Goal: Task Accomplishment & Management: Use online tool/utility

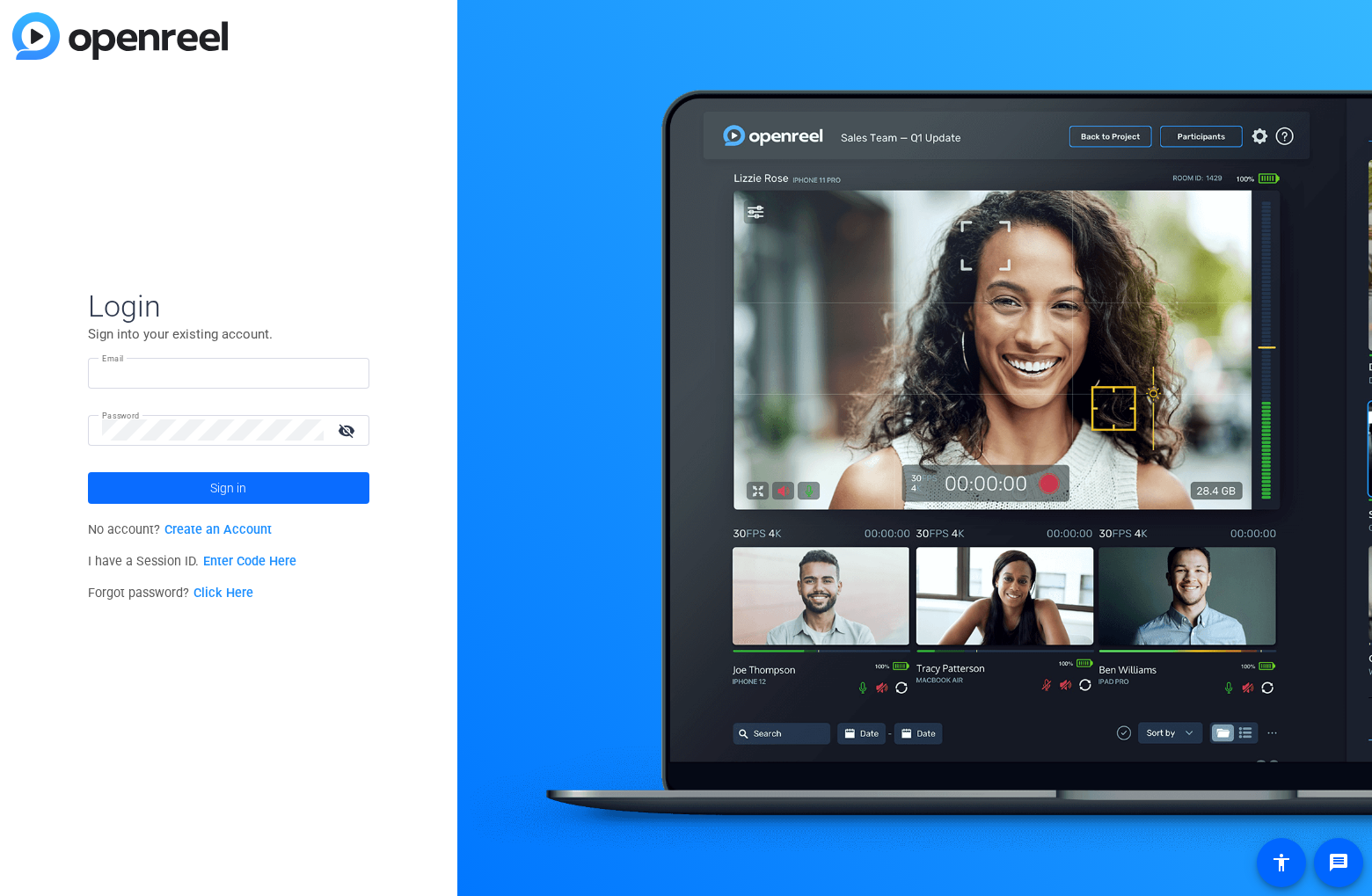
type input "[PERSON_NAME][EMAIL_ADDRESS][PERSON_NAME][DOMAIN_NAME]"
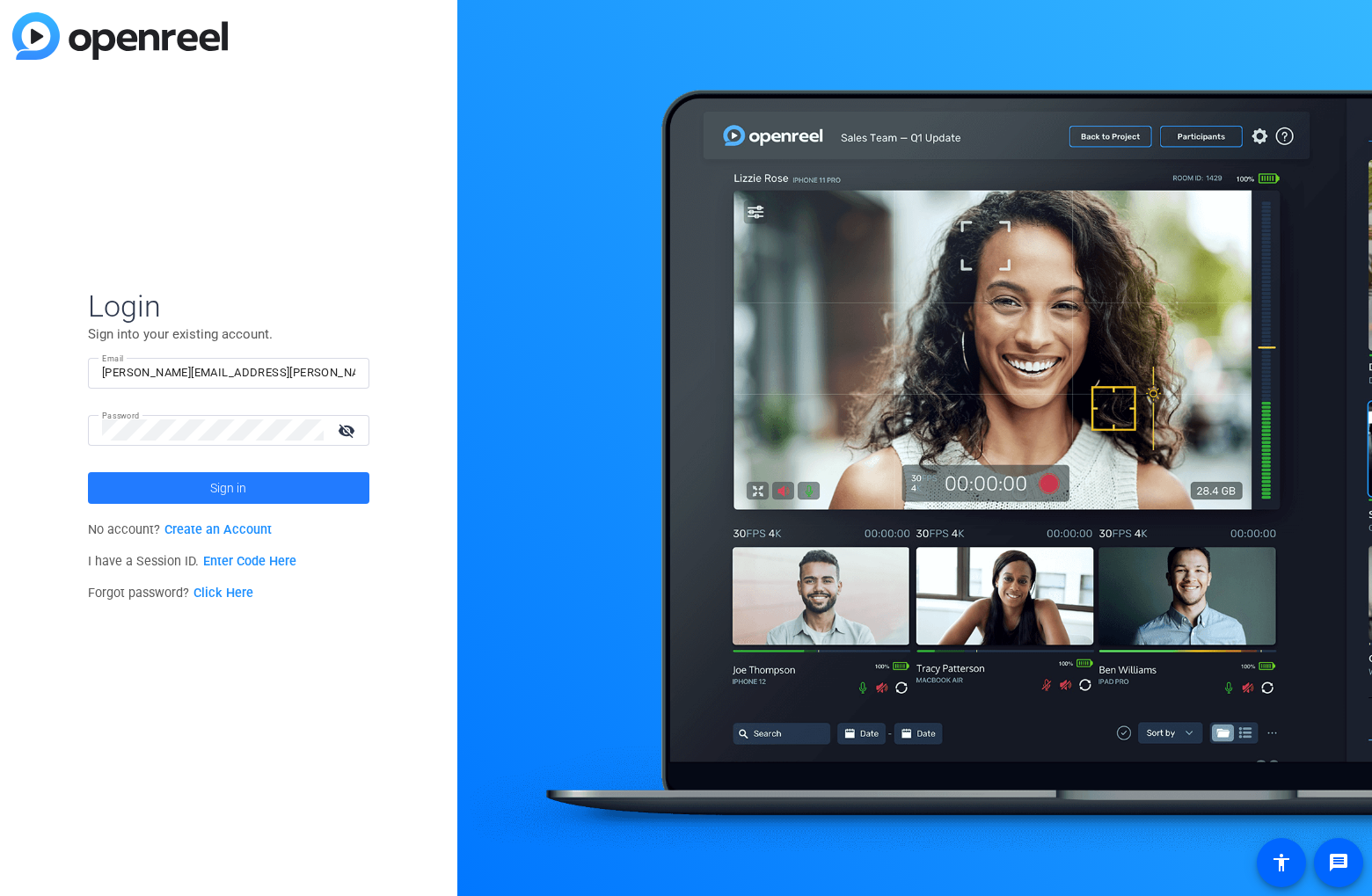
click at [269, 487] on span at bounding box center [228, 487] width 282 height 42
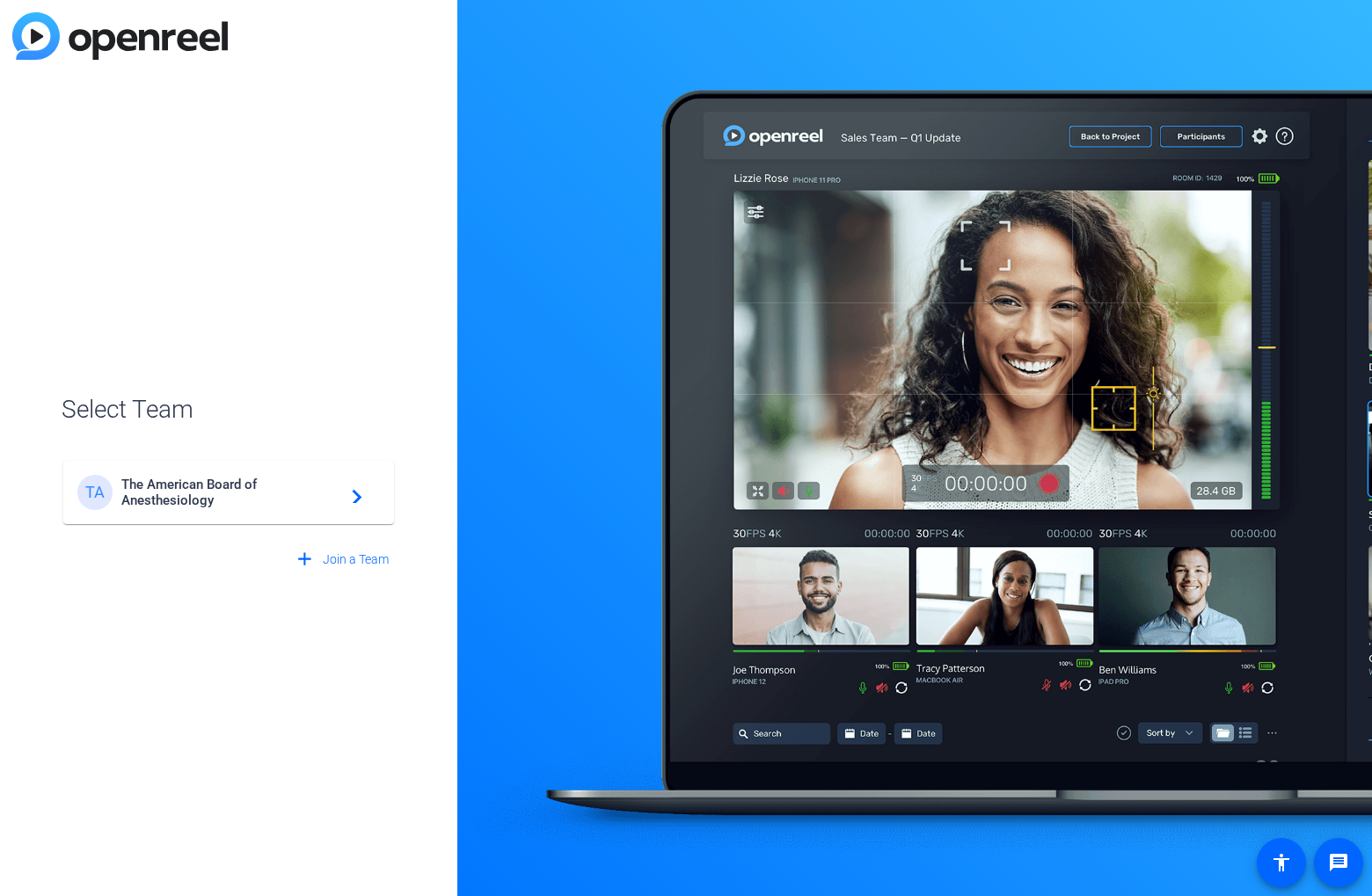
click at [135, 506] on span "The American Board of Anesthesiology" at bounding box center [232, 492] width 220 height 31
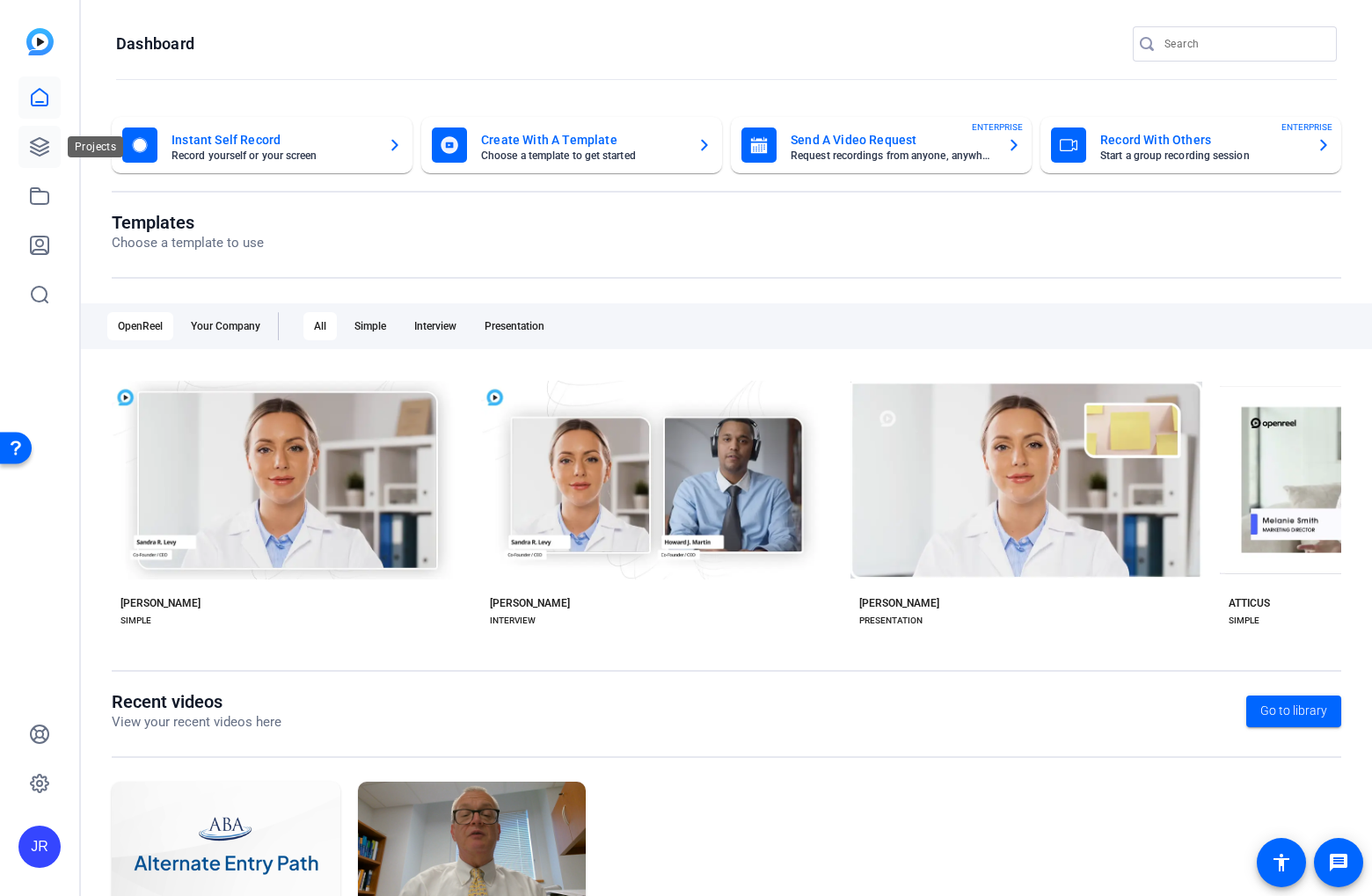
click at [32, 140] on icon at bounding box center [40, 147] width 18 height 18
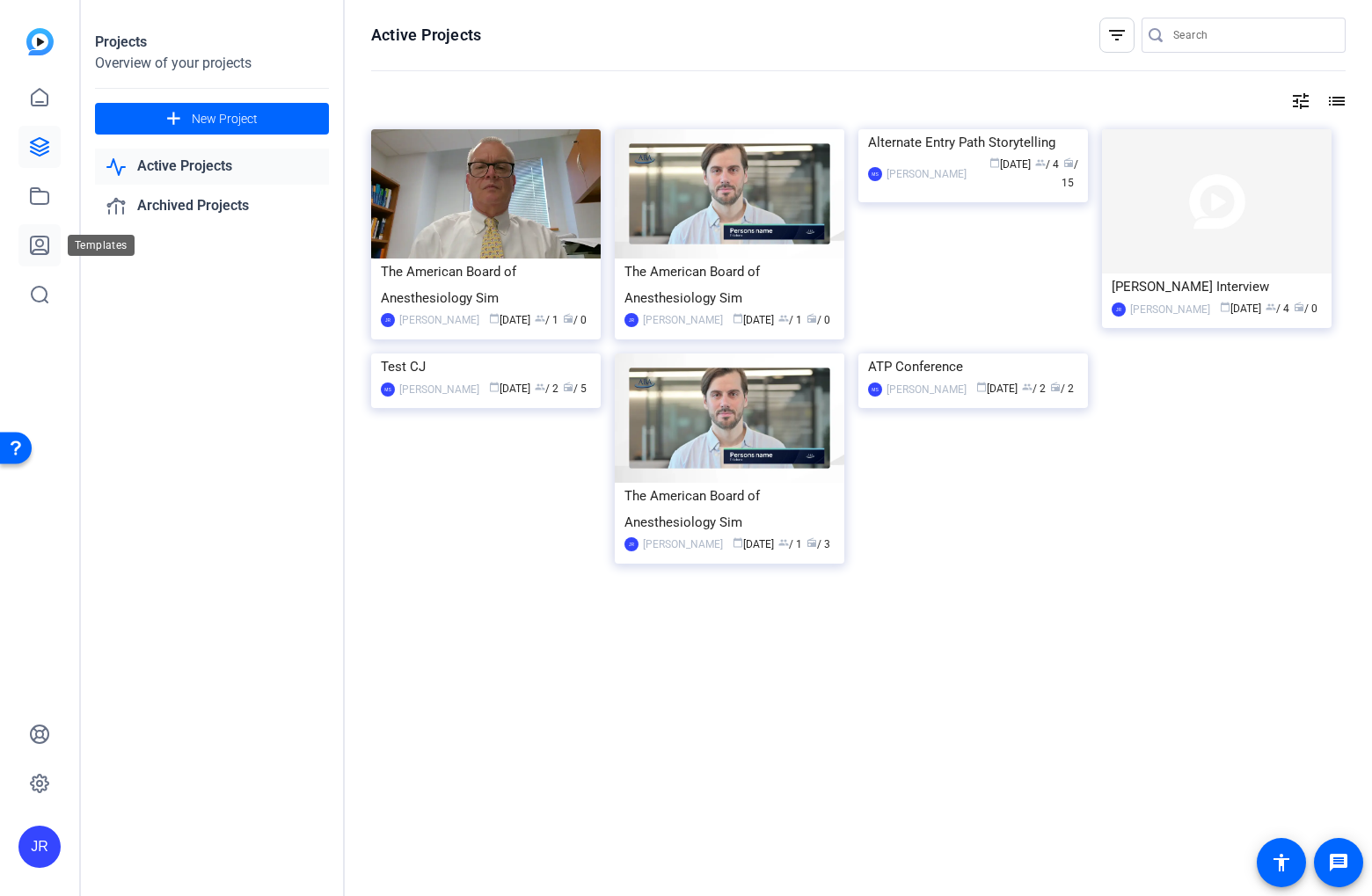
click at [39, 237] on icon at bounding box center [40, 245] width 18 height 18
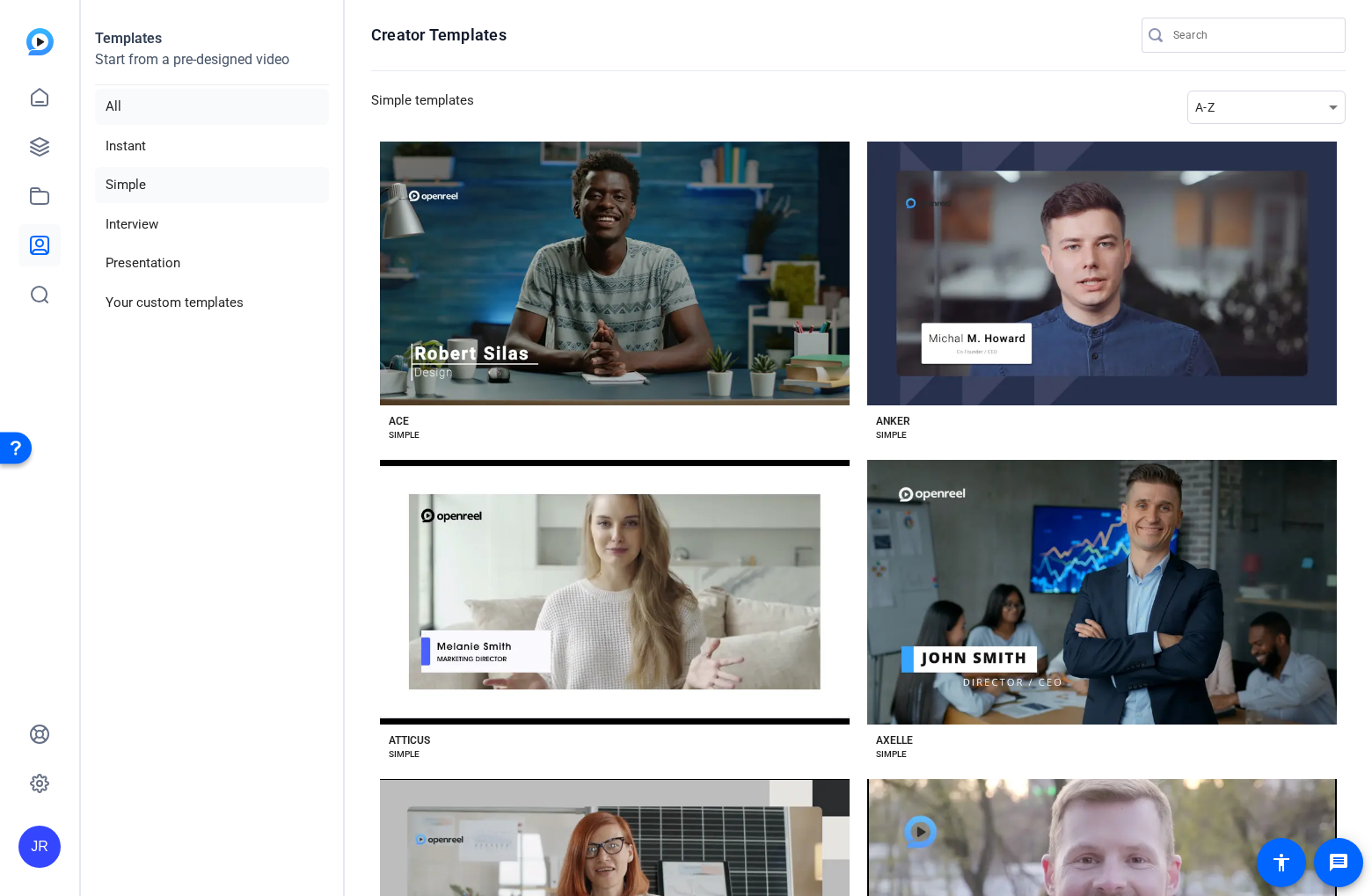
click at [160, 102] on li "All" at bounding box center [211, 106] width 234 height 36
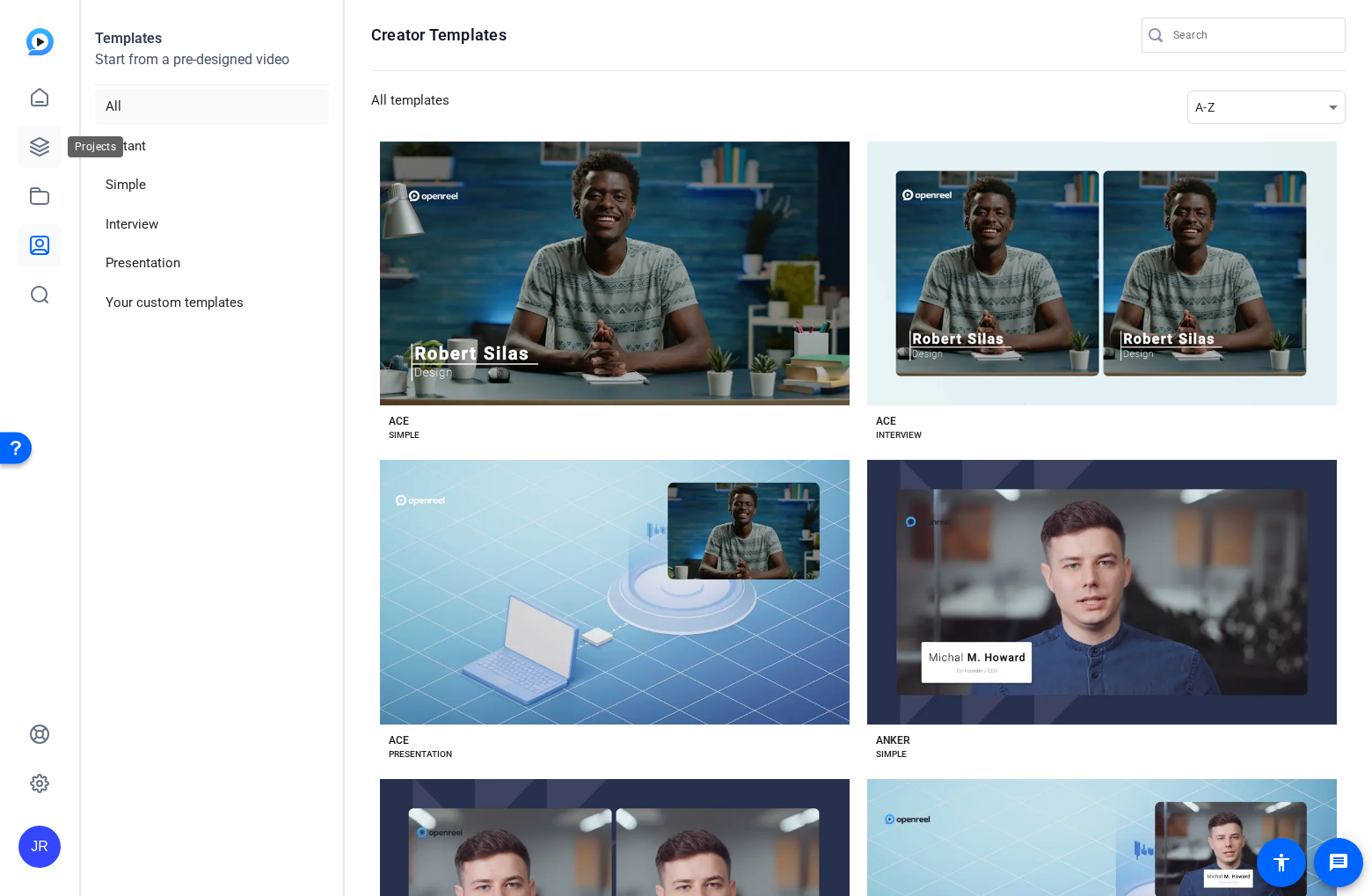
click at [34, 152] on icon at bounding box center [40, 147] width 18 height 18
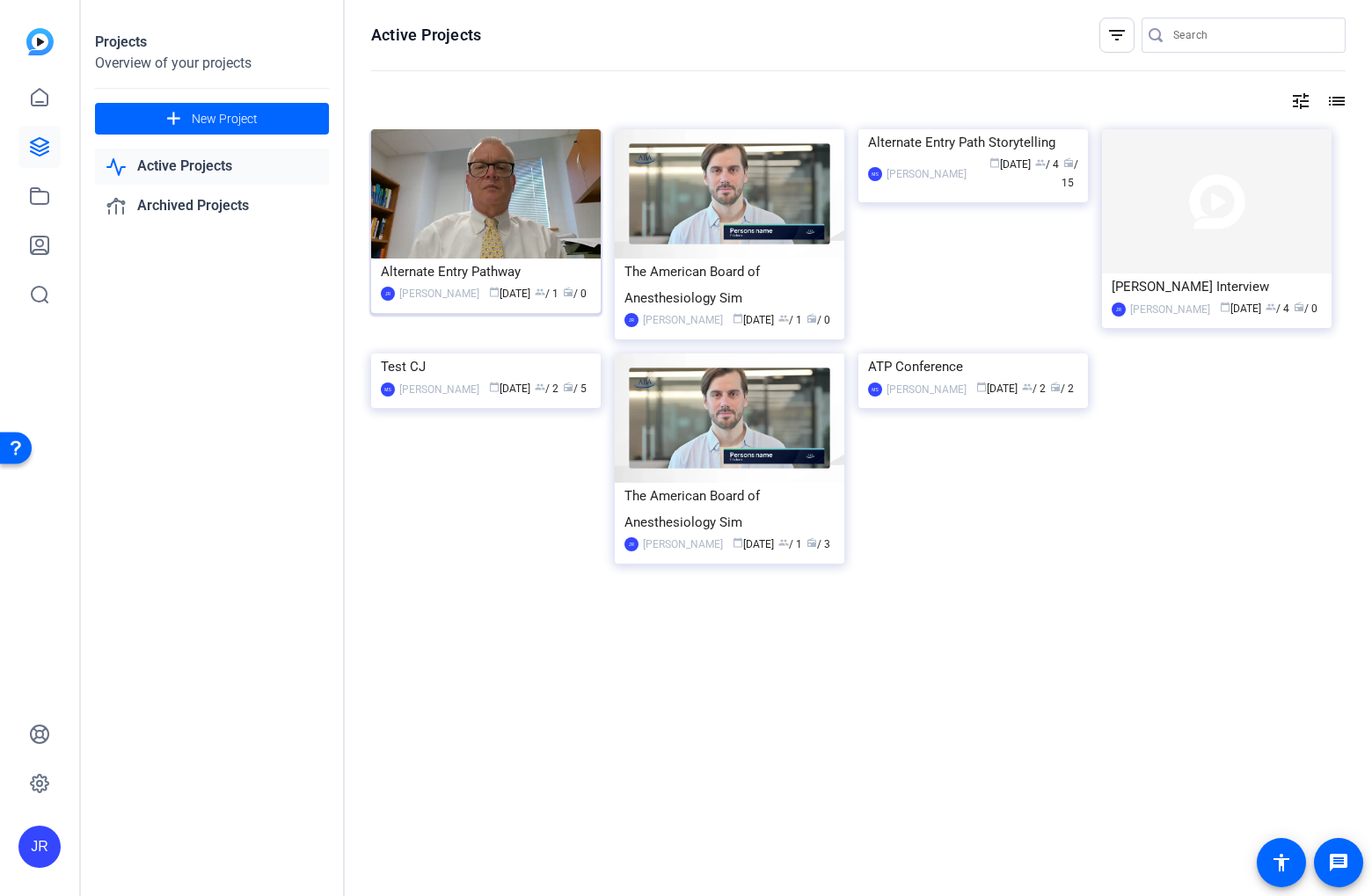
click at [526, 240] on img at bounding box center [486, 194] width 230 height 130
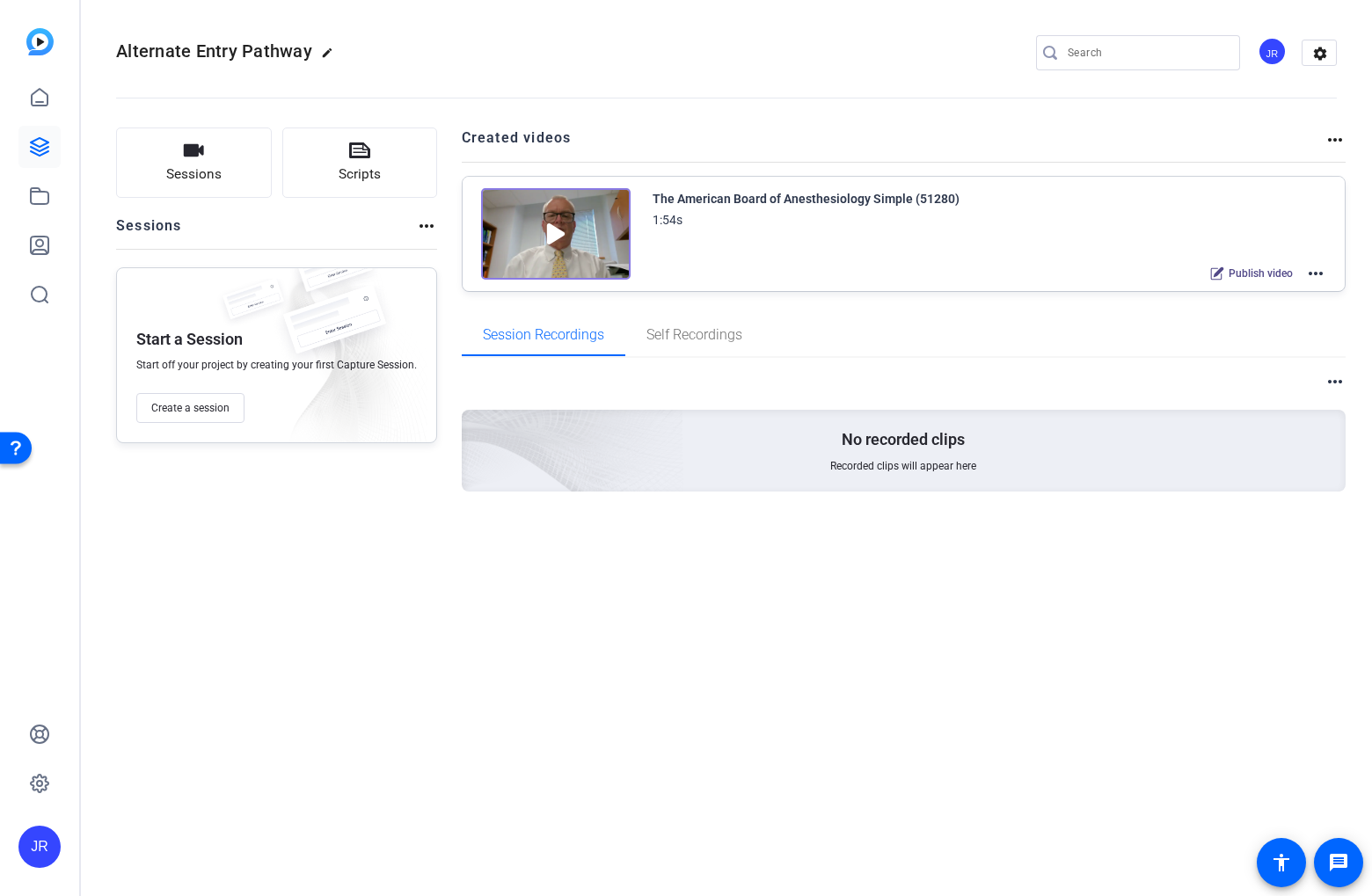
click at [1315, 278] on mat-icon "more_horiz" at bounding box center [1315, 274] width 21 height 21
click at [1223, 293] on span "Edit in Creator" at bounding box center [1250, 295] width 122 height 21
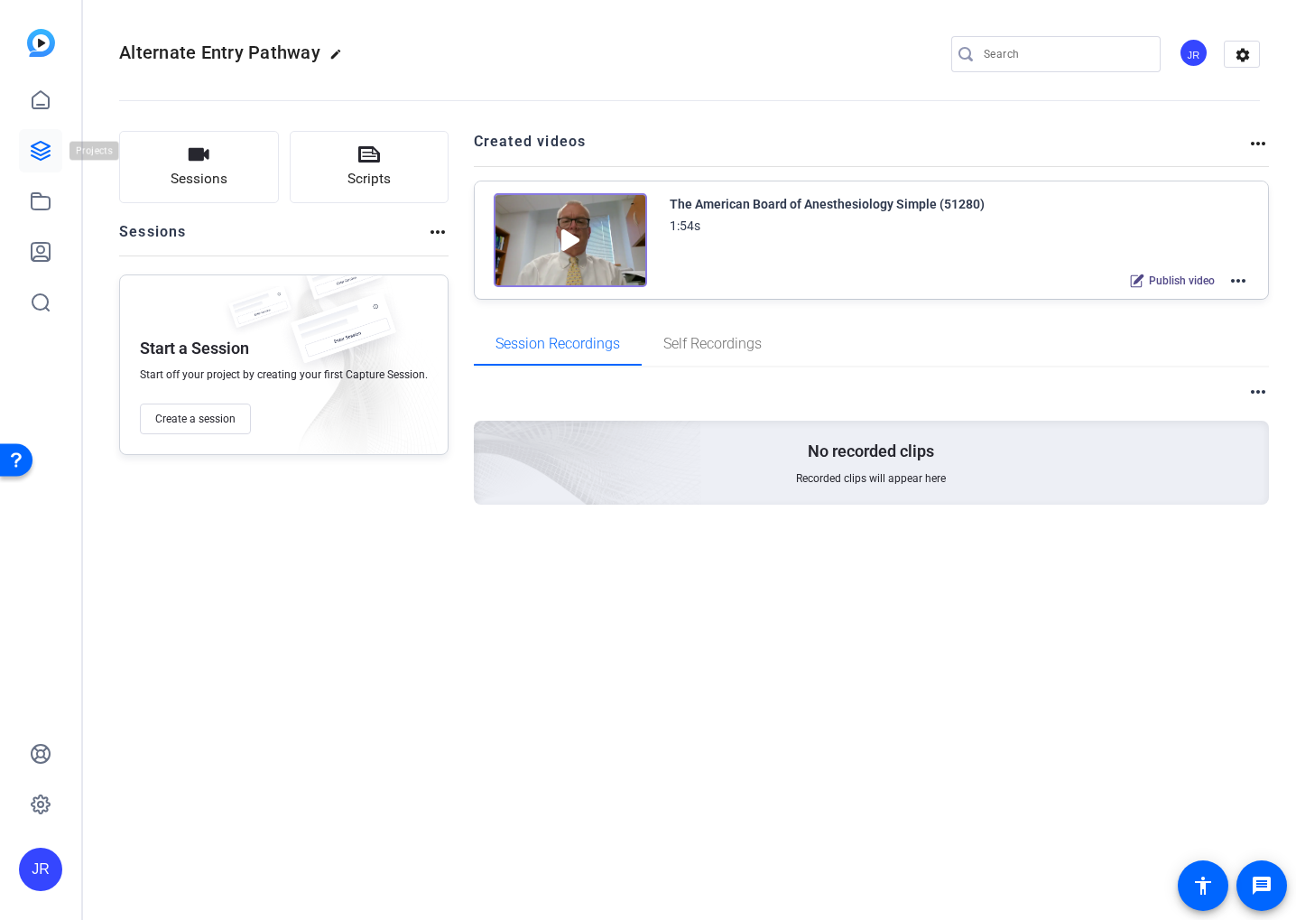
click at [38, 142] on icon at bounding box center [41, 151] width 18 height 18
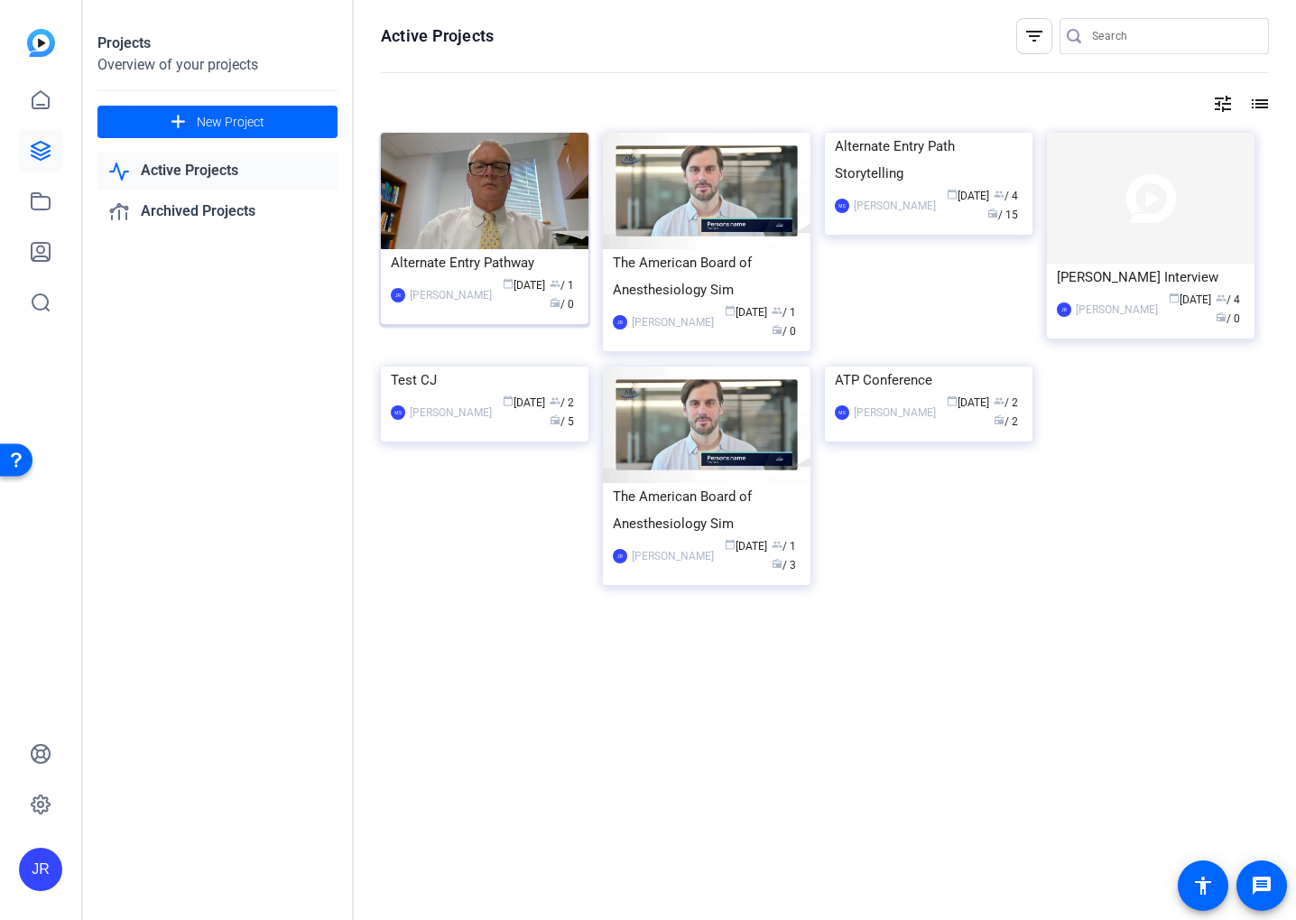
click at [467, 264] on div "Alternate Entry Pathway" at bounding box center [485, 262] width 188 height 27
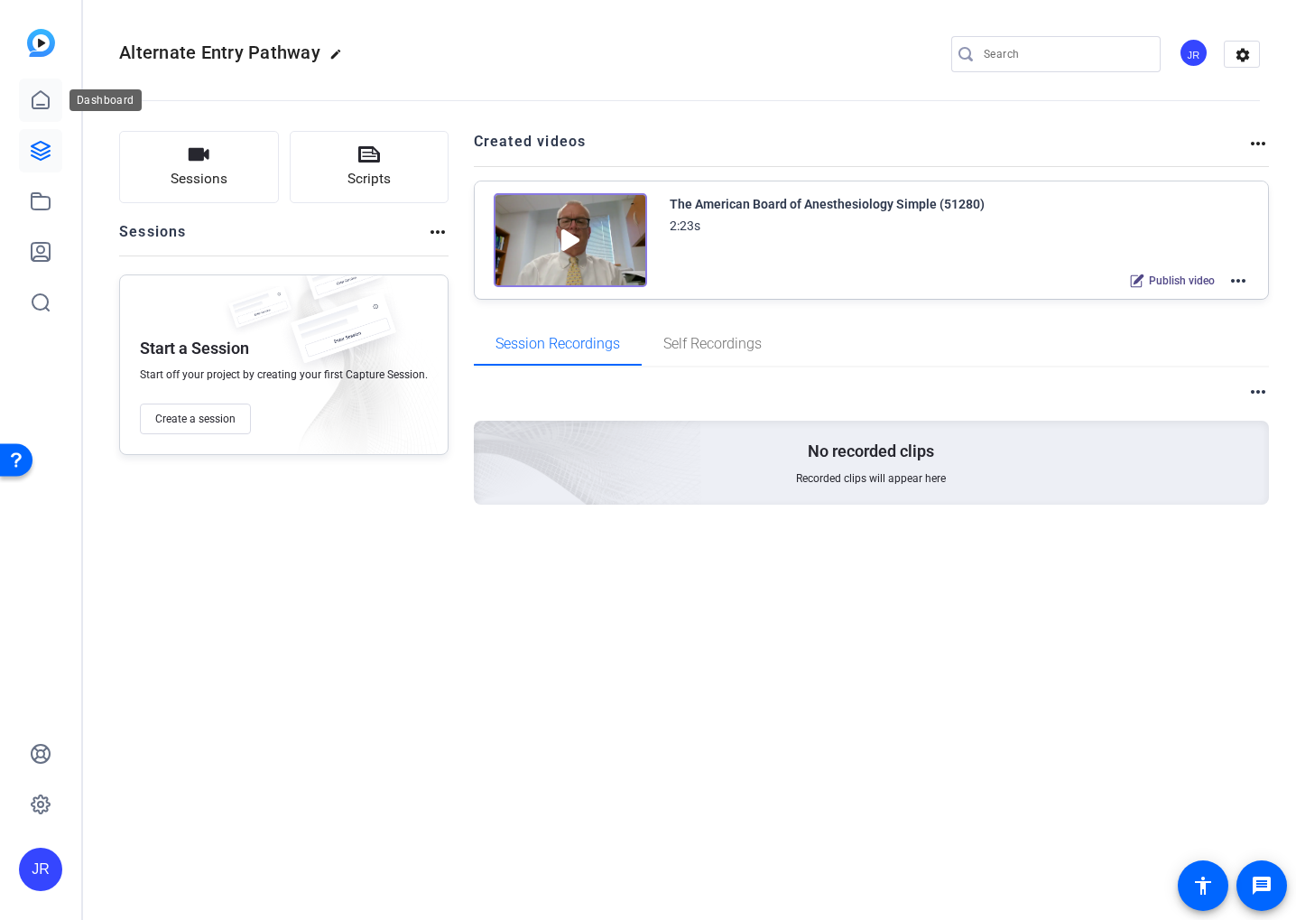
click at [30, 116] on link at bounding box center [40, 100] width 43 height 43
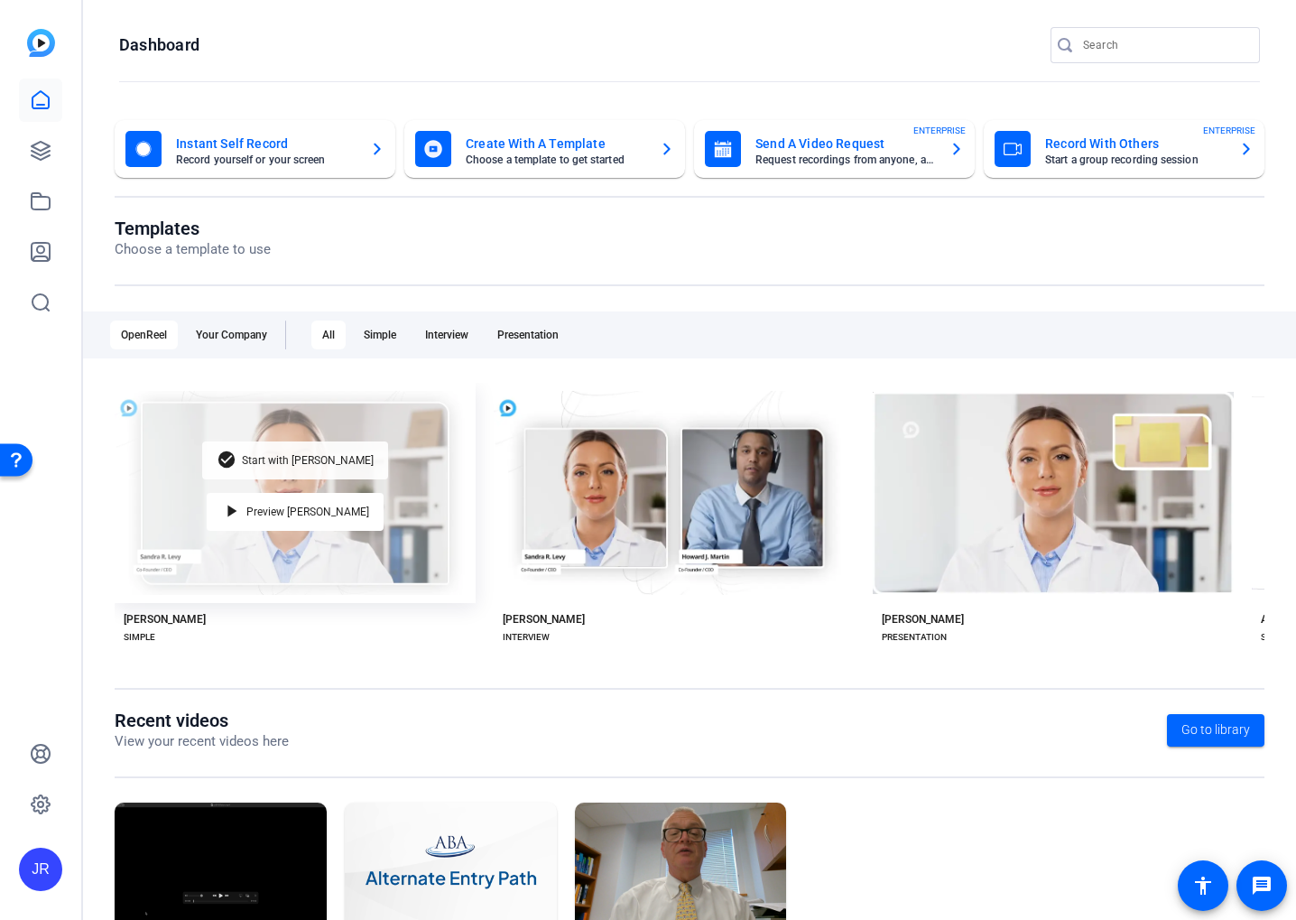
scroll to position [98, 0]
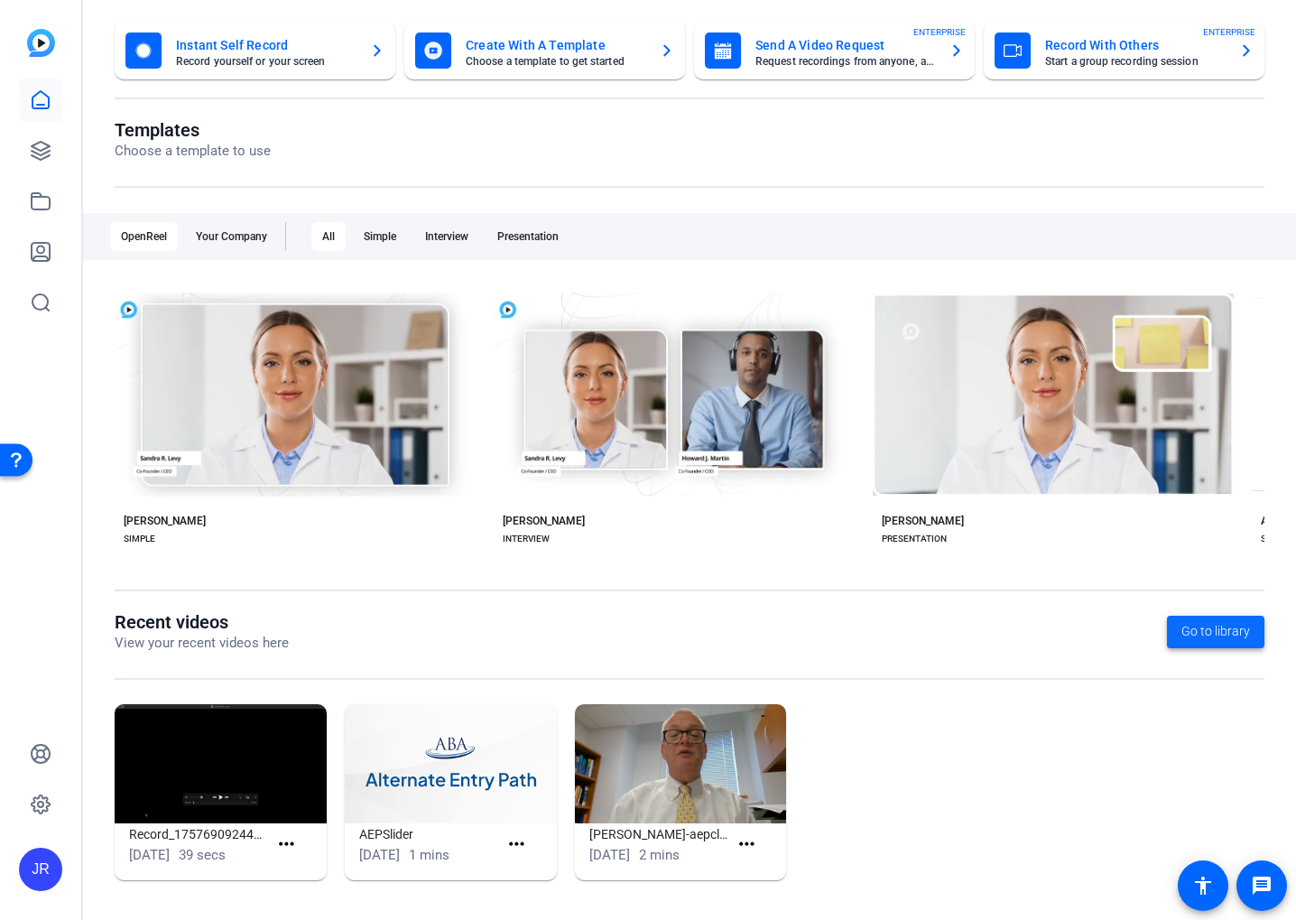
click at [1195, 633] on span "Go to library" at bounding box center [1215, 631] width 69 height 19
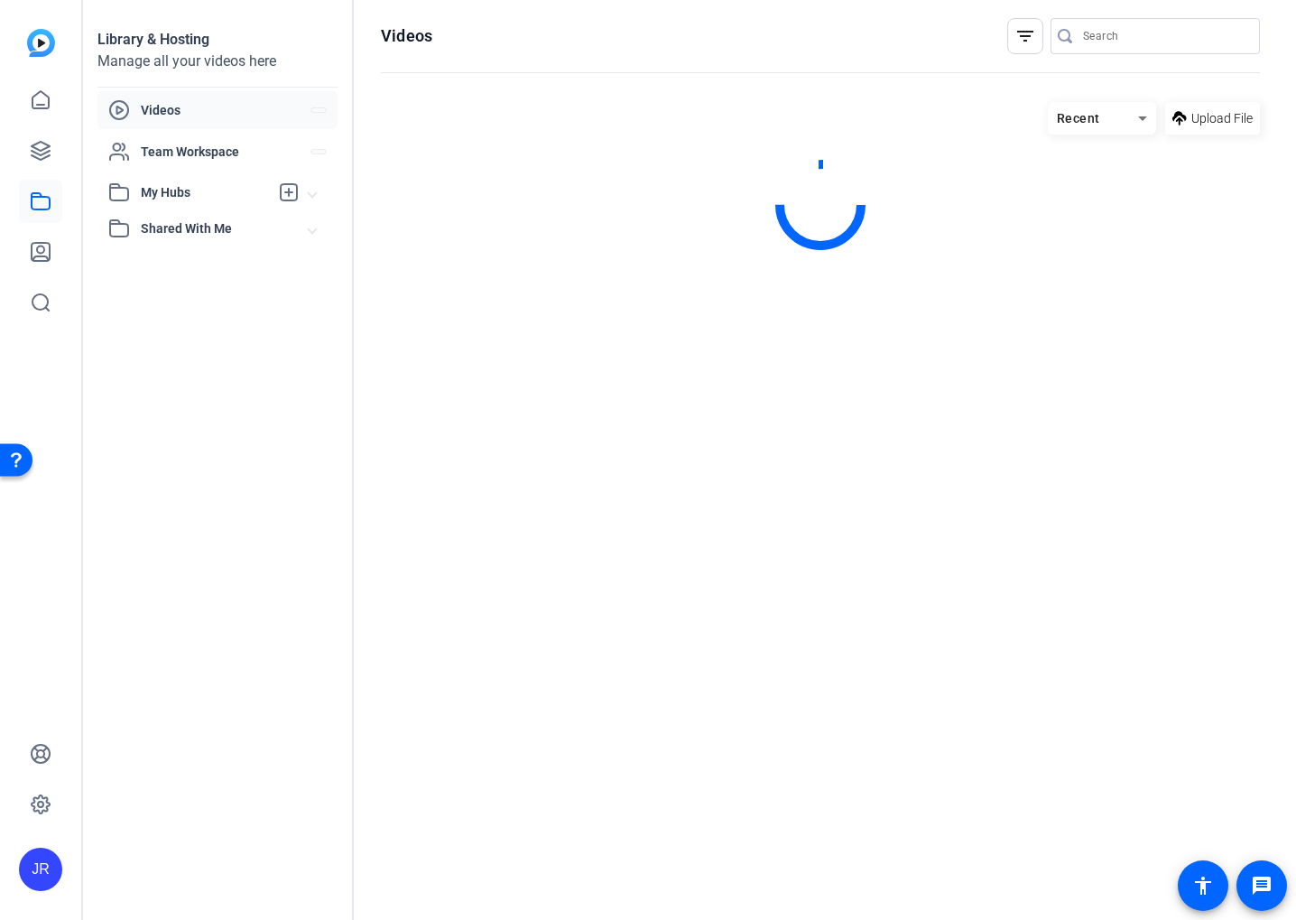
scroll to position [0, 0]
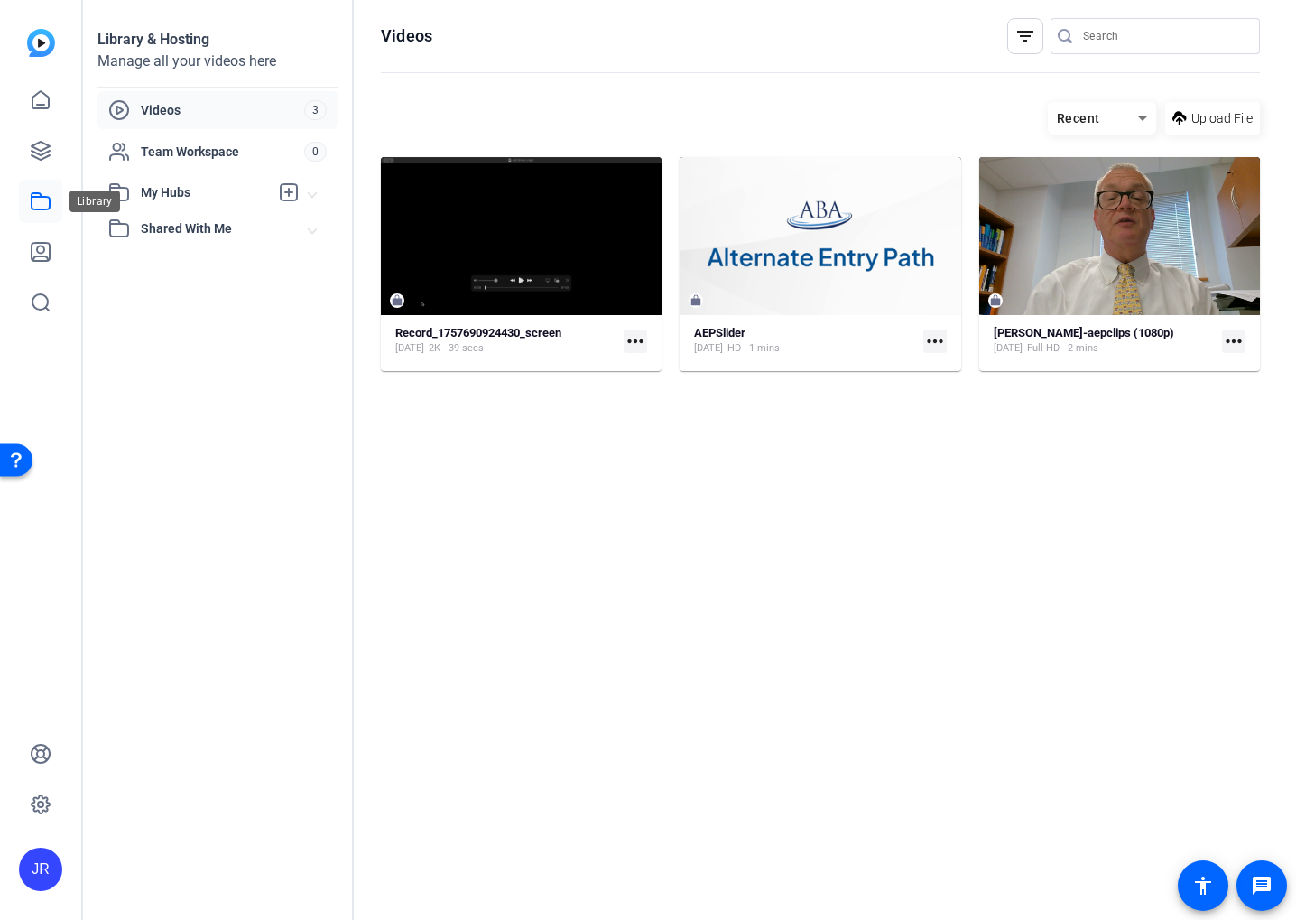
click at [36, 195] on icon at bounding box center [41, 201] width 22 height 22
click at [48, 106] on icon at bounding box center [40, 99] width 16 height 17
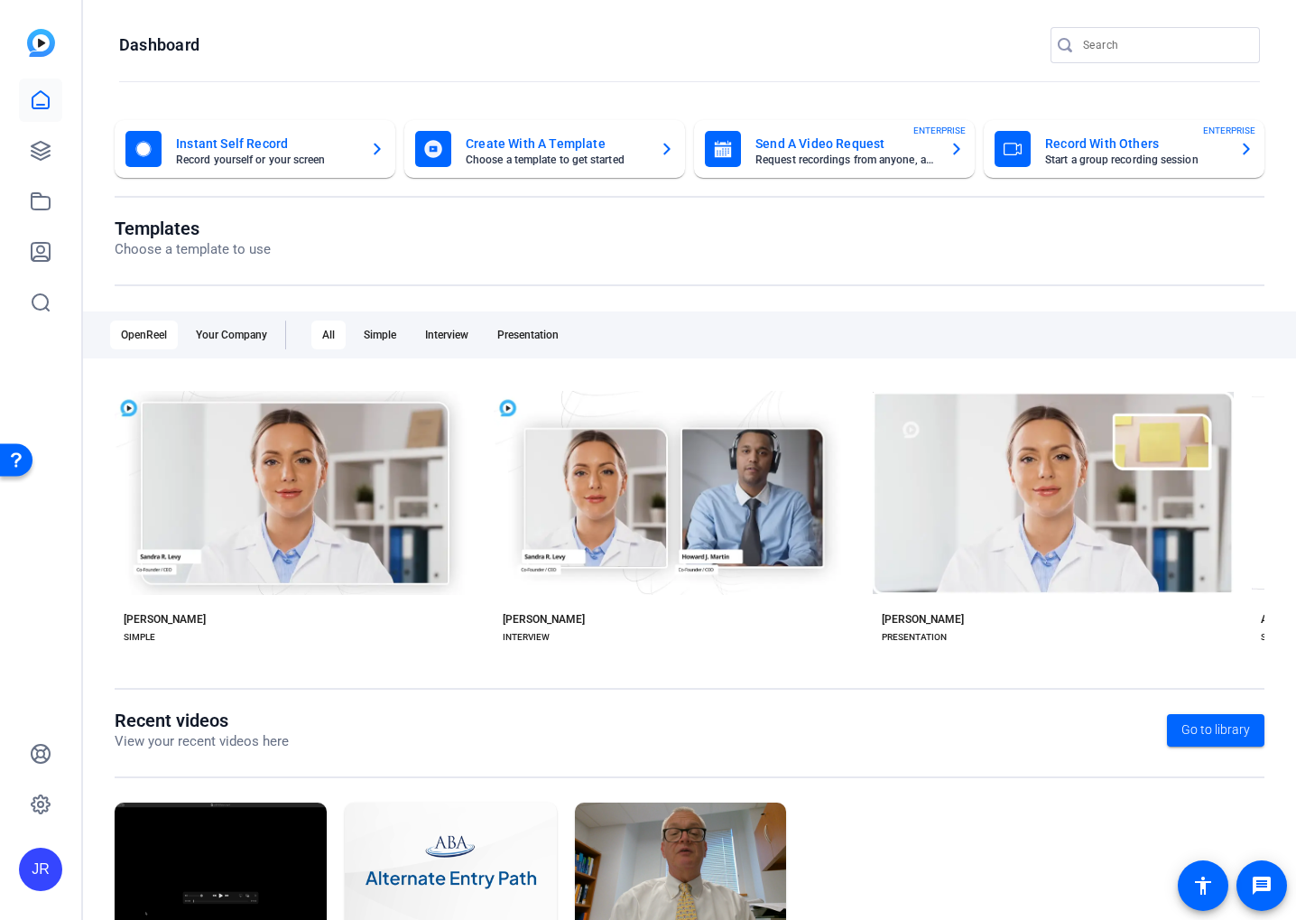
click at [268, 150] on mat-card-title "Instant Self Record" at bounding box center [266, 144] width 180 height 22
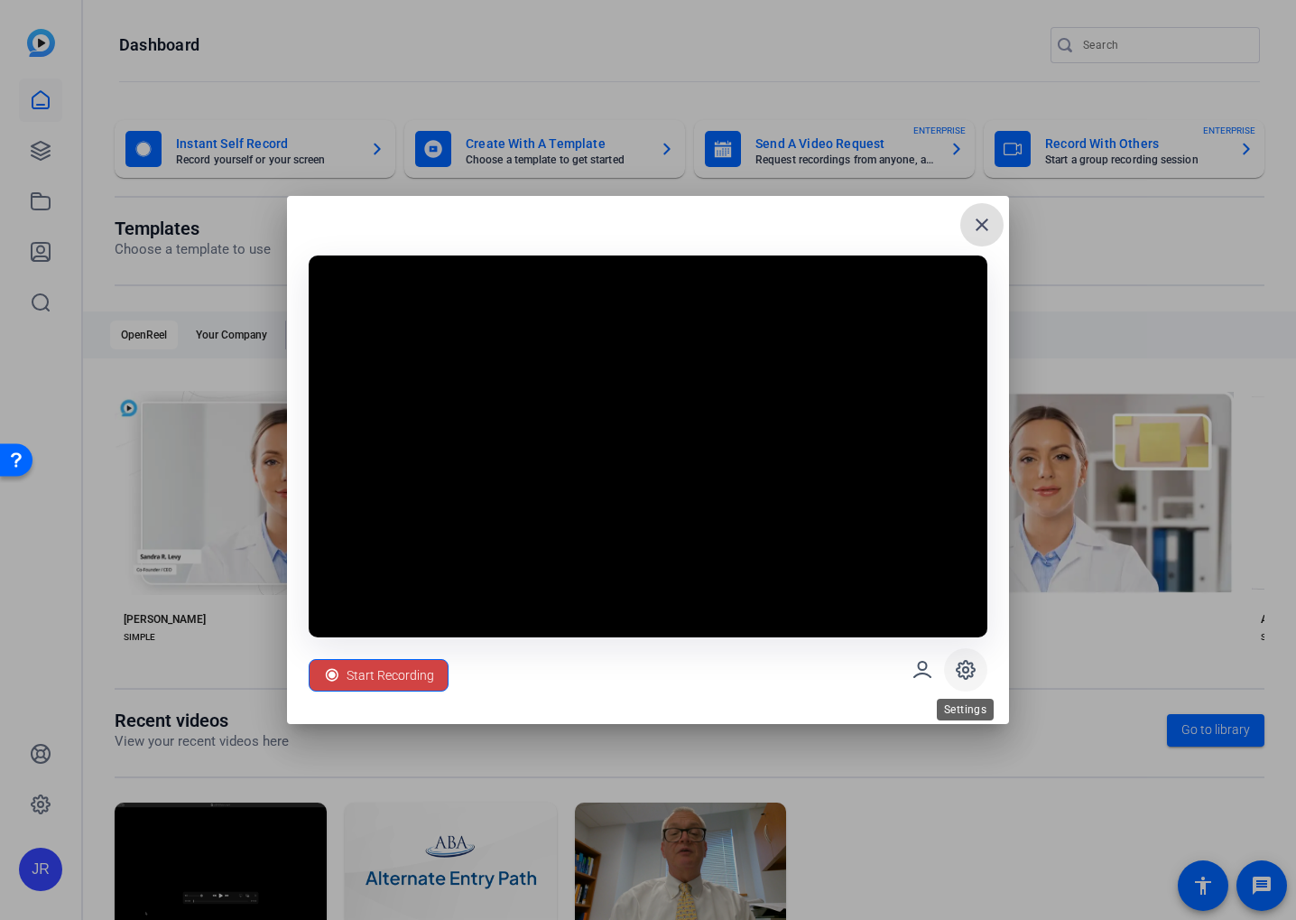
click at [958, 671] on icon at bounding box center [966, 670] width 18 height 18
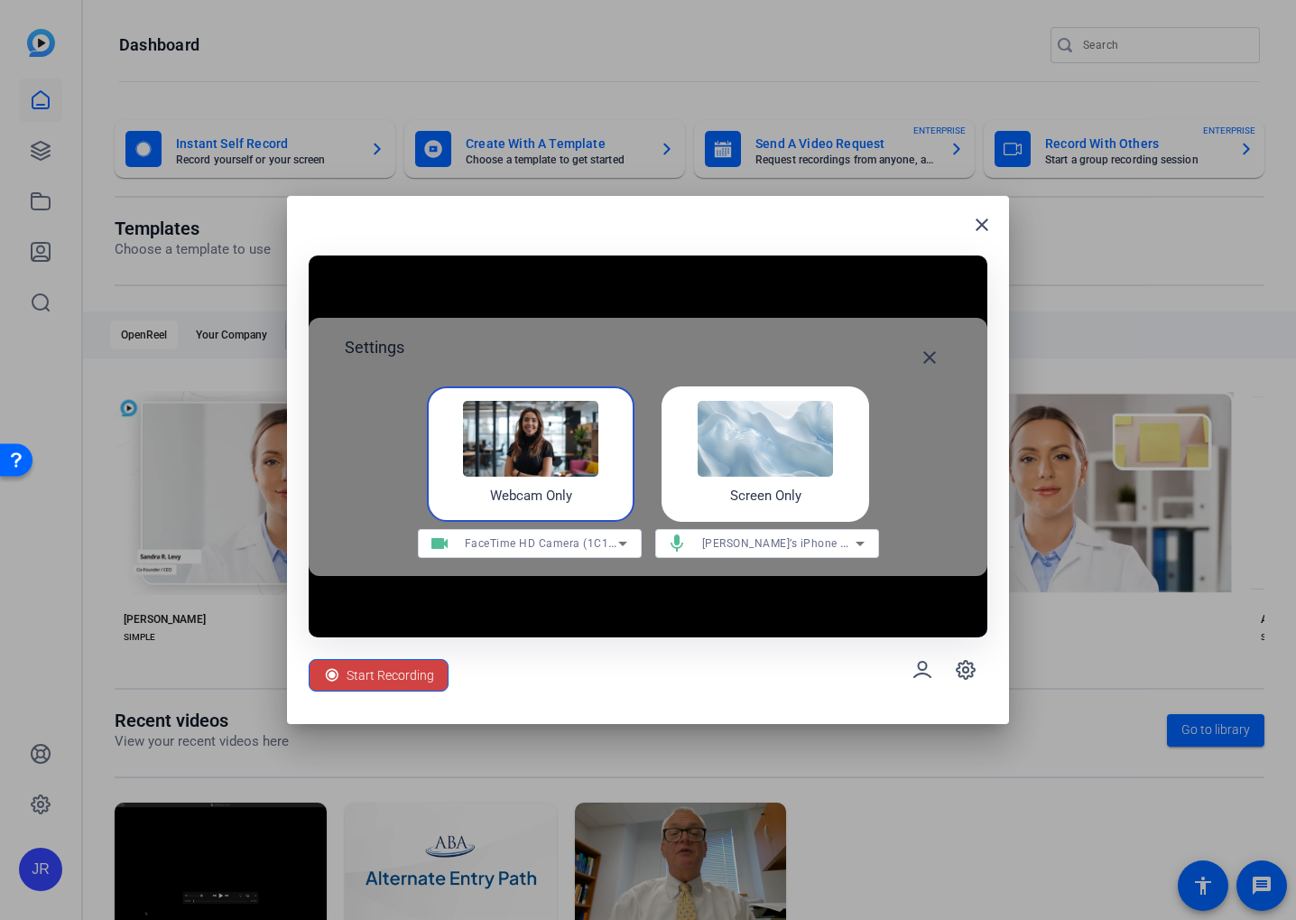
click at [773, 450] on img at bounding box center [765, 439] width 135 height 76
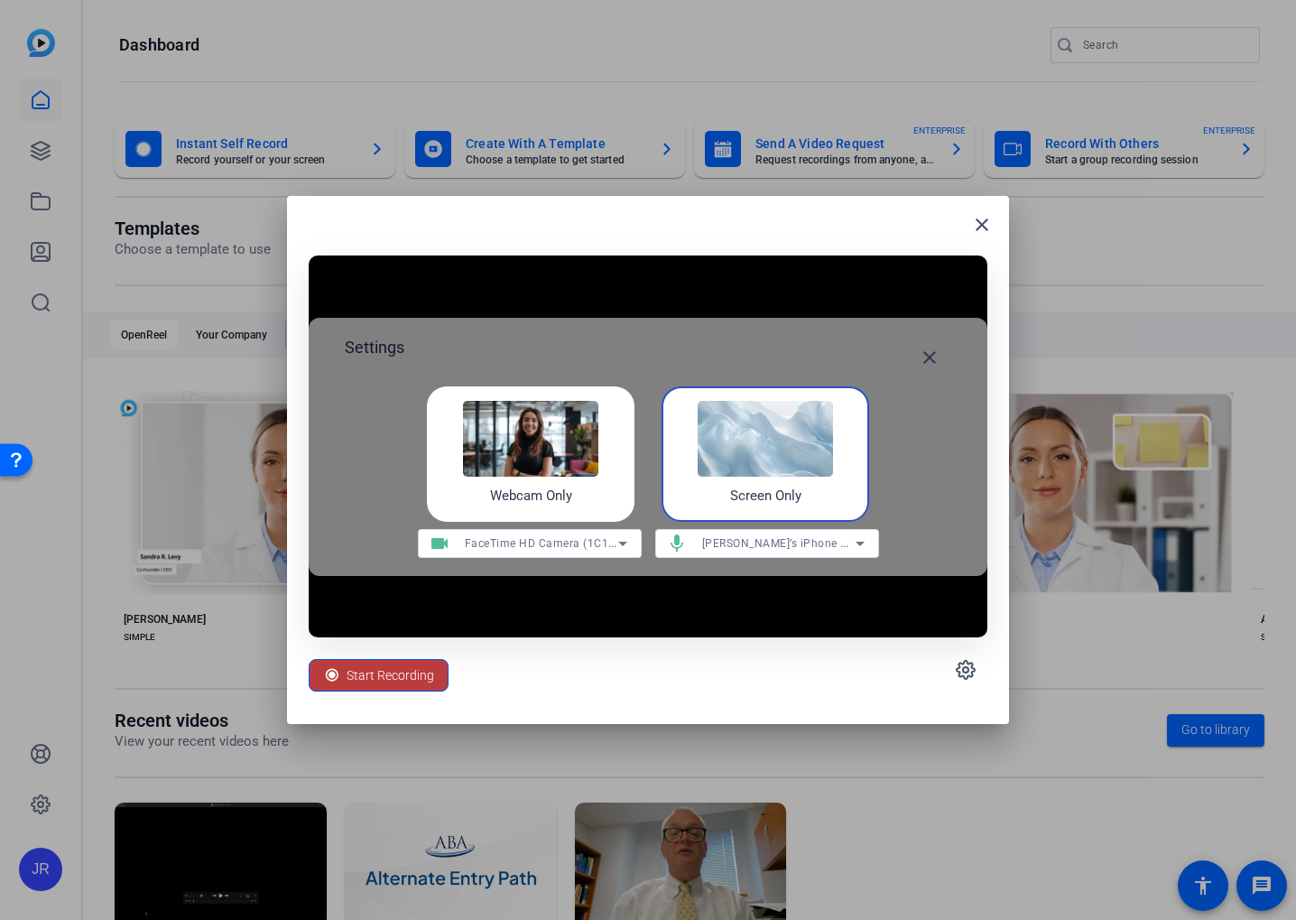
drag, startPoint x: 362, startPoint y: 676, endPoint x: 454, endPoint y: 671, distance: 92.2
click at [362, 676] on span "Start Recording" at bounding box center [391, 675] width 88 height 34
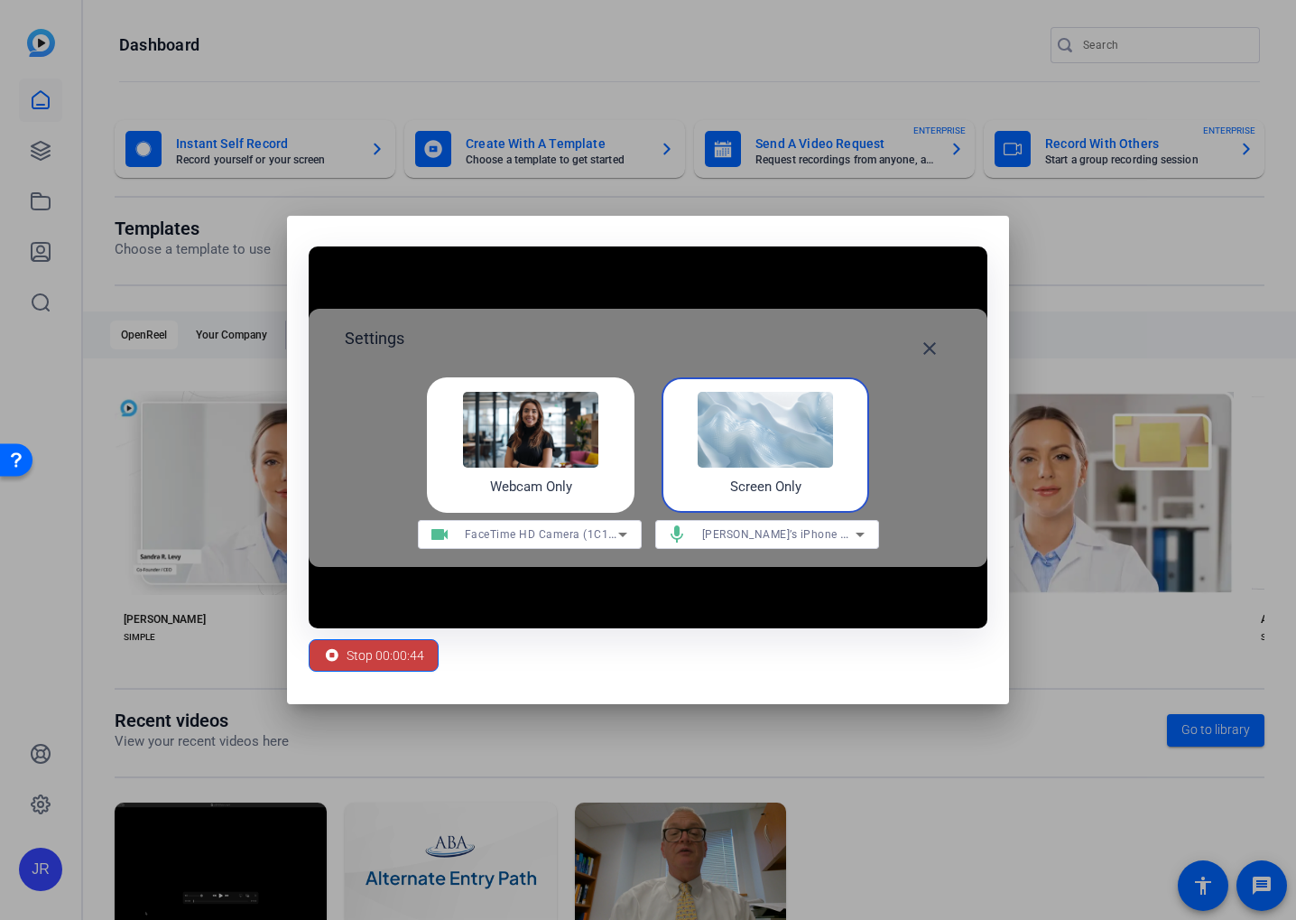
click at [347, 667] on span "Stop 00:00:44" at bounding box center [386, 655] width 78 height 34
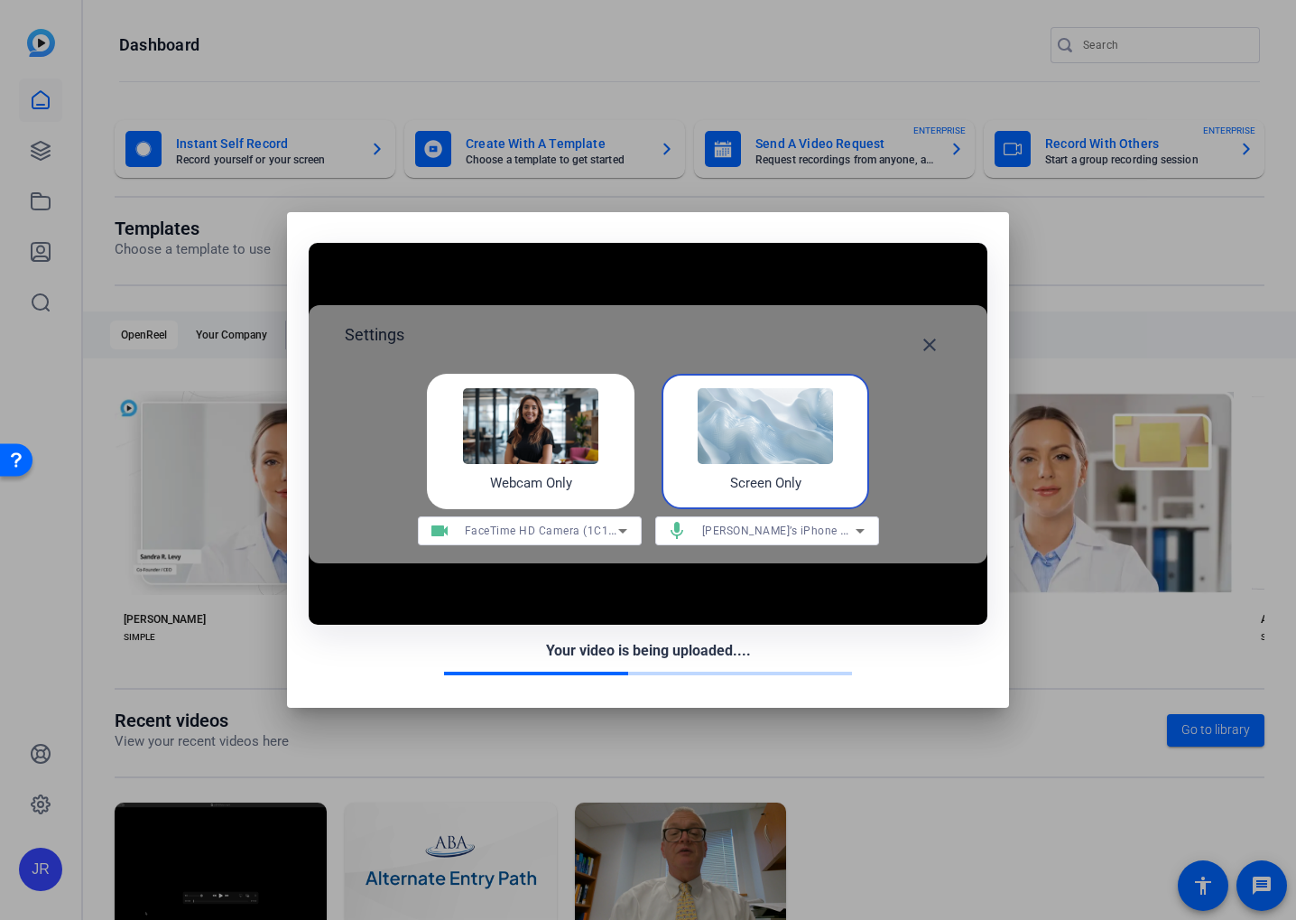
click at [421, 653] on div "Your video is being uploaded...." at bounding box center [648, 651] width 679 height 22
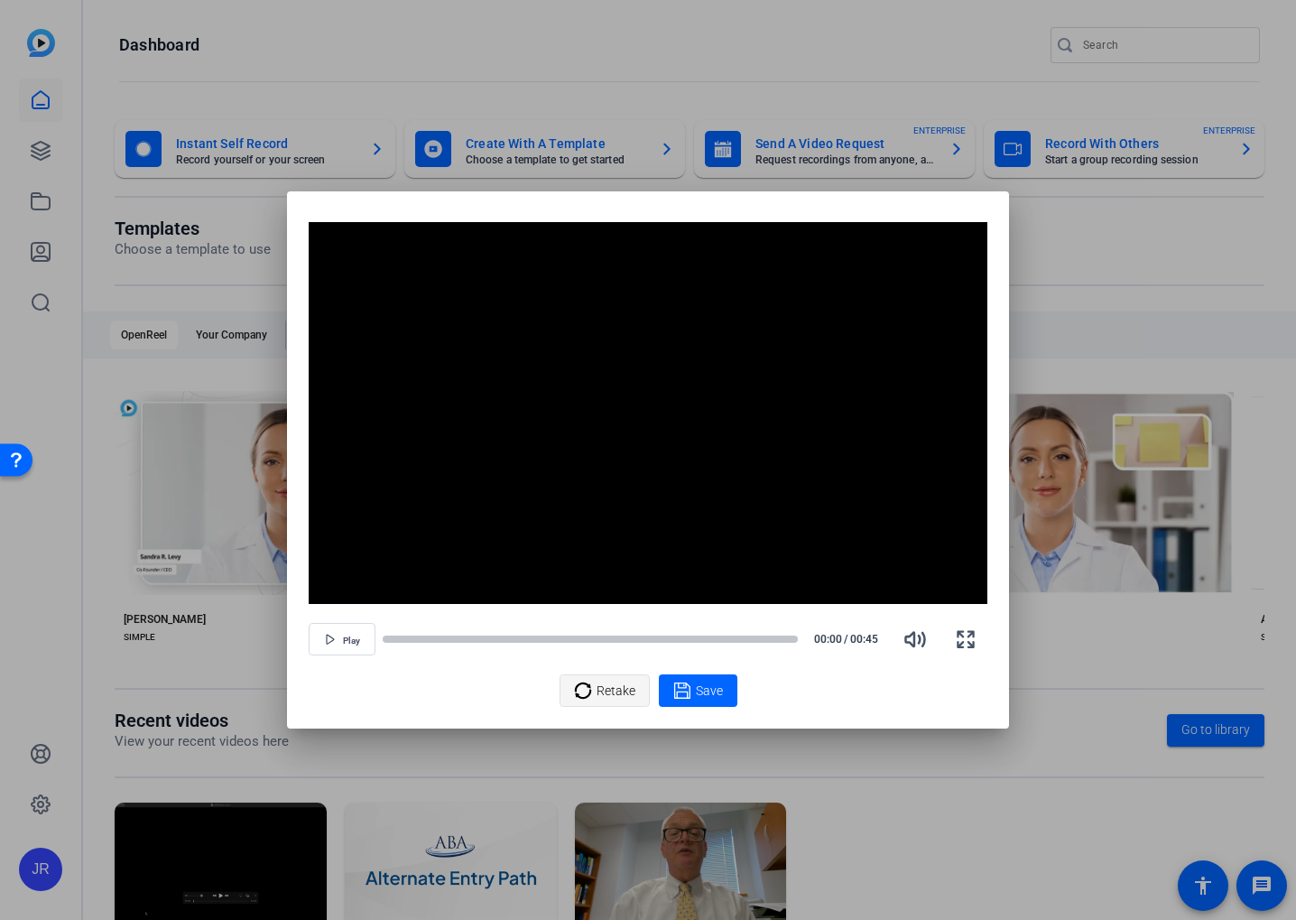
click at [590, 685] on icon at bounding box center [583, 691] width 18 height 22
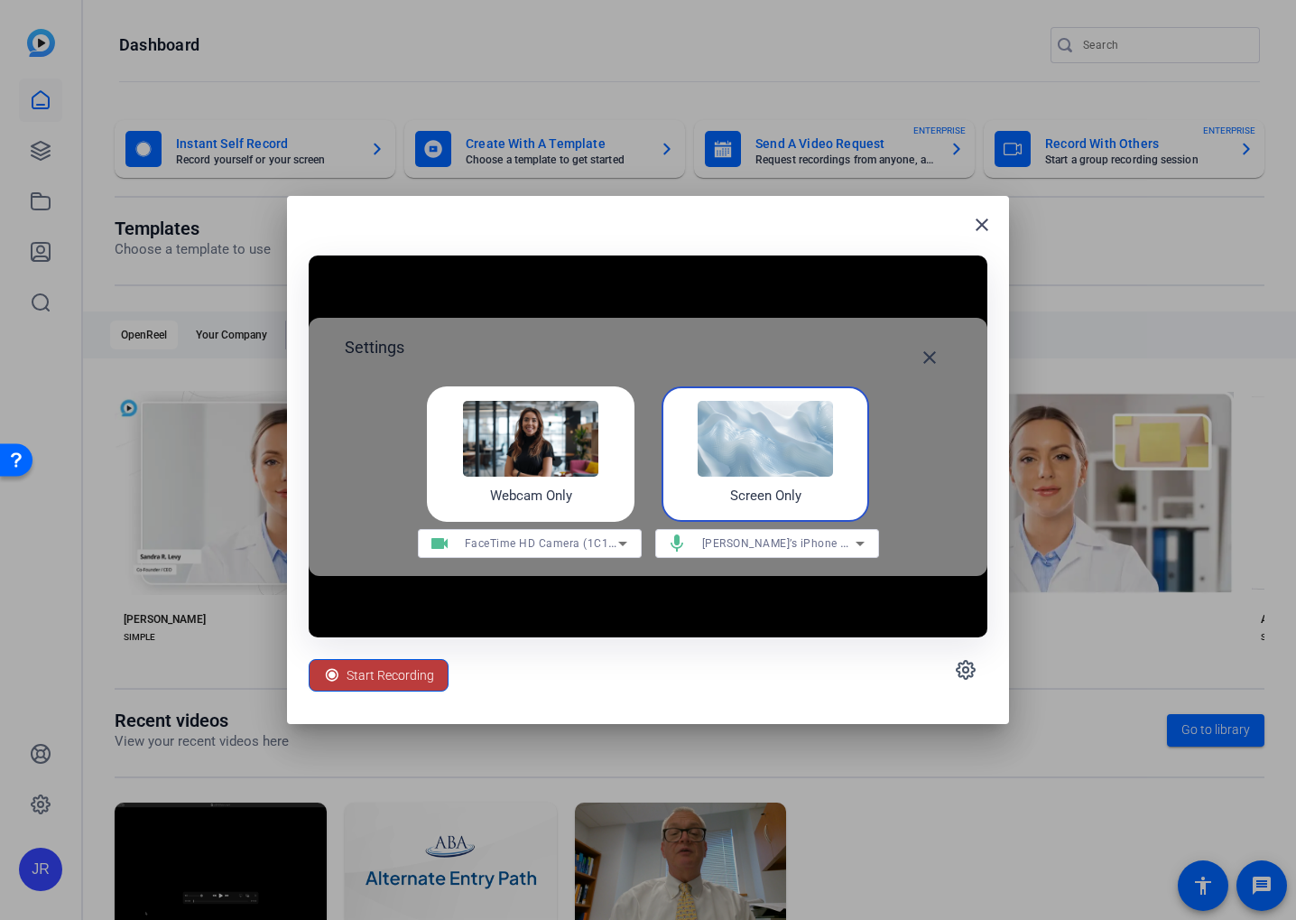
click at [399, 676] on span "Start Recording" at bounding box center [391, 675] width 88 height 34
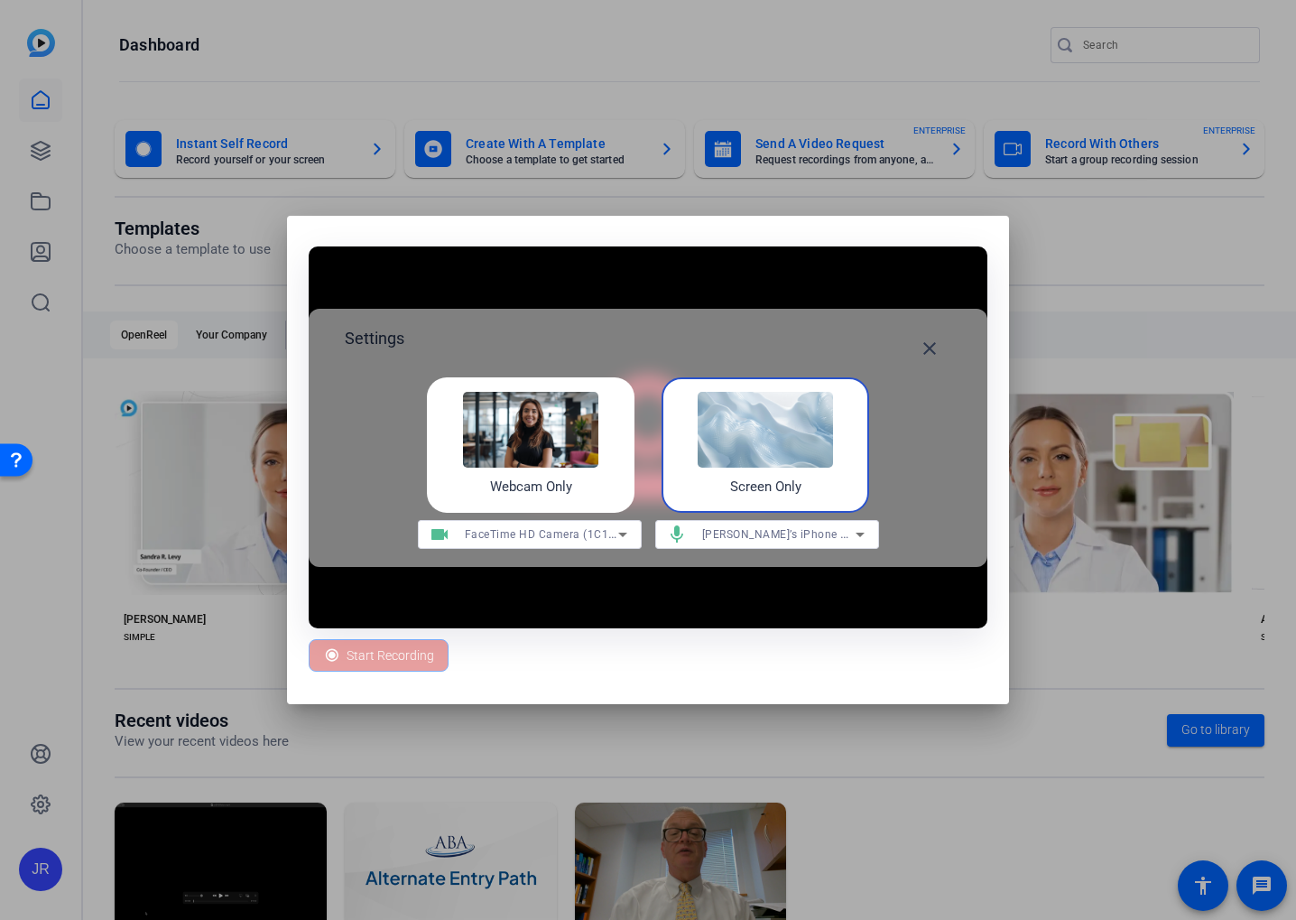
click at [791, 426] on img at bounding box center [765, 430] width 135 height 76
click at [412, 648] on span "Stop 00:00:02" at bounding box center [386, 655] width 78 height 34
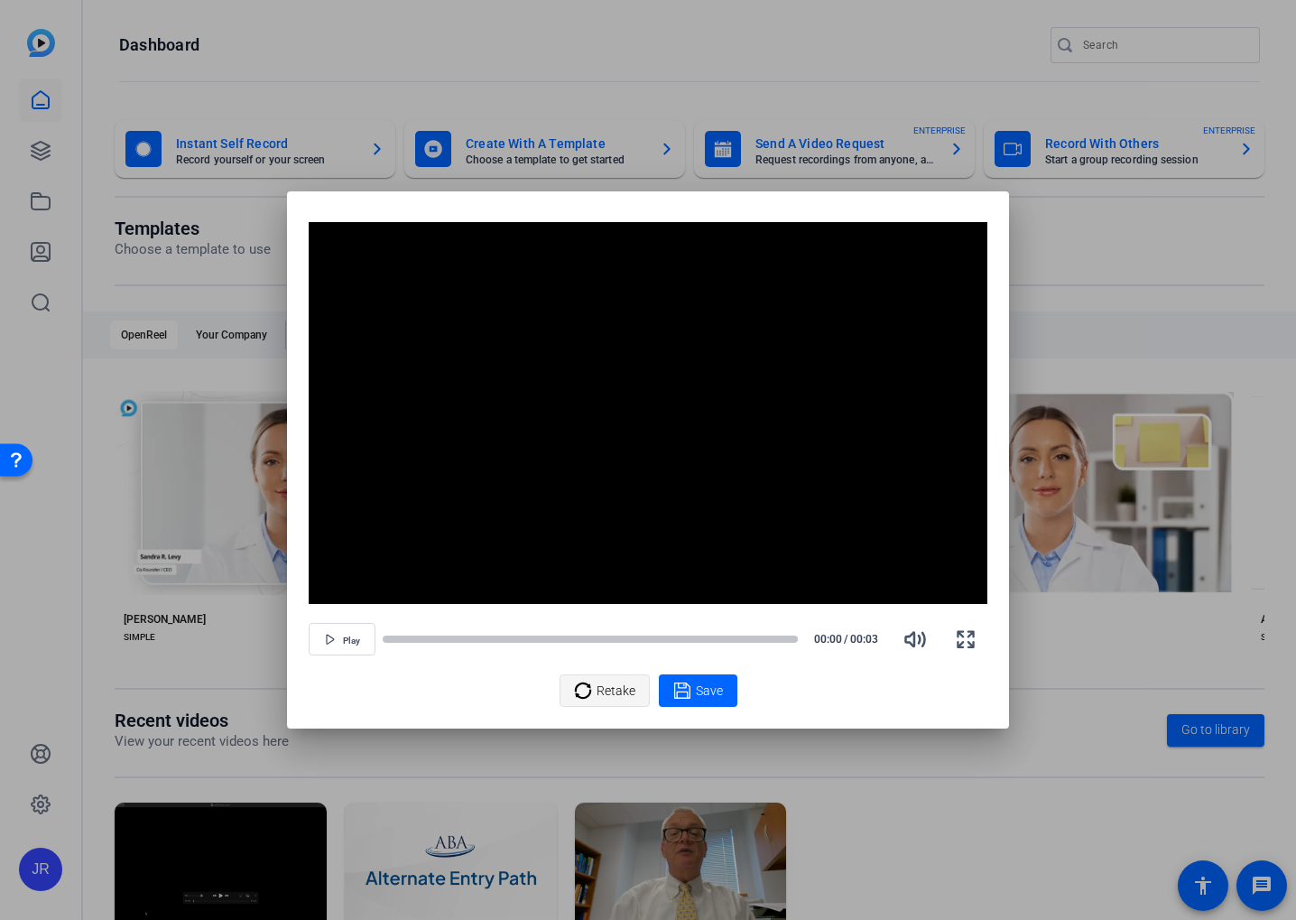
click at [597, 684] on span "Retake" at bounding box center [616, 690] width 39 height 34
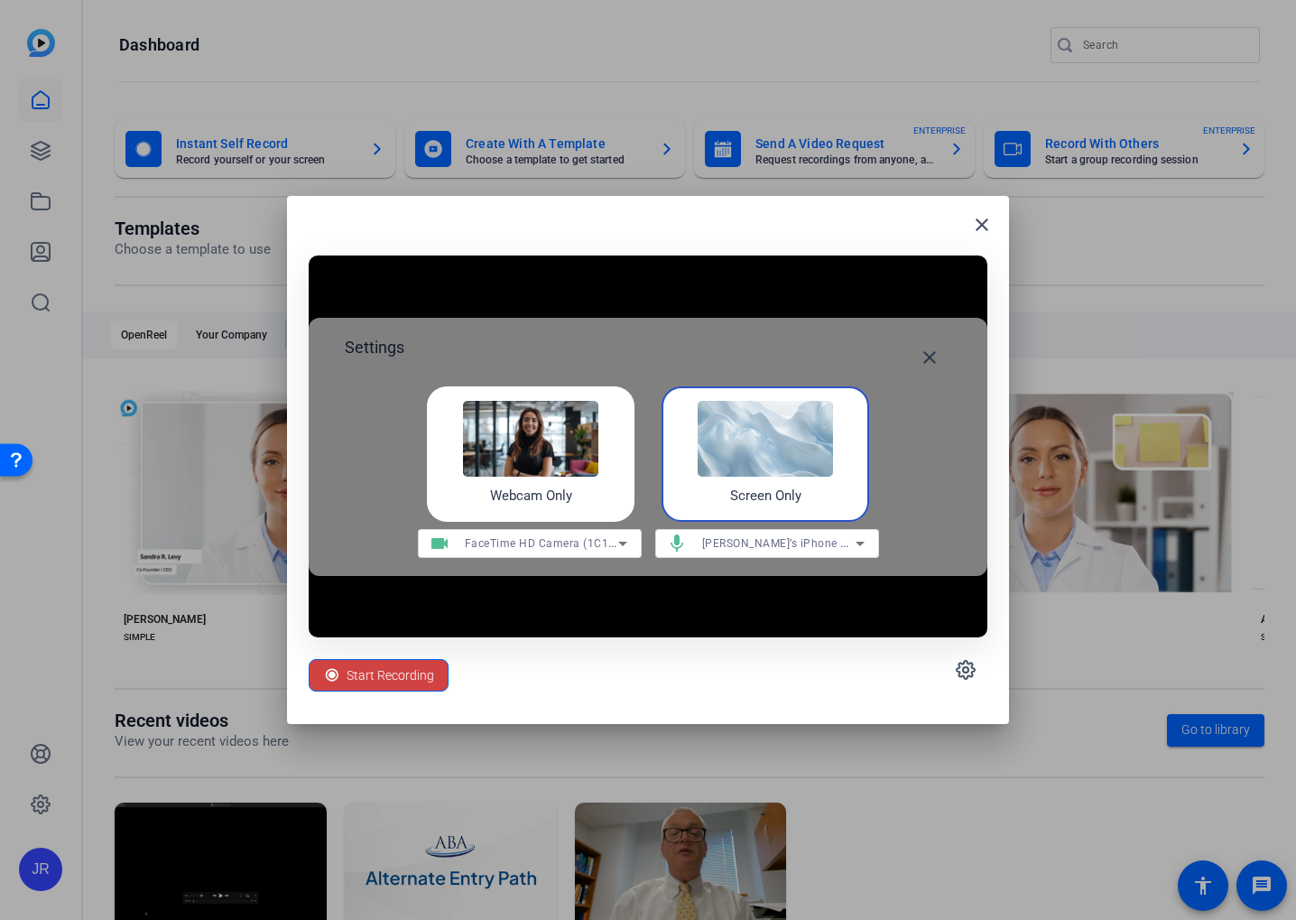
click at [782, 422] on img at bounding box center [765, 439] width 135 height 76
click at [763, 458] on img at bounding box center [765, 439] width 135 height 76
click at [965, 672] on icon at bounding box center [965, 669] width 5 height 5
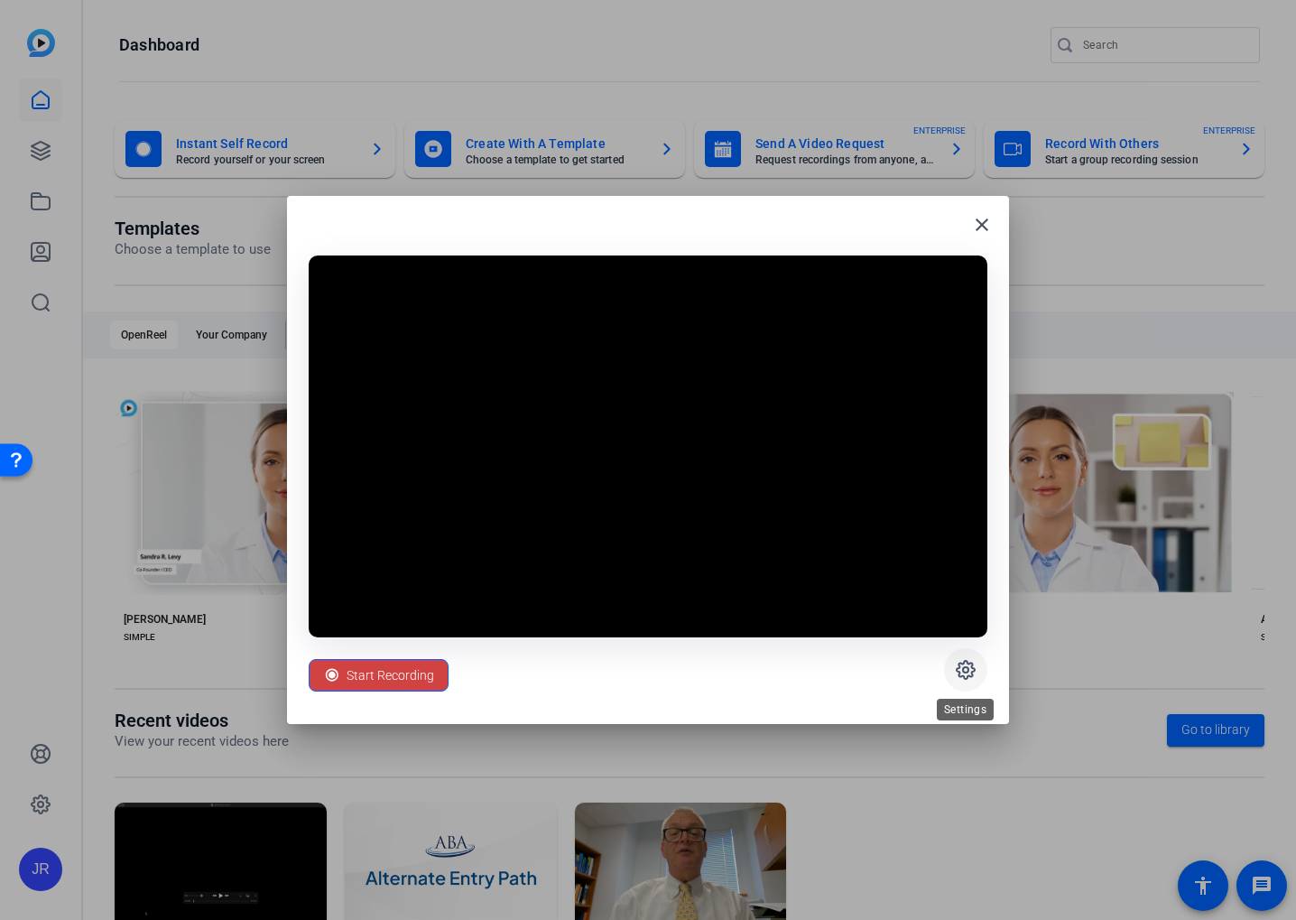
click at [980, 672] on span at bounding box center [965, 669] width 43 height 43
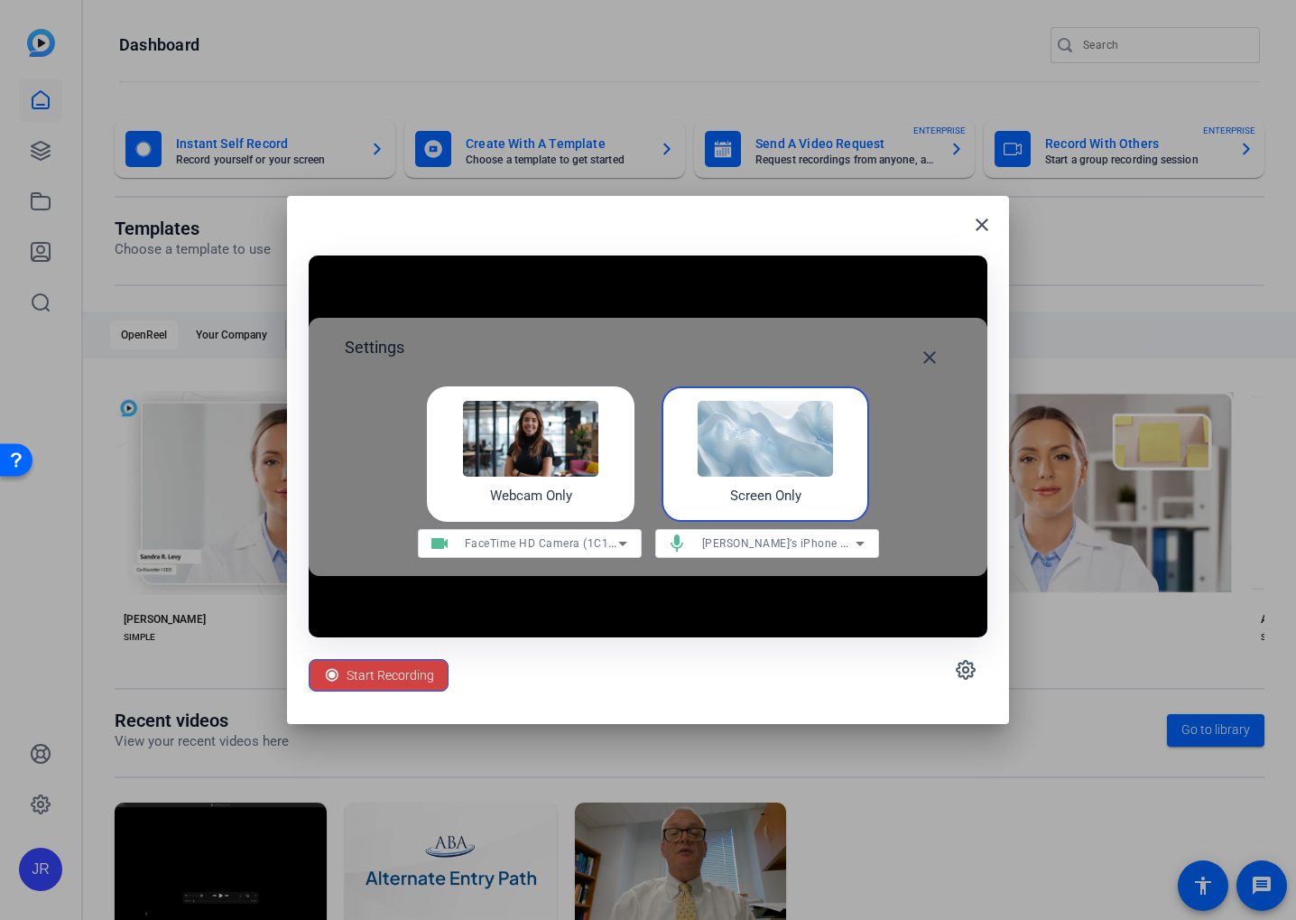
click at [800, 465] on img at bounding box center [765, 439] width 135 height 76
click at [930, 356] on mat-icon "close" at bounding box center [930, 358] width 22 height 22
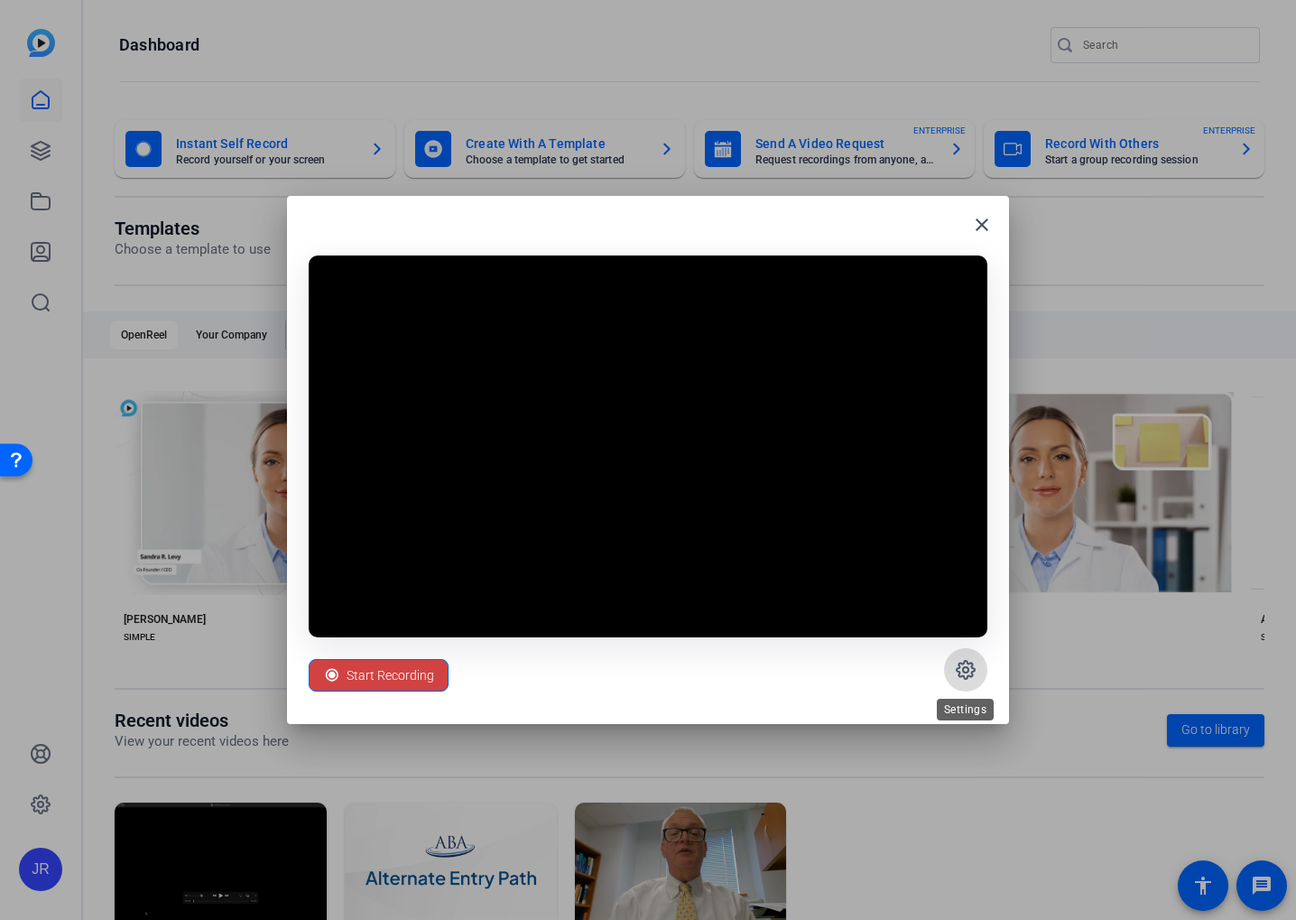
click at [963, 671] on icon at bounding box center [965, 669] width 5 height 5
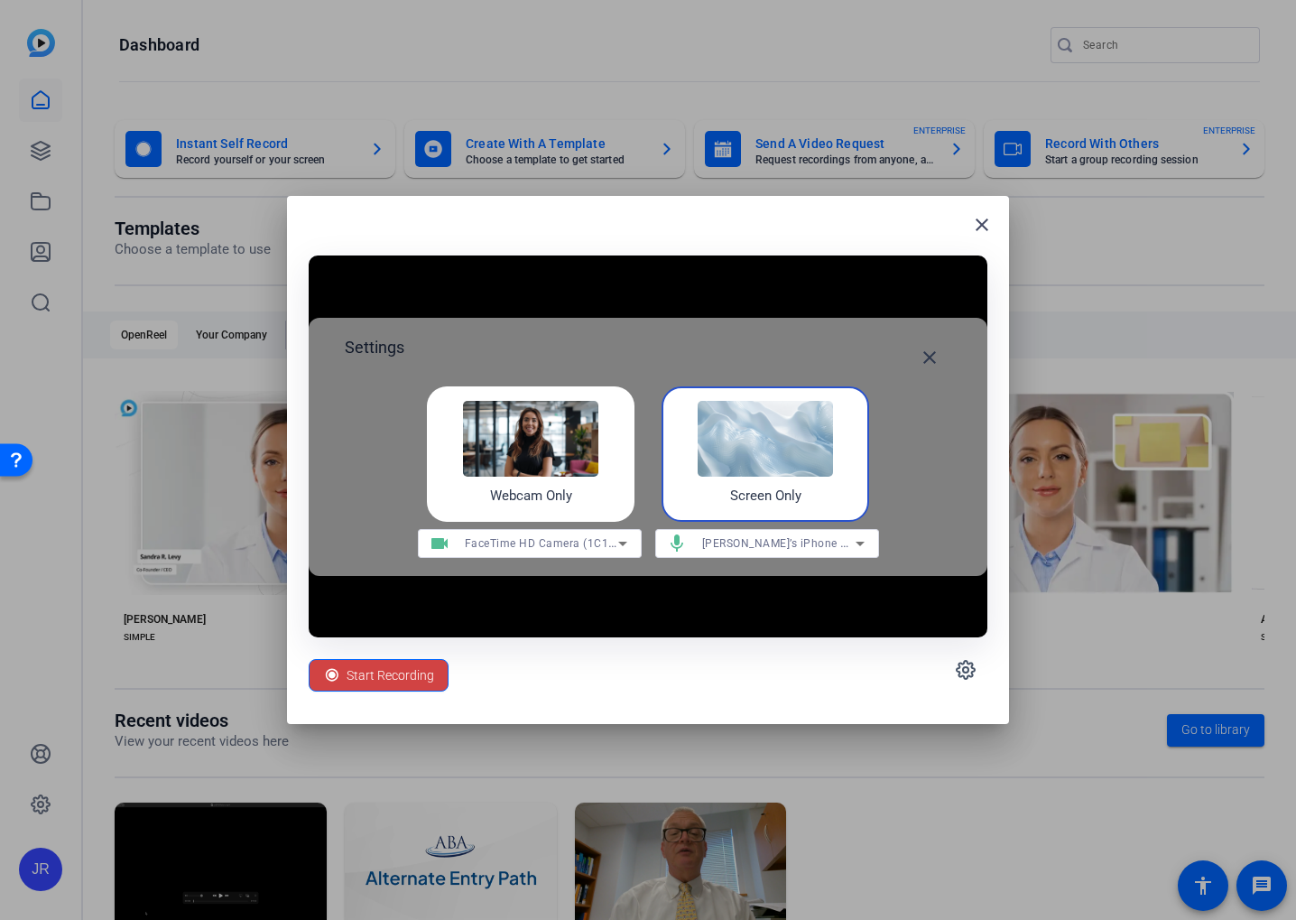
click at [774, 487] on h4 "Screen Only" at bounding box center [765, 496] width 71 height 21
click at [698, 434] on img at bounding box center [765, 439] width 135 height 76
click at [533, 453] on img at bounding box center [530, 439] width 135 height 76
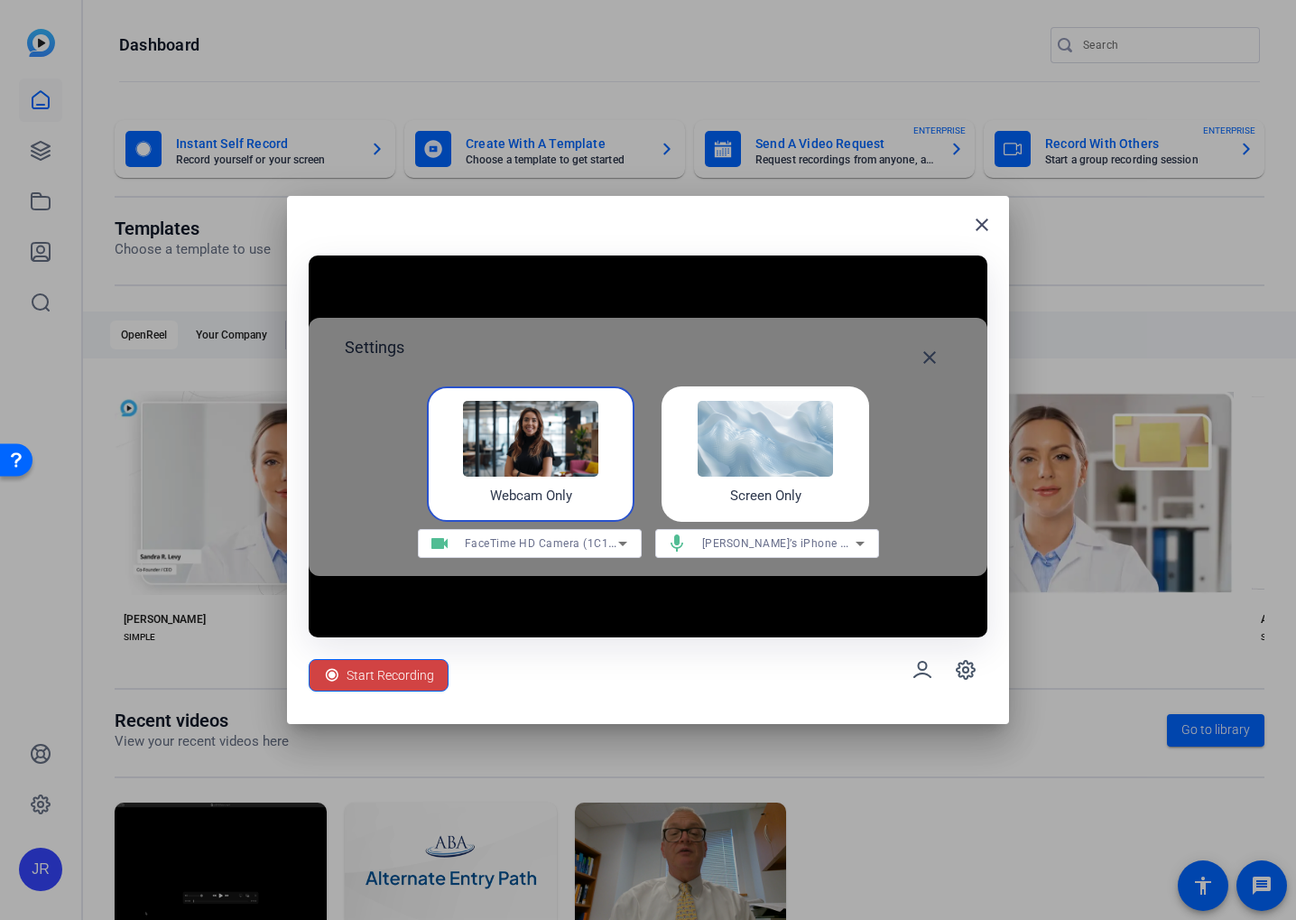
click at [735, 442] on img at bounding box center [765, 439] width 135 height 76
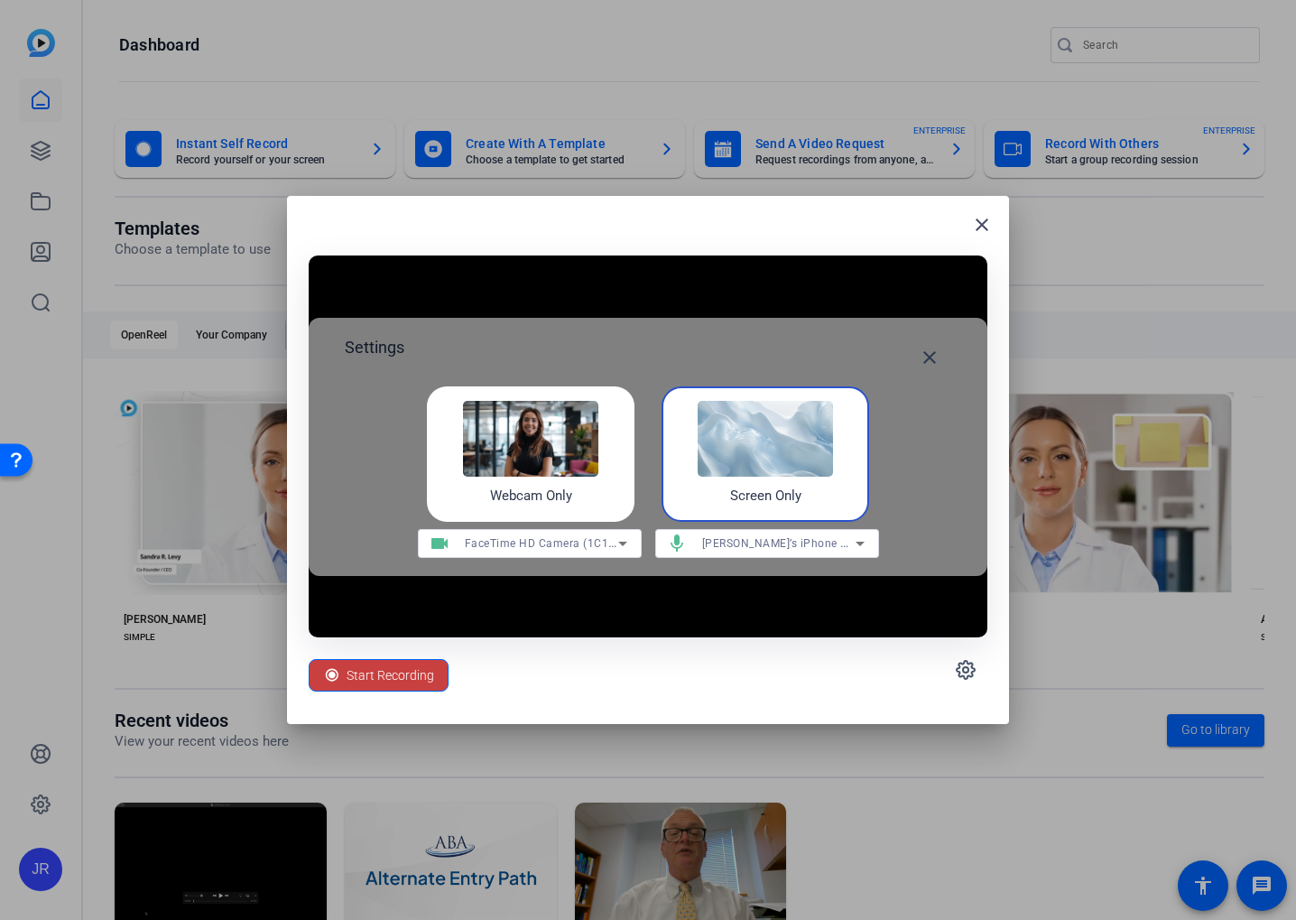
click at [377, 675] on span "Start Recording" at bounding box center [391, 675] width 88 height 34
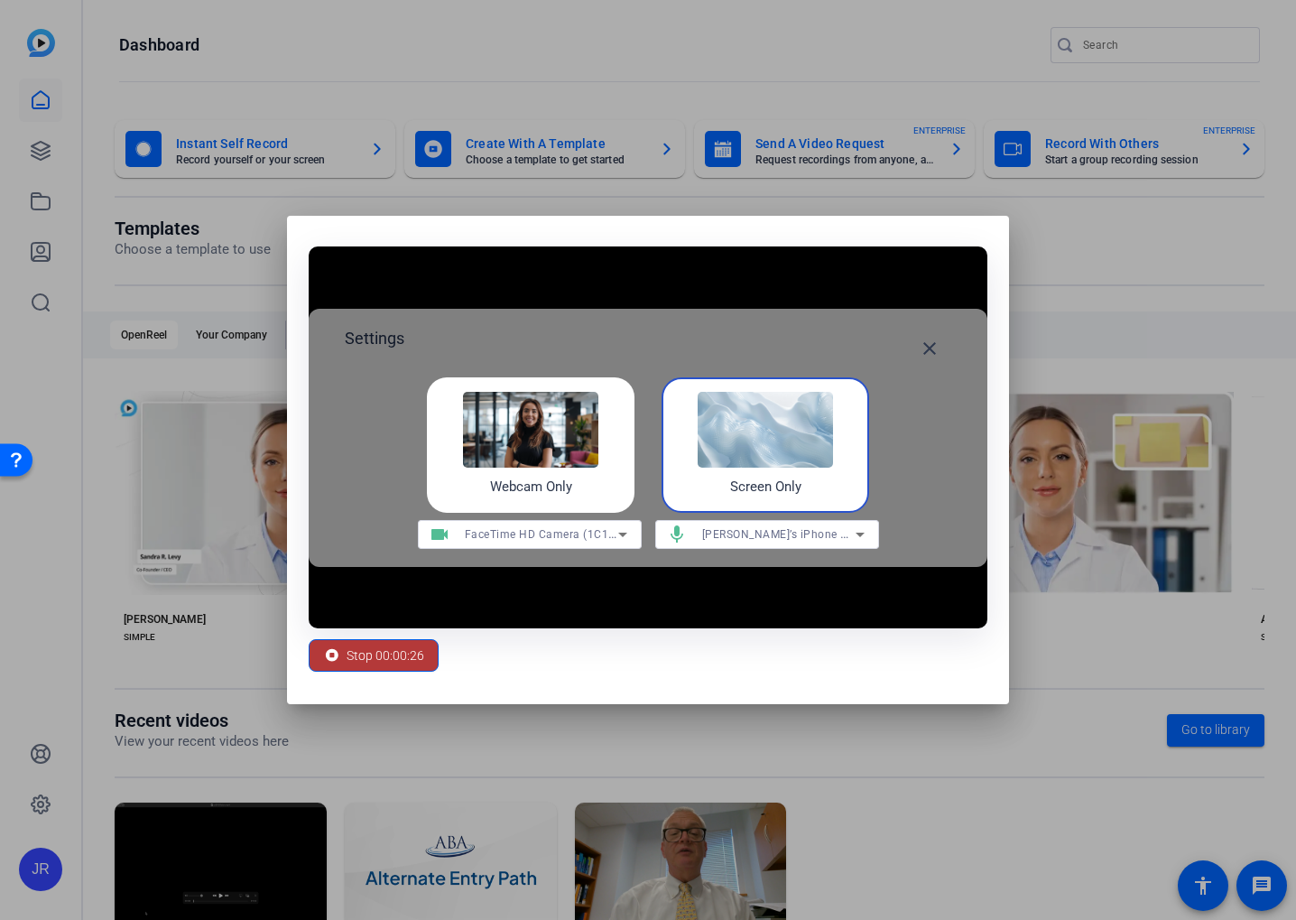
click at [390, 659] on span "Stop 00:00:26" at bounding box center [386, 655] width 78 height 34
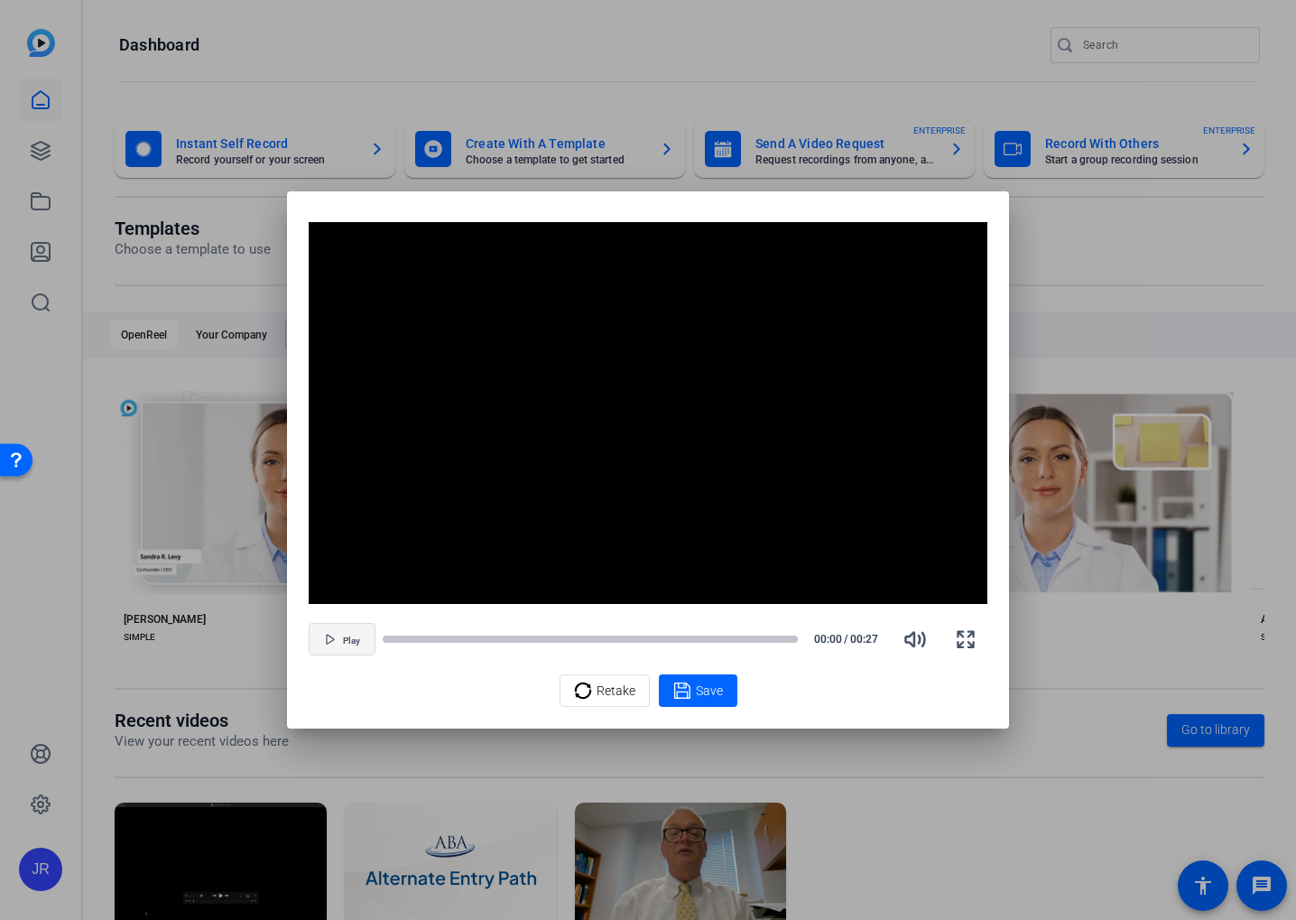
click at [354, 645] on span "button" at bounding box center [342, 638] width 65 height 43
drag, startPoint x: 418, startPoint y: 641, endPoint x: 469, endPoint y: 640, distance: 51.5
click at [469, 640] on div at bounding box center [590, 639] width 415 height 13
click at [698, 691] on span "Save" at bounding box center [709, 690] width 27 height 19
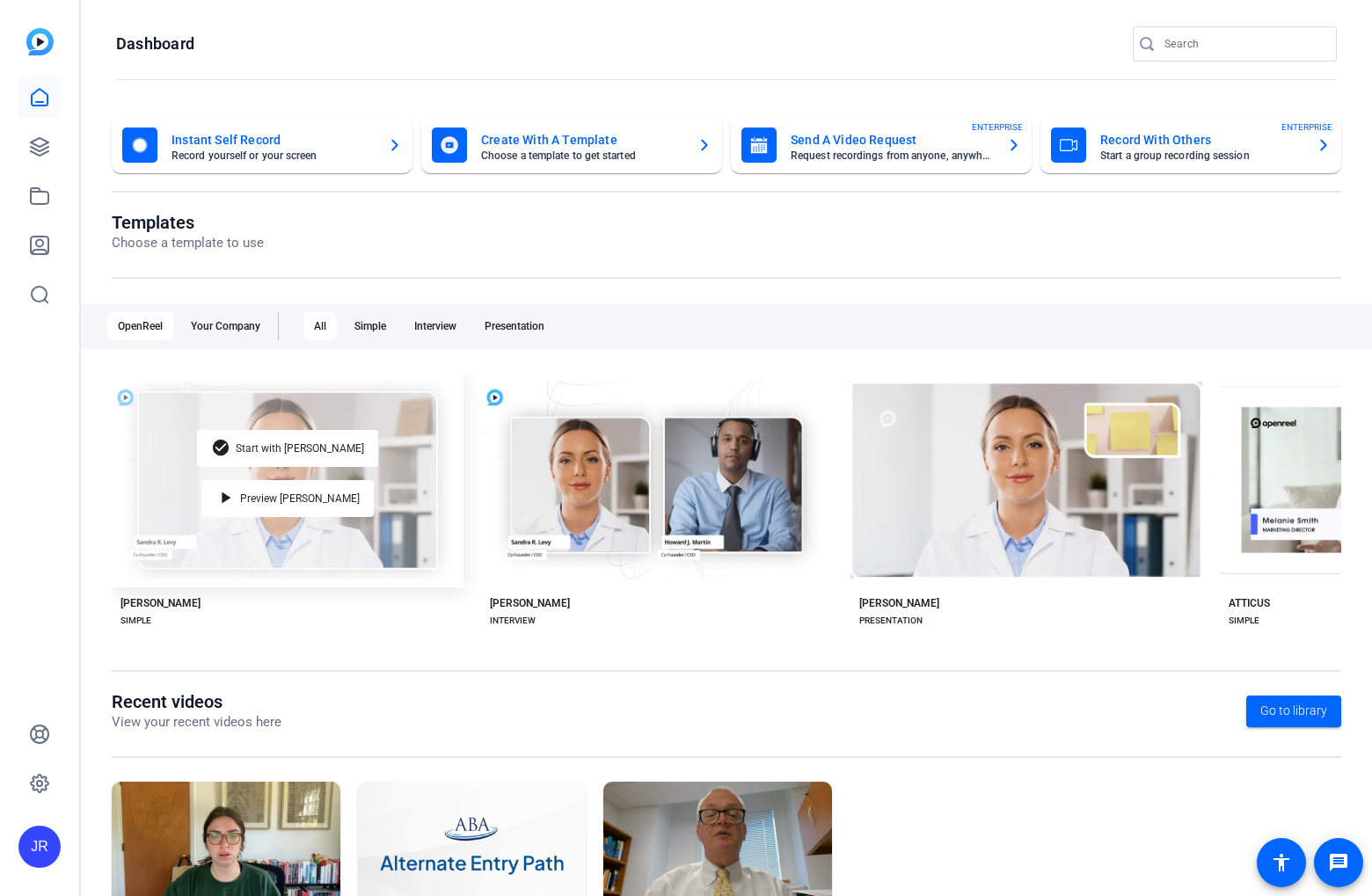
scroll to position [108, 0]
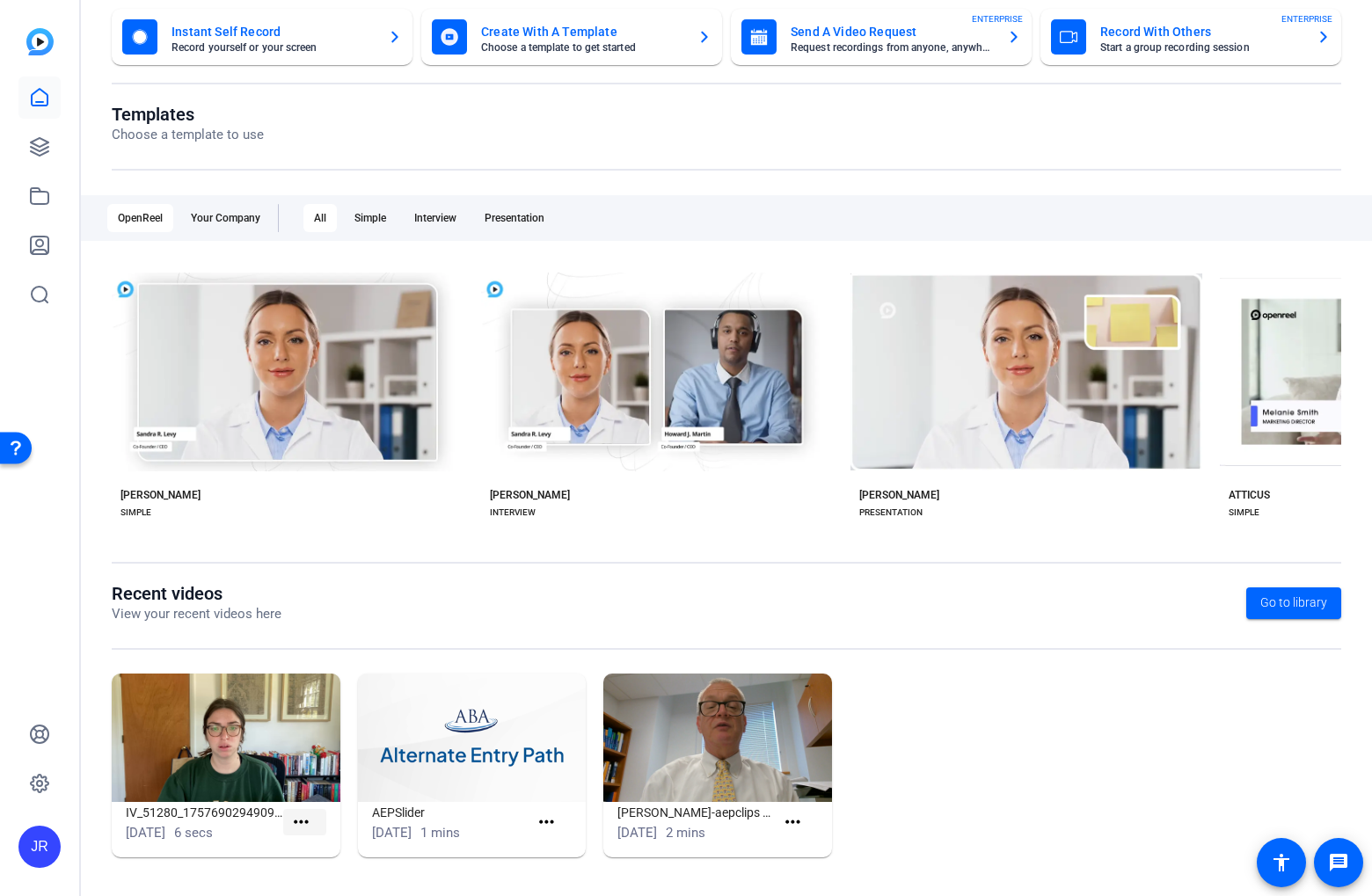
click at [310, 829] on mat-icon "more_horiz" at bounding box center [301, 822] width 22 height 22
click at [249, 825] on div at bounding box center [686, 448] width 1372 height 896
click at [264, 728] on img at bounding box center [226, 737] width 229 height 129
click at [307, 818] on mat-icon "more_horiz" at bounding box center [301, 822] width 22 height 22
click at [311, 846] on span "View" at bounding box center [339, 848] width 70 height 21
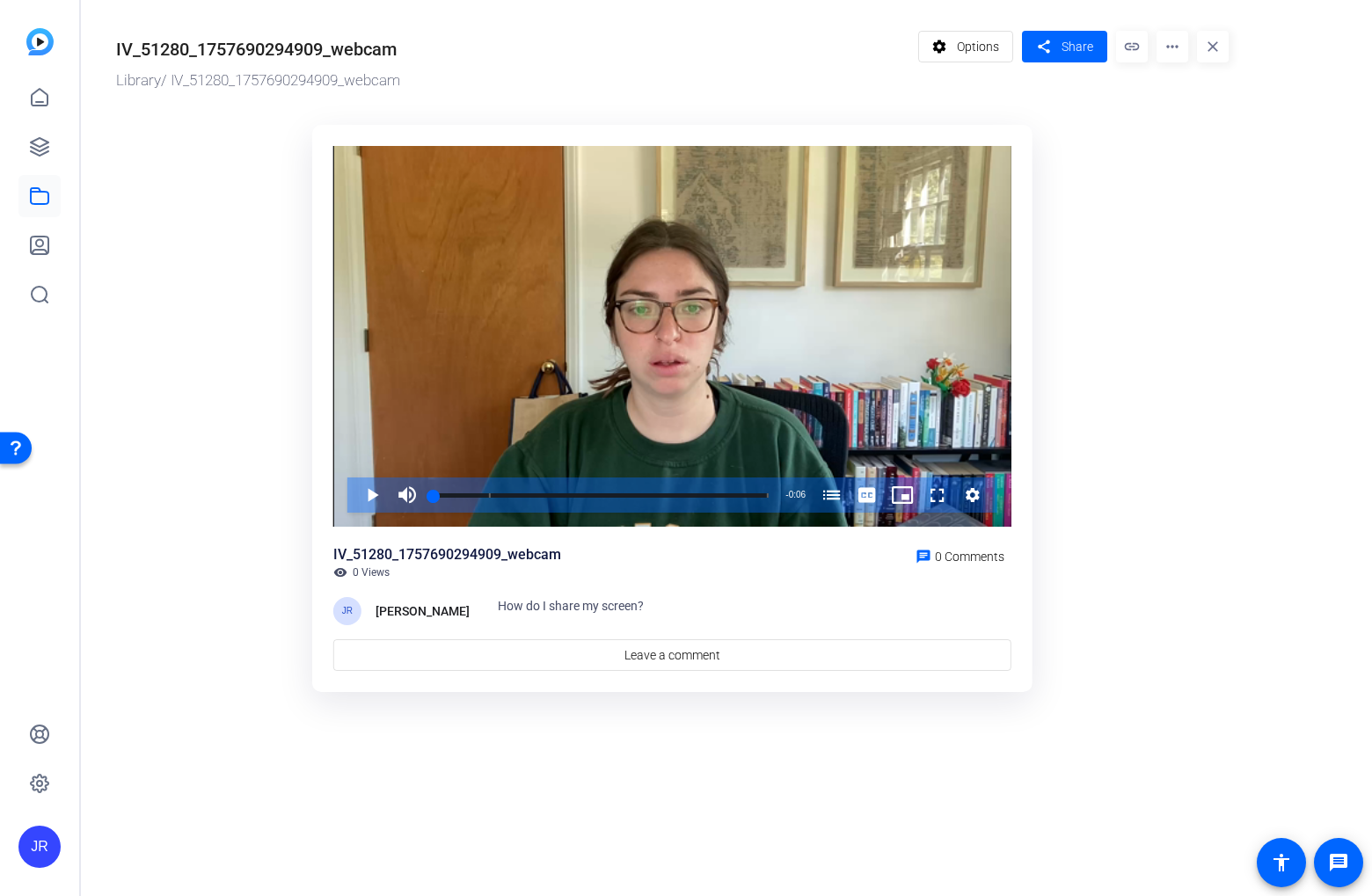
click at [1171, 48] on mat-icon "more_horiz" at bounding box center [1172, 47] width 31 height 31
click at [1196, 194] on span "Delete" at bounding box center [1224, 188] width 108 height 21
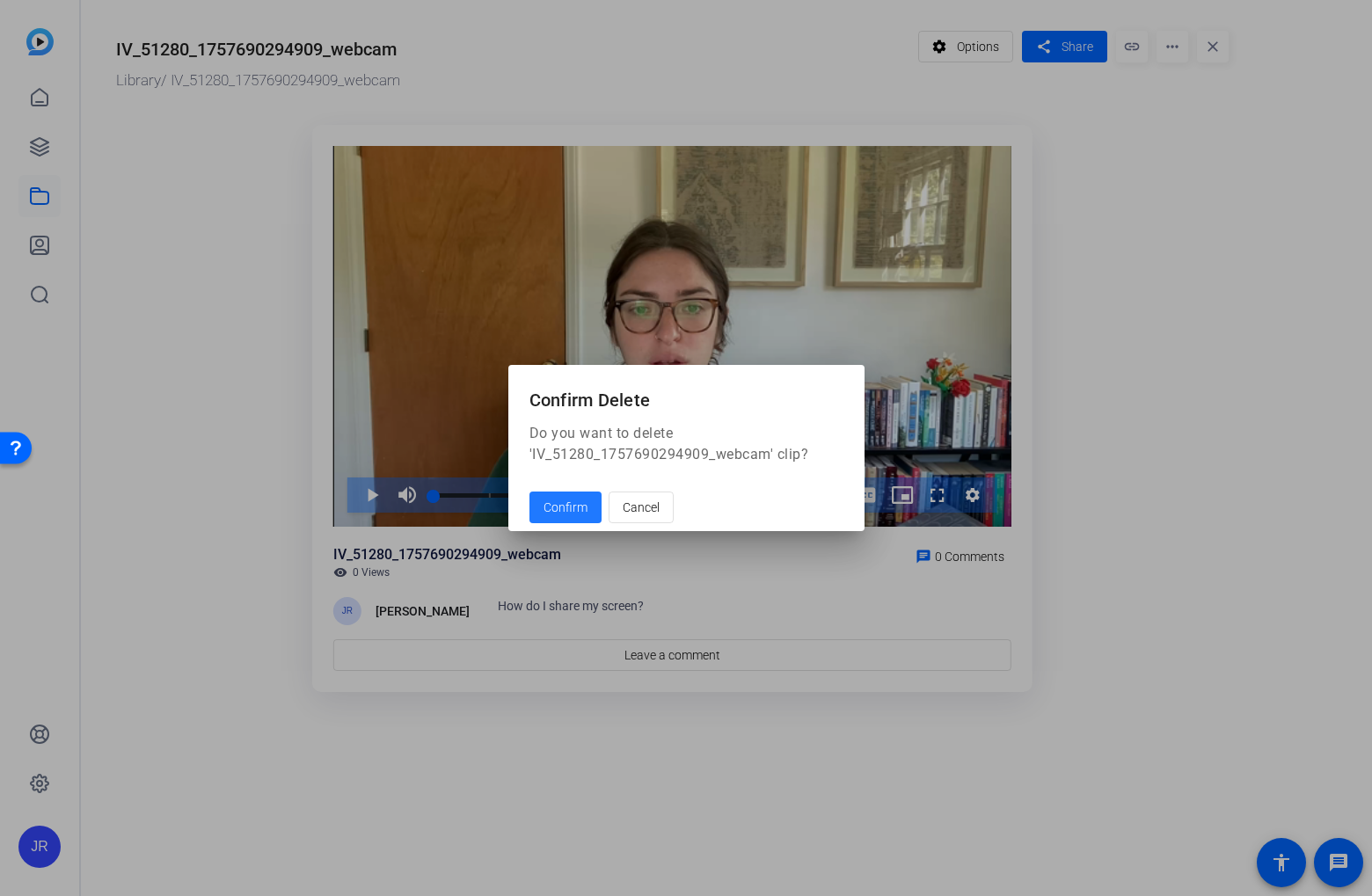
click at [577, 499] on span "Confirm" at bounding box center [565, 507] width 44 height 19
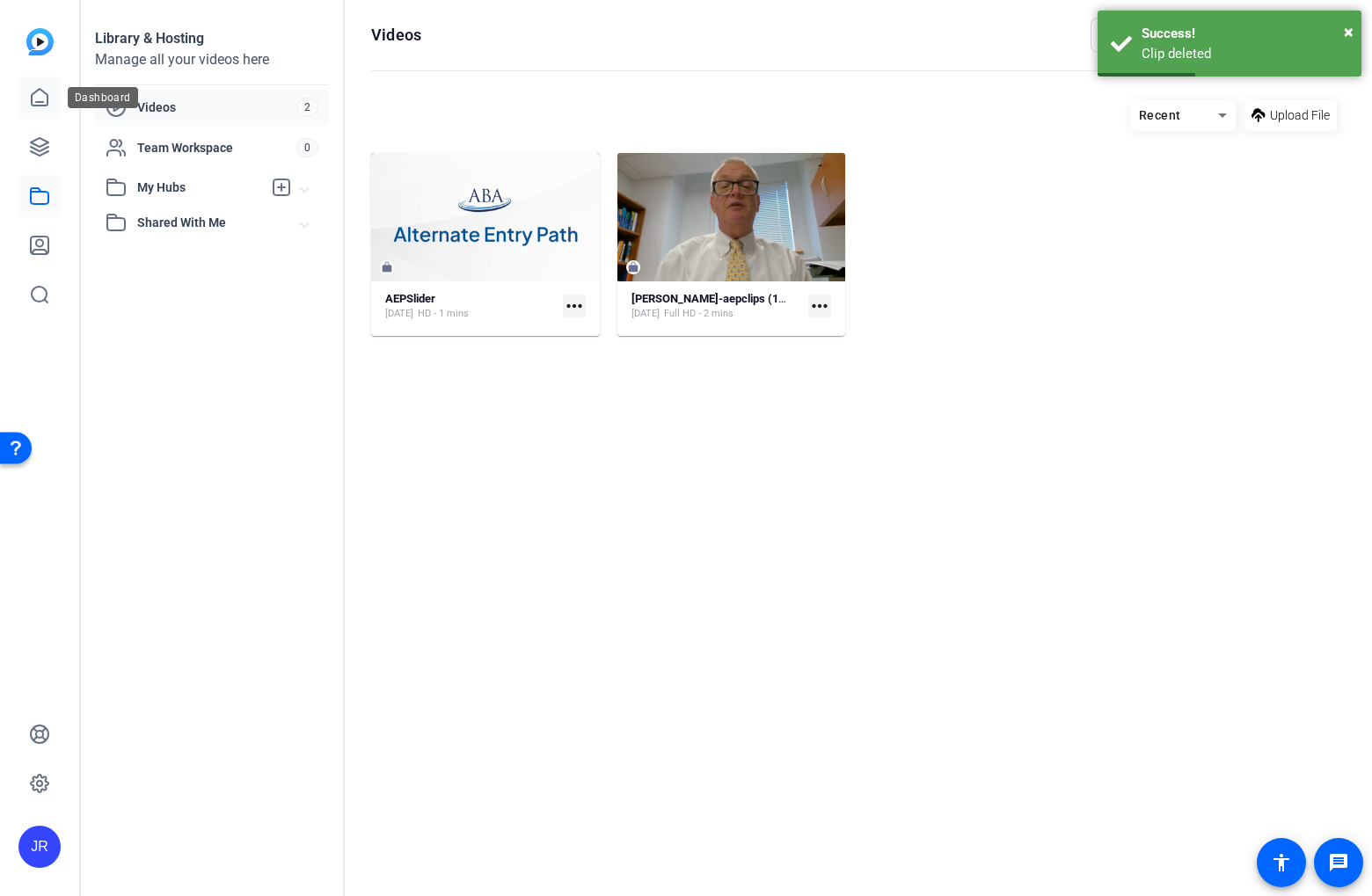
click at [49, 104] on icon at bounding box center [40, 97] width 21 height 21
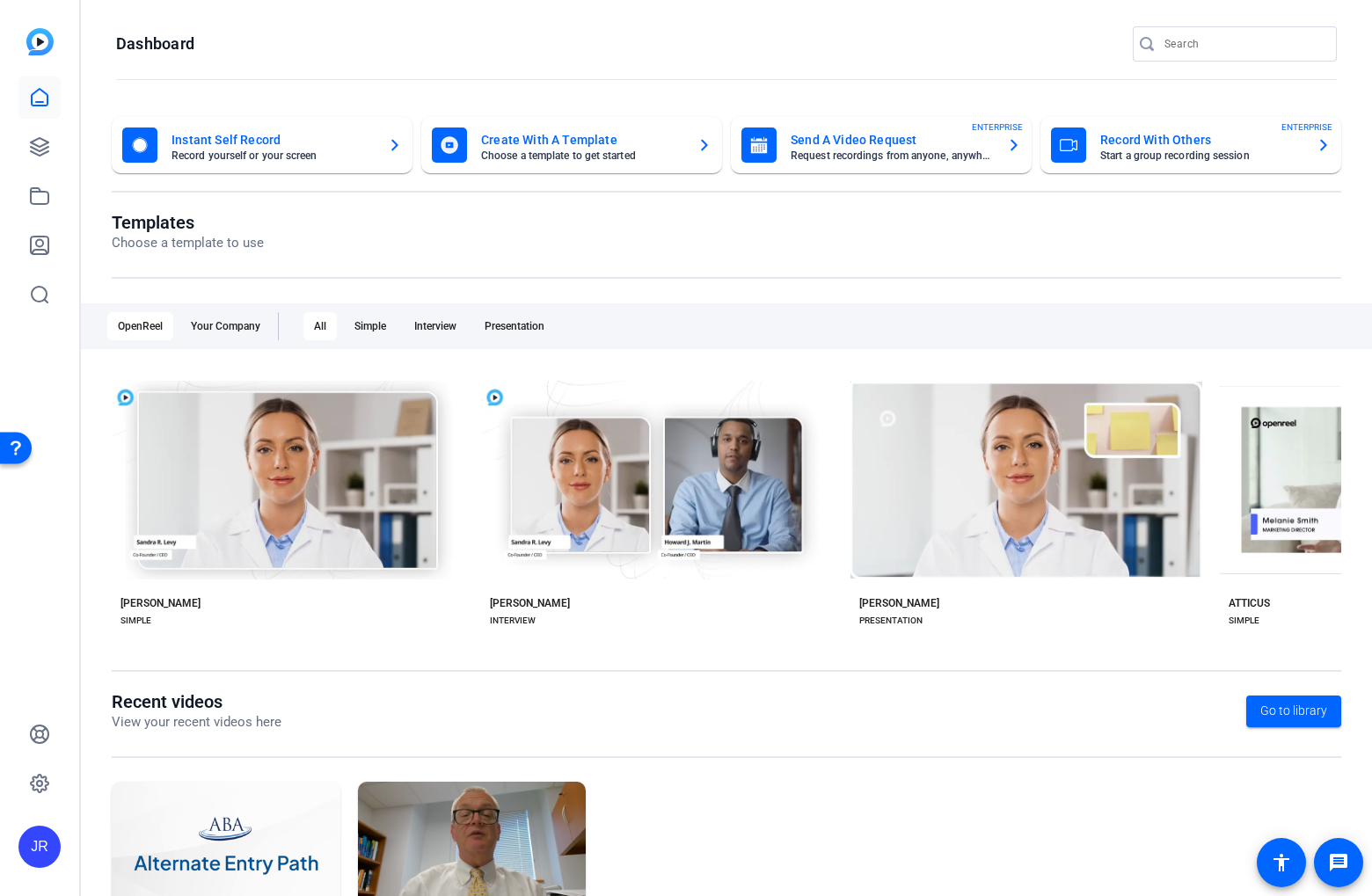
click at [322, 160] on mat-card-subtitle "Record yourself or your screen" at bounding box center [273, 155] width 203 height 11
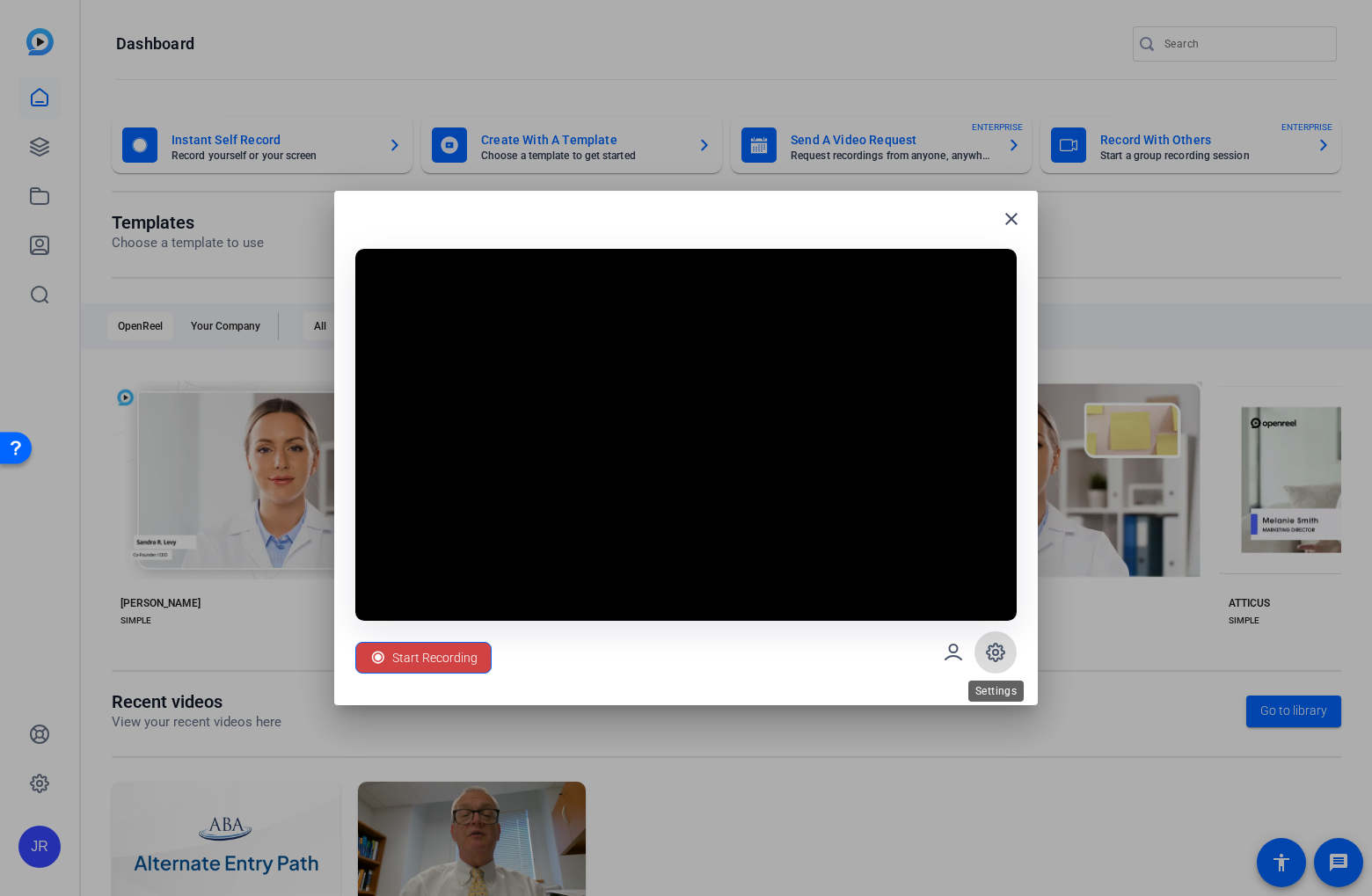
click at [1004, 656] on icon at bounding box center [996, 653] width 21 height 21
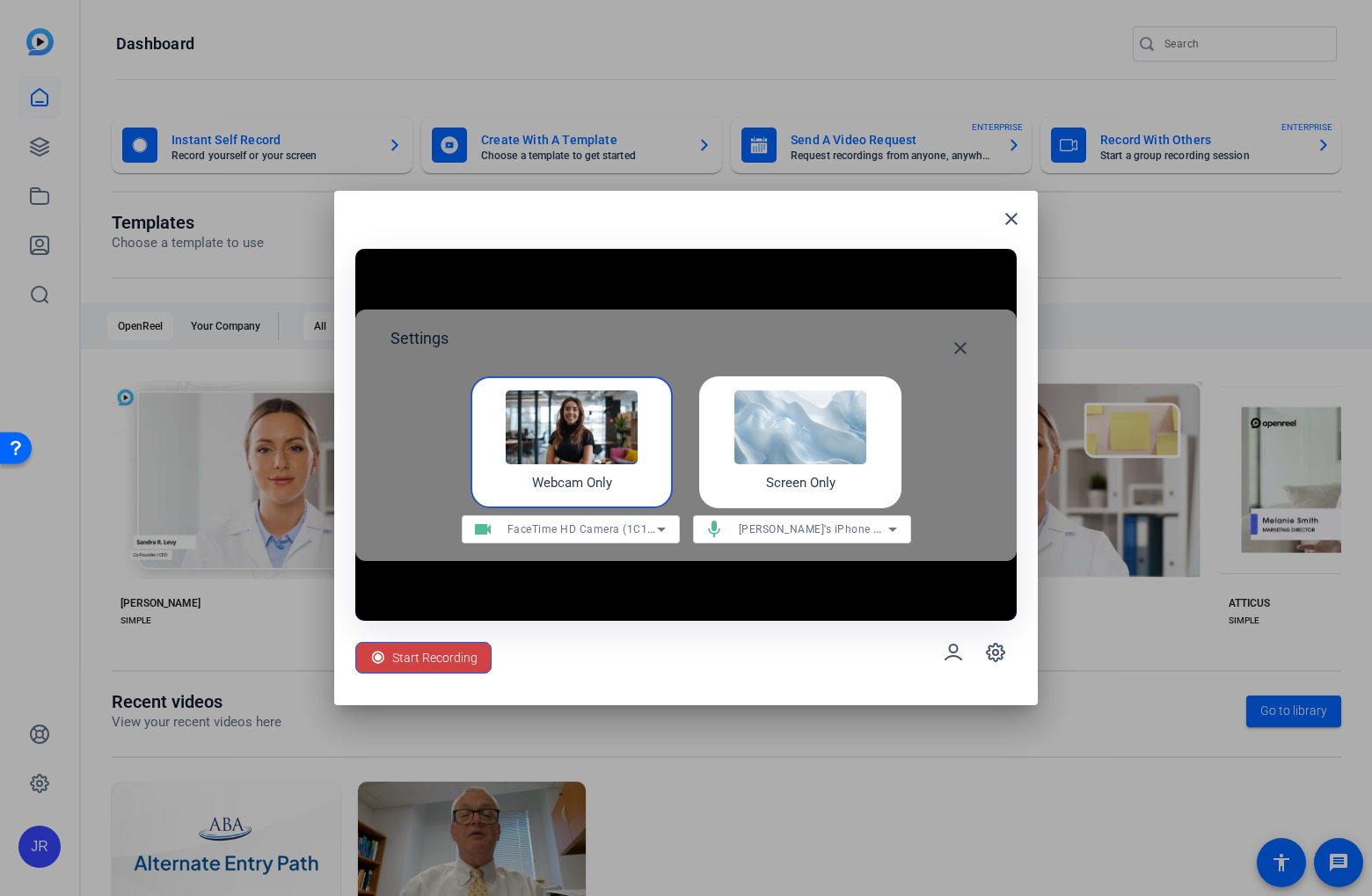
click at [813, 446] on img at bounding box center [800, 428] width 132 height 74
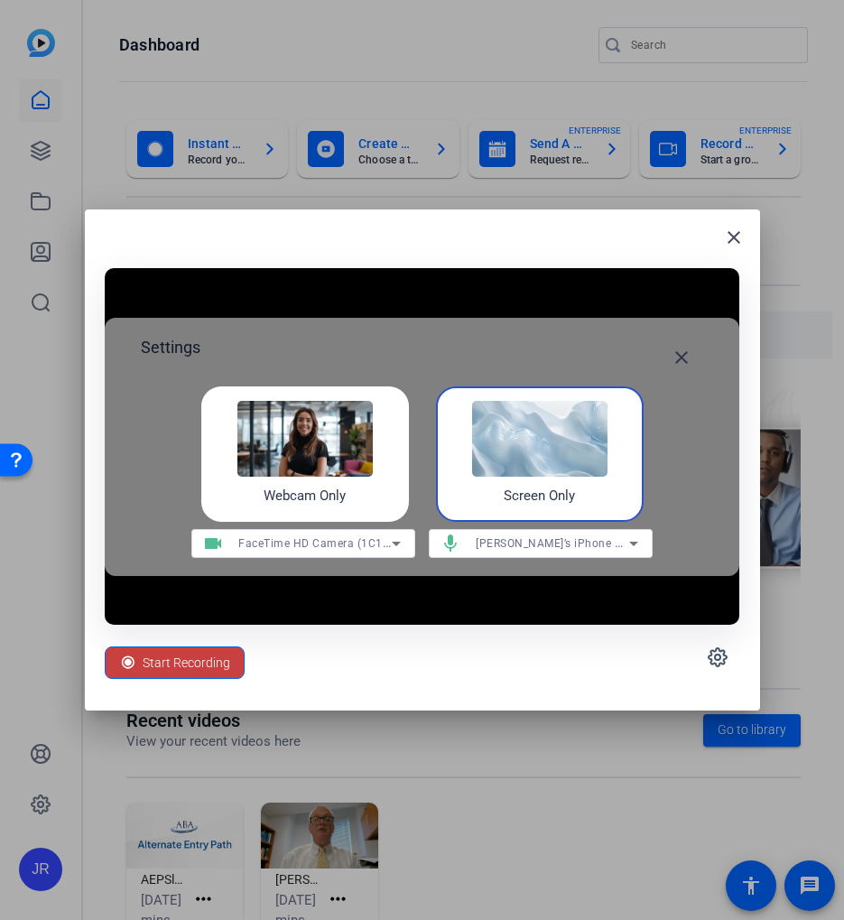
click at [188, 670] on span "Start Recording" at bounding box center [187, 662] width 88 height 34
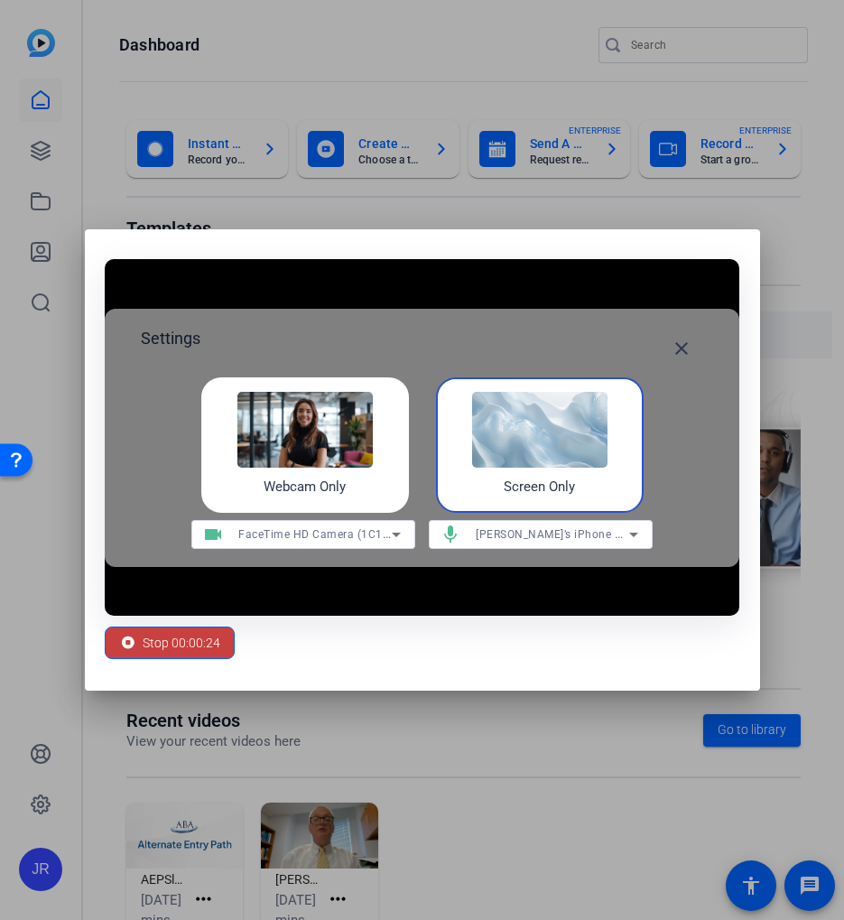
click at [125, 642] on icon at bounding box center [128, 643] width 18 height 18
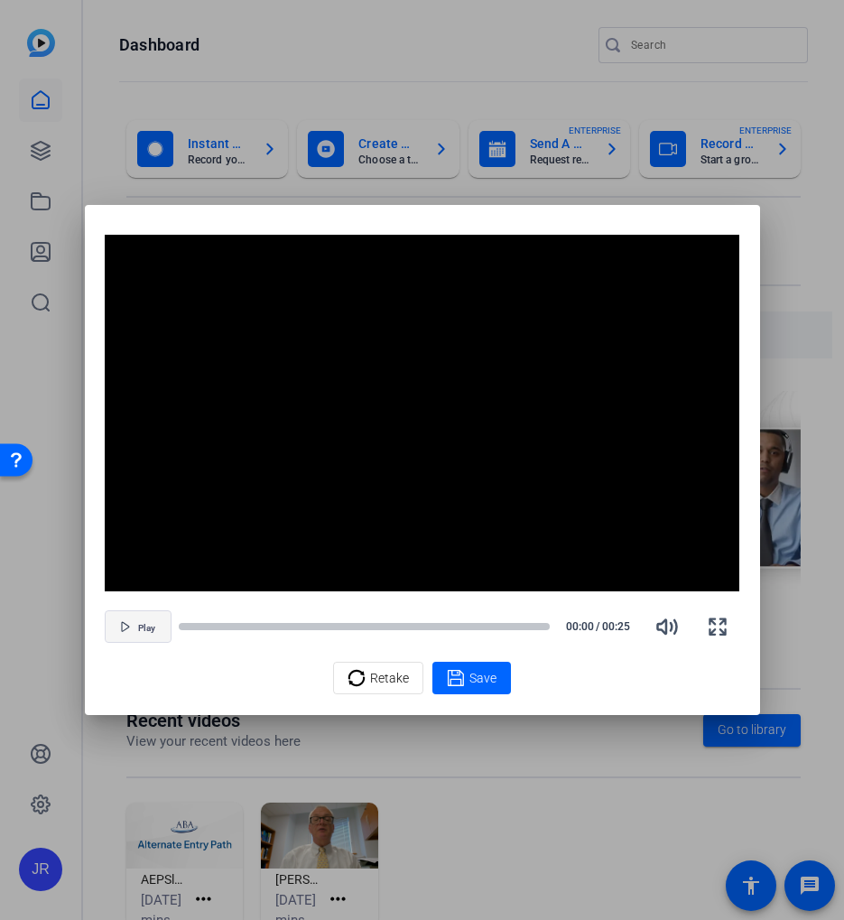
click at [152, 636] on span "button" at bounding box center [138, 626] width 65 height 43
click at [361, 679] on icon at bounding box center [356, 678] width 18 height 22
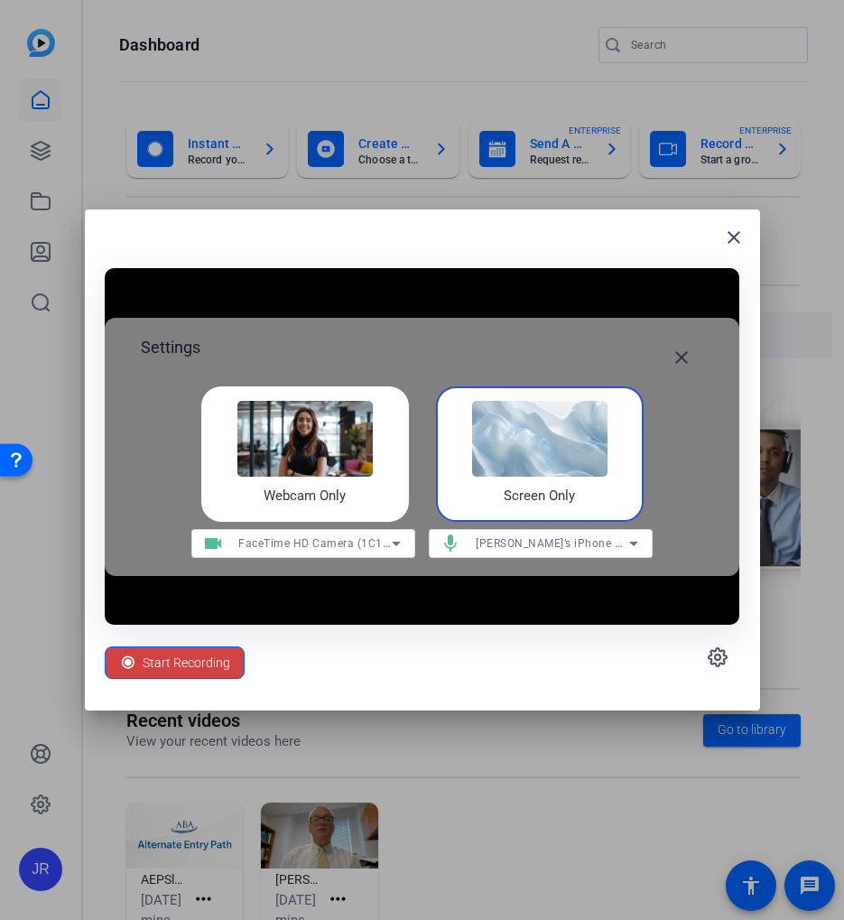
click at [544, 444] on img at bounding box center [539, 439] width 135 height 76
click at [159, 670] on span "Start Recording" at bounding box center [187, 662] width 88 height 34
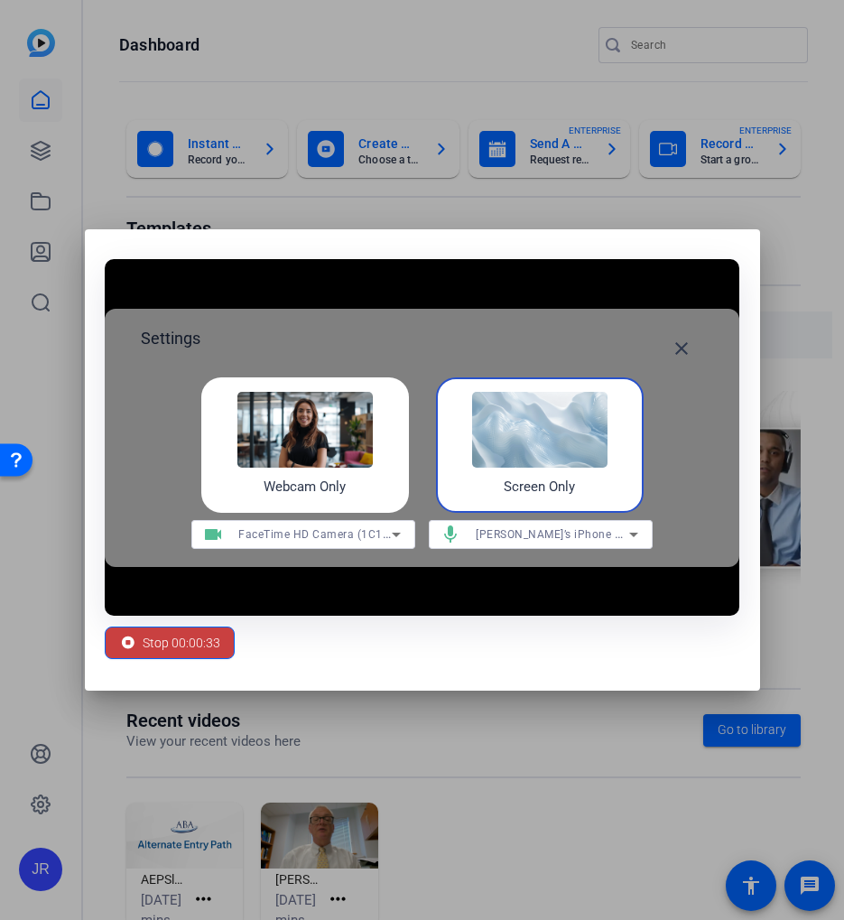
click at [142, 643] on div "Stop 00:00:33" at bounding box center [169, 642] width 101 height 34
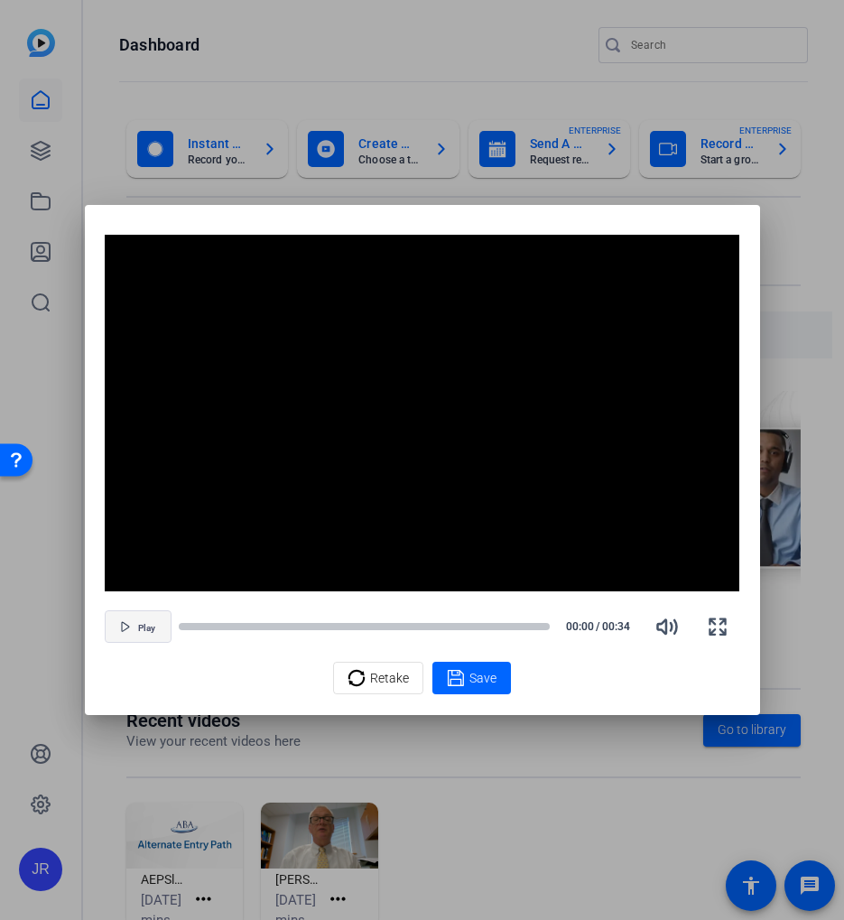
click at [143, 626] on span "Play" at bounding box center [146, 628] width 17 height 11
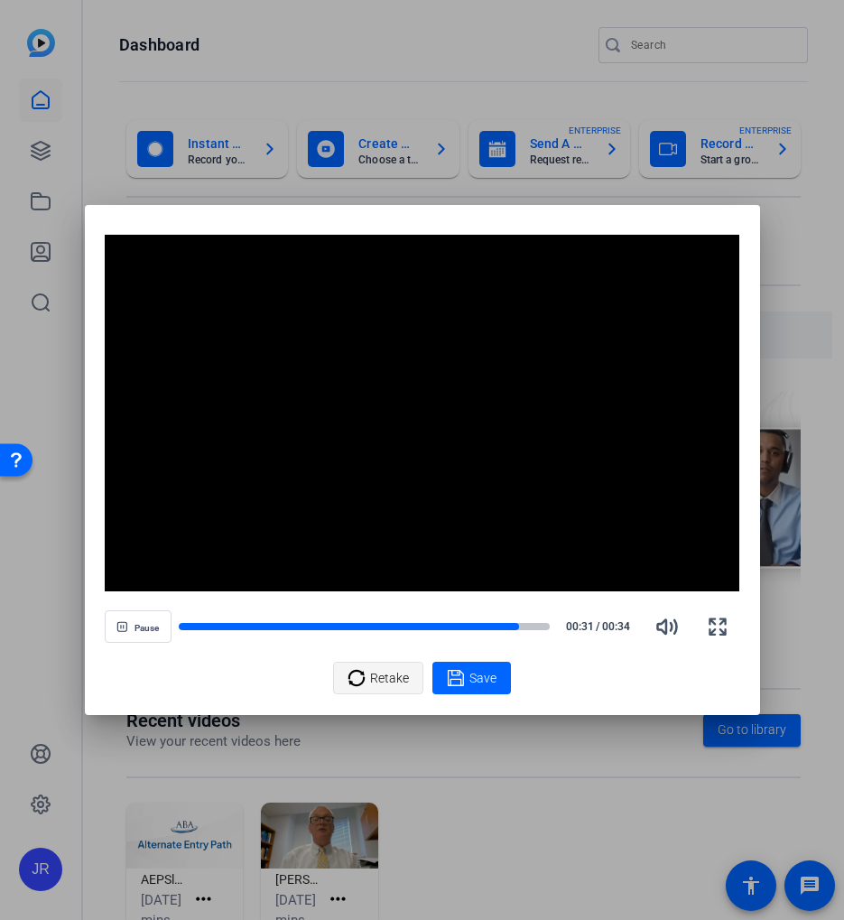
click at [362, 687] on icon at bounding box center [356, 678] width 18 height 22
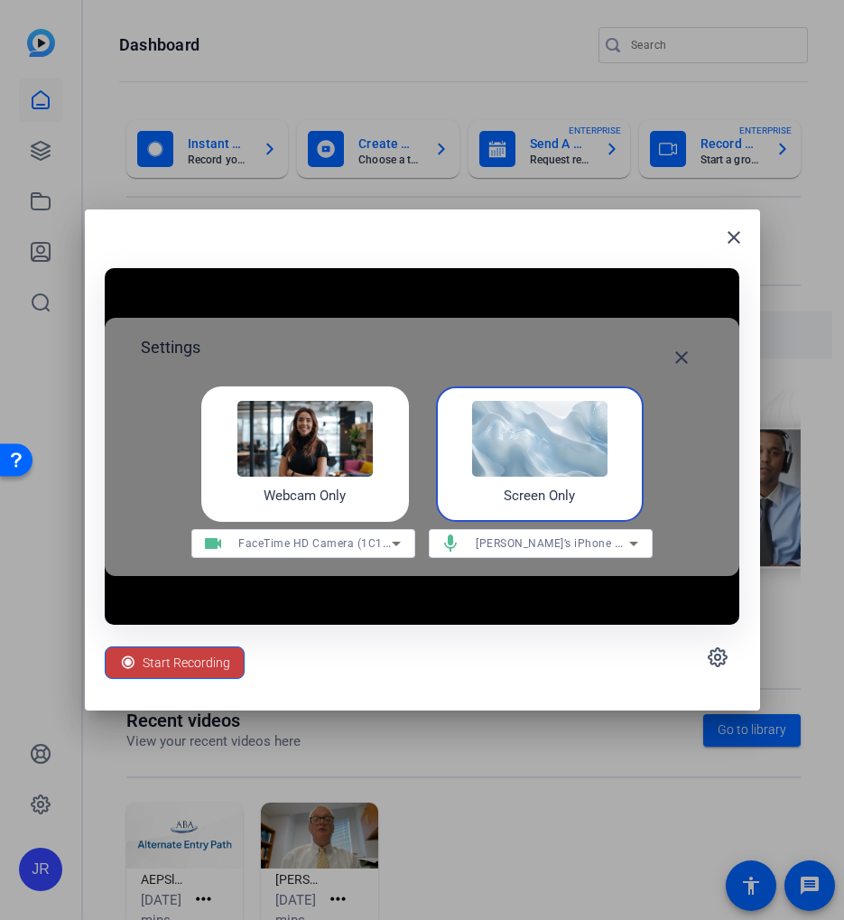
click at [153, 661] on span "Start Recording" at bounding box center [187, 662] width 88 height 34
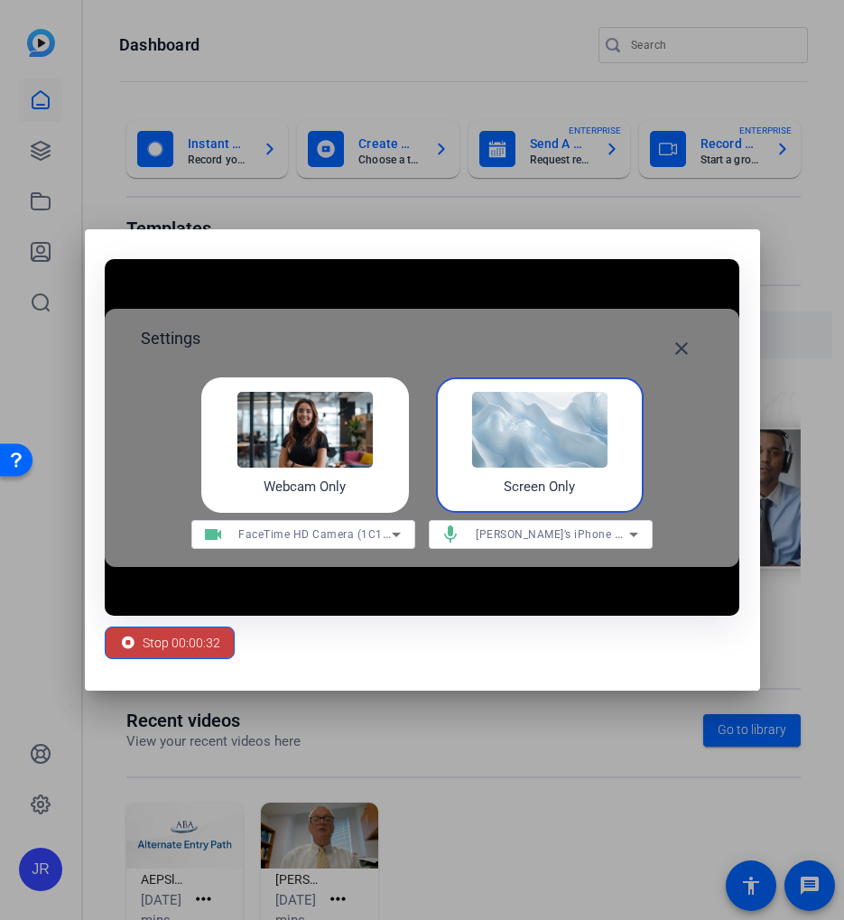
click at [145, 644] on span "Stop 00:00:32" at bounding box center [182, 642] width 78 height 34
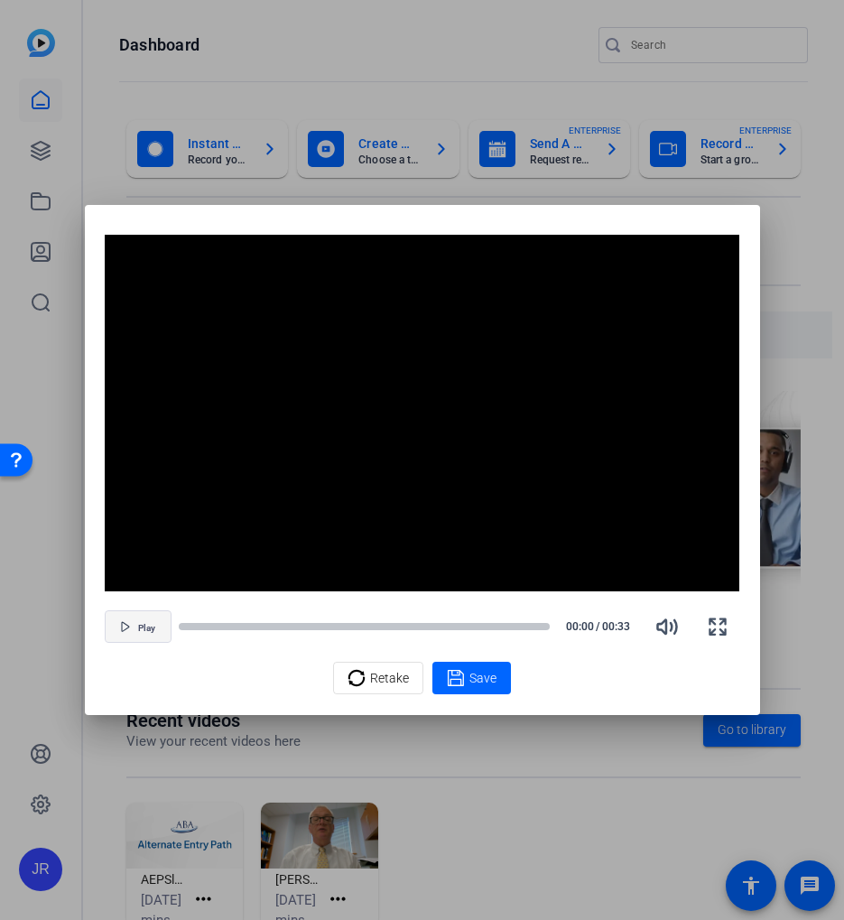
click at [141, 627] on span "Play" at bounding box center [146, 628] width 17 height 11
click at [137, 628] on span "Pause" at bounding box center [146, 628] width 24 height 11
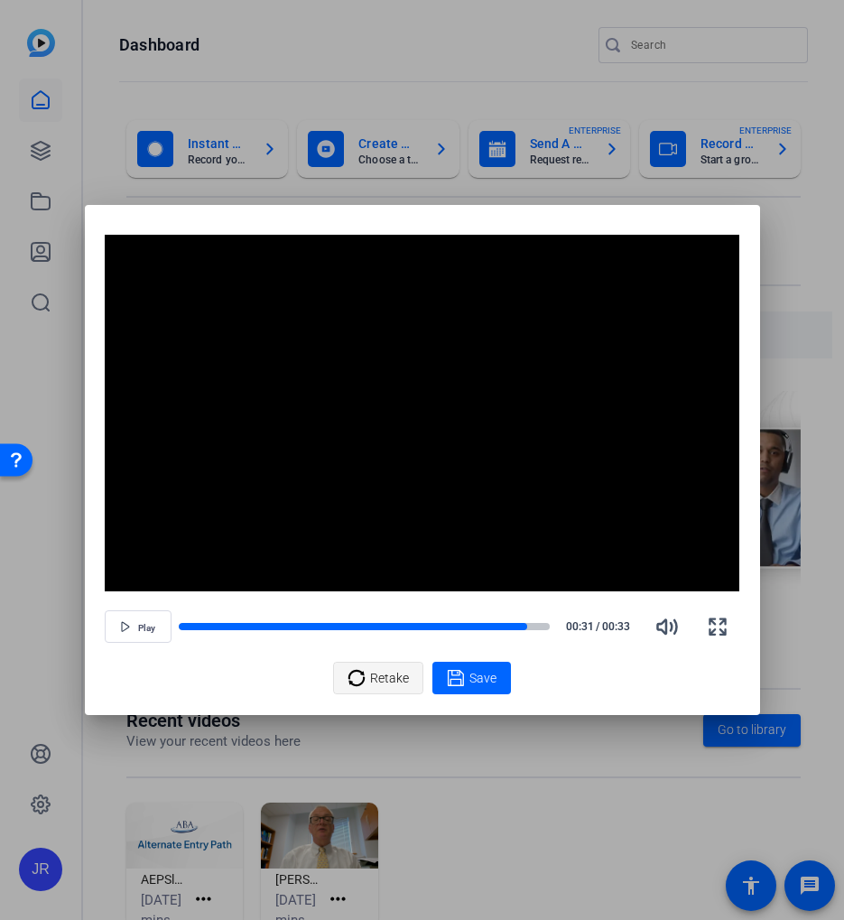
click at [358, 680] on icon at bounding box center [356, 678] width 18 height 22
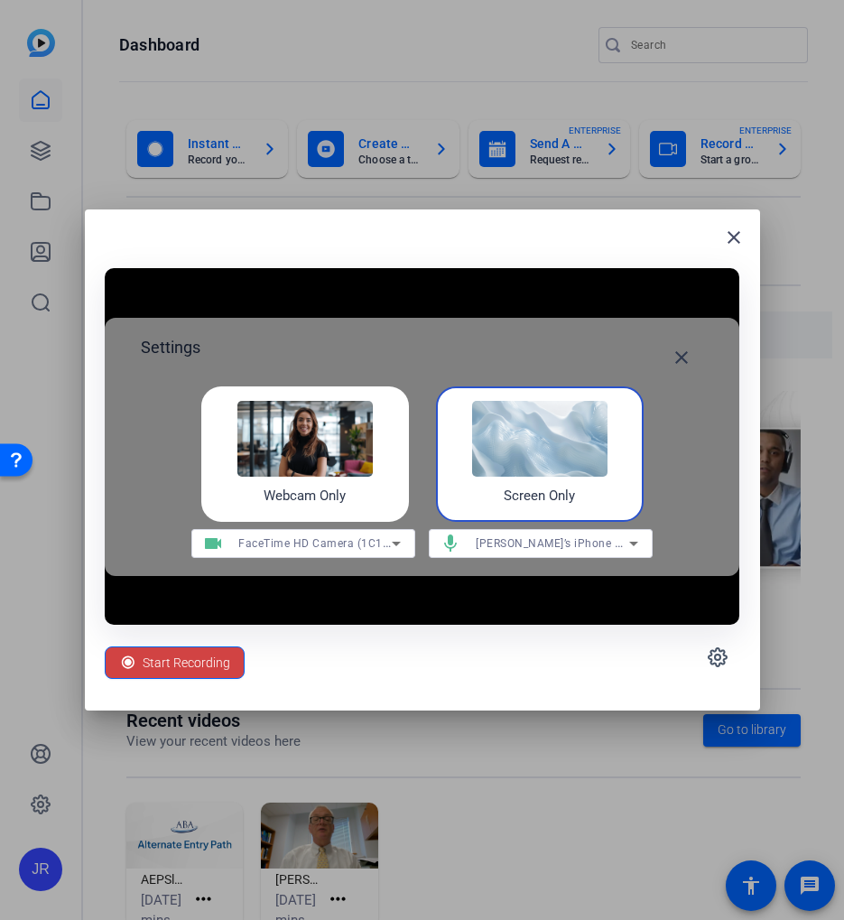
click at [581, 675] on div "Start Recording" at bounding box center [422, 657] width 634 height 65
click at [185, 668] on span "Start Recording" at bounding box center [187, 662] width 88 height 34
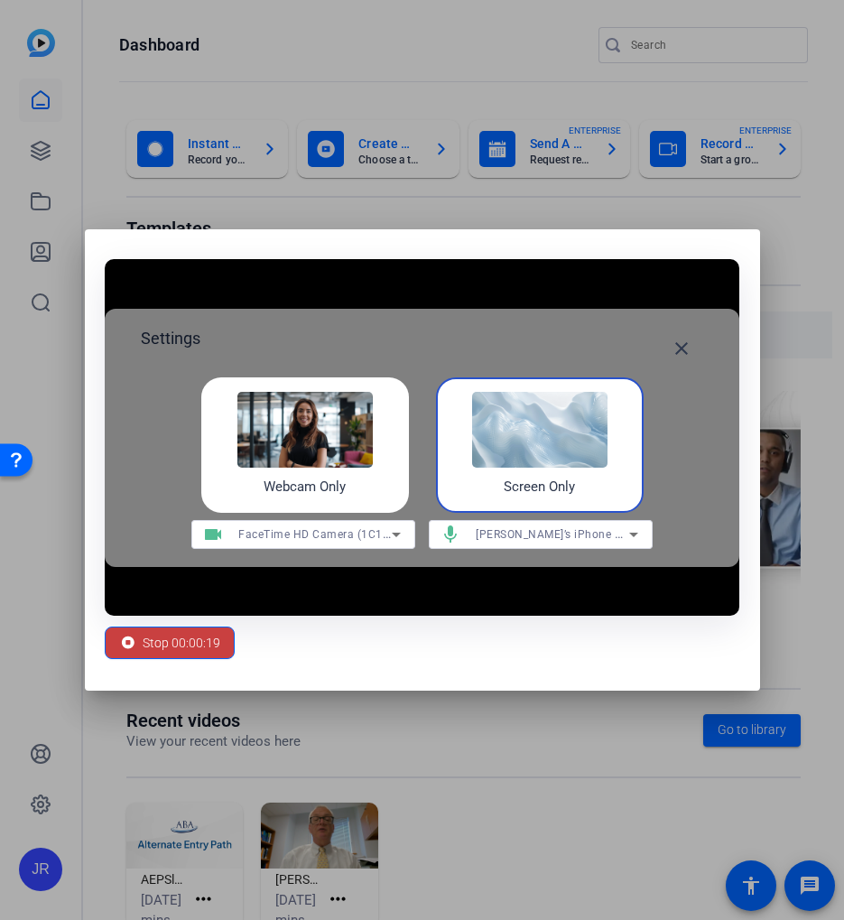
click at [185, 653] on span "Stop 00:00:19" at bounding box center [182, 642] width 78 height 34
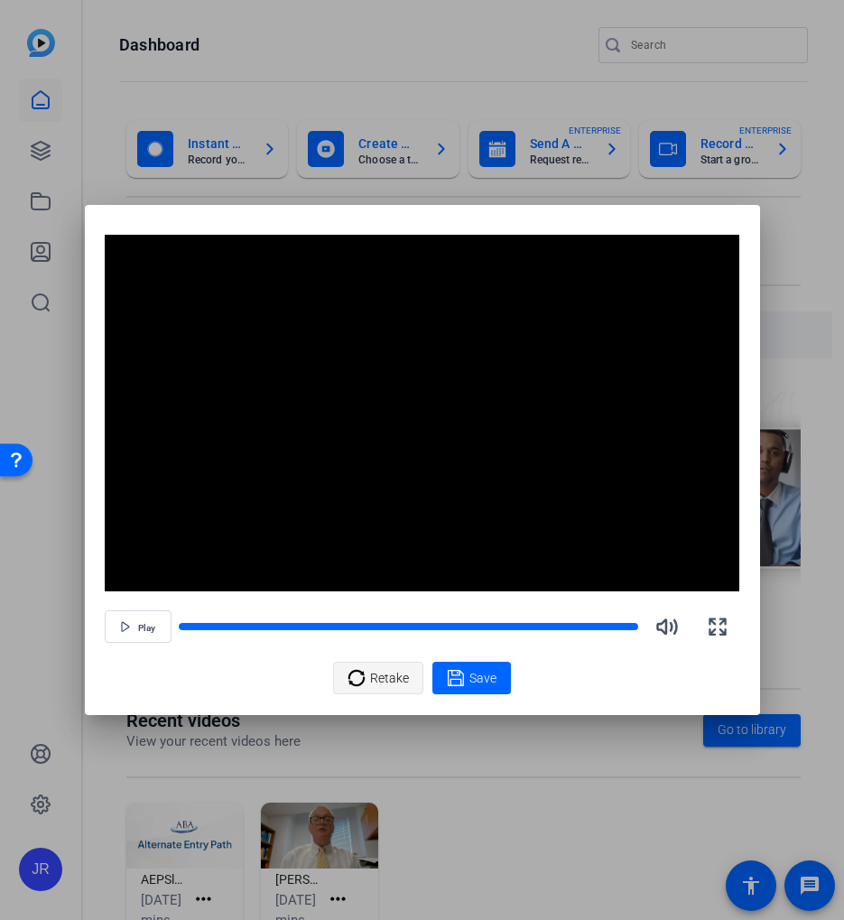
click at [371, 674] on span "Retake" at bounding box center [389, 678] width 39 height 34
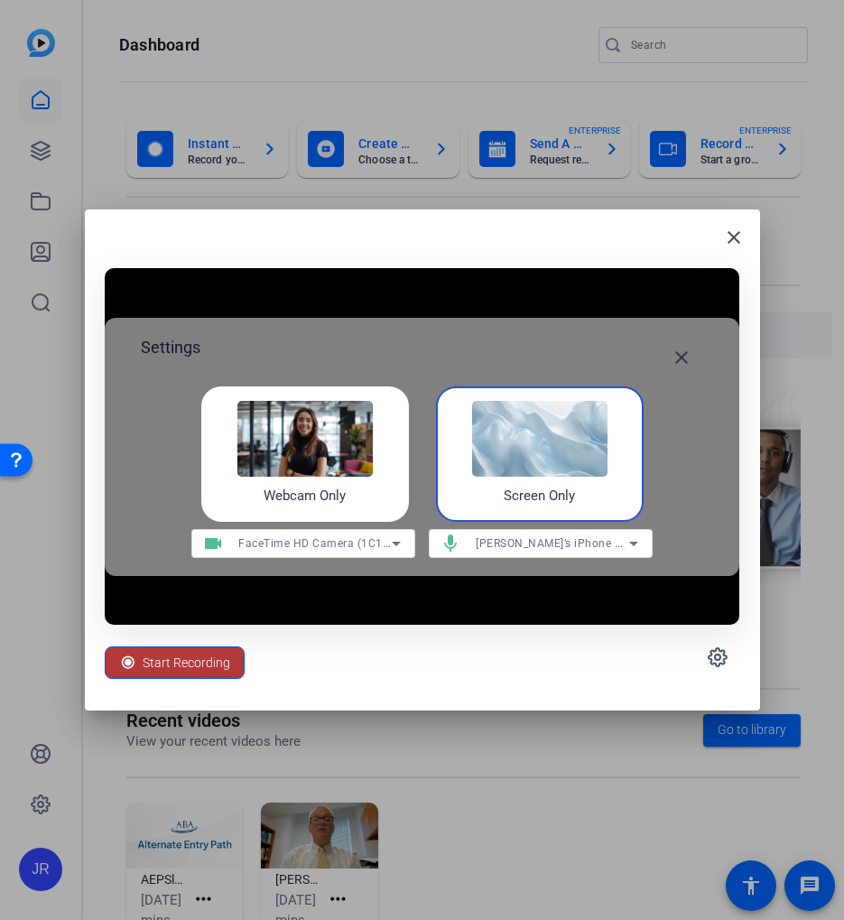
click at [175, 662] on span "Start Recording" at bounding box center [187, 662] width 88 height 34
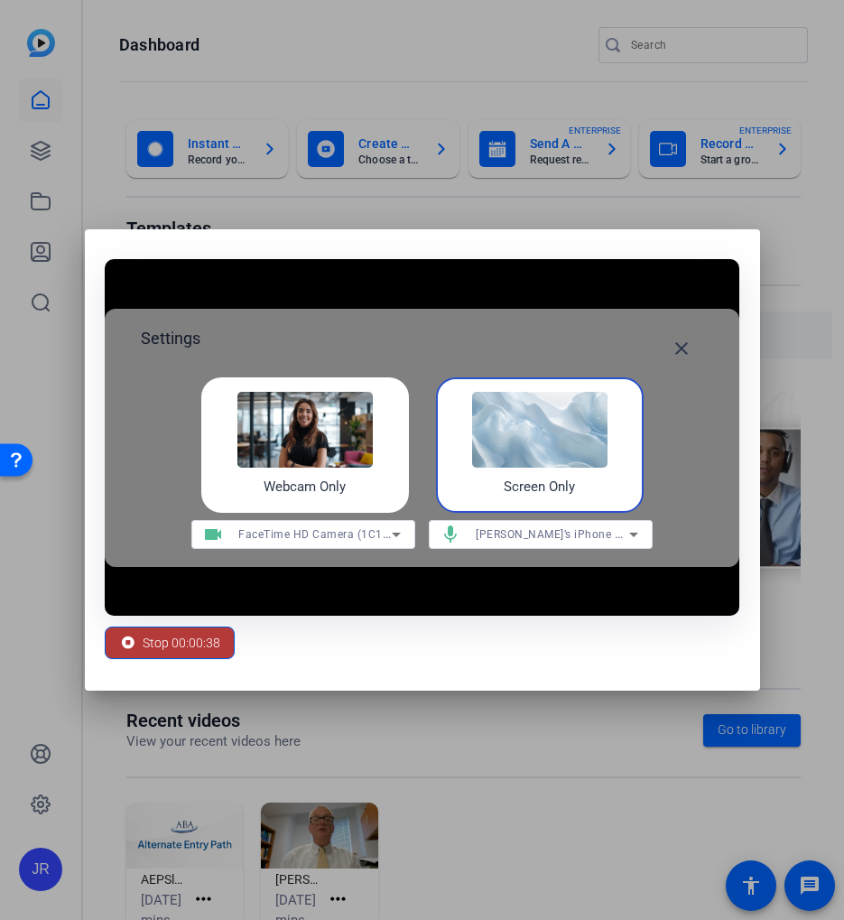
click at [153, 647] on span "Stop 00:00:38" at bounding box center [182, 642] width 78 height 34
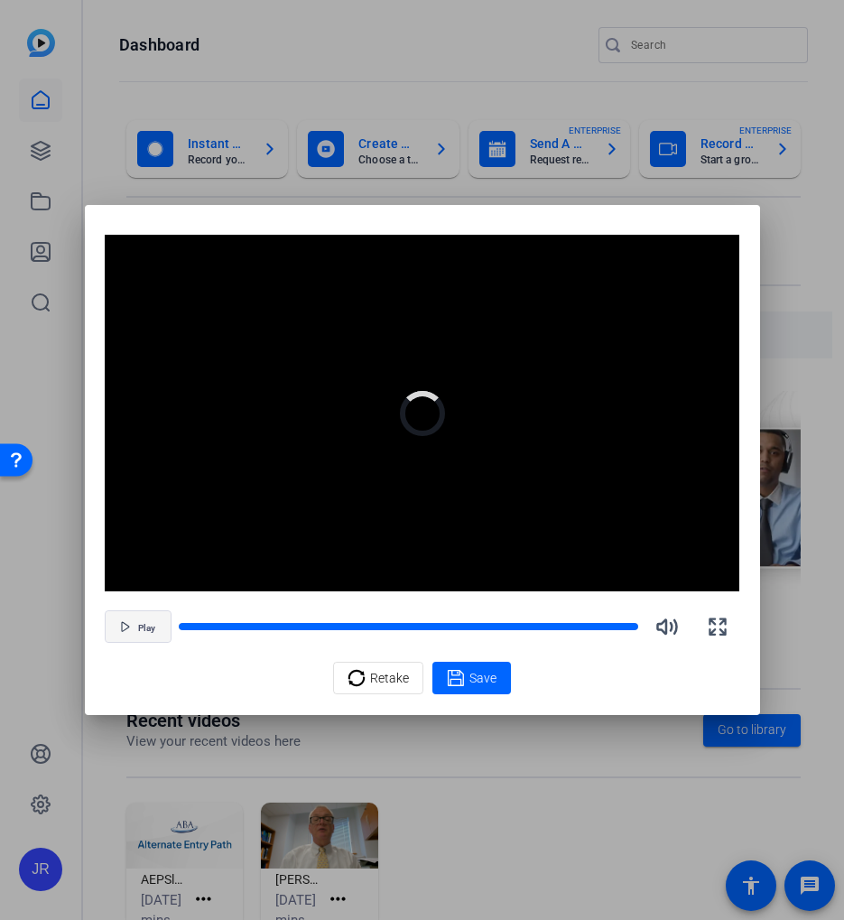
click at [151, 629] on span "Play" at bounding box center [146, 628] width 17 height 11
click at [472, 680] on span "Save" at bounding box center [482, 678] width 27 height 19
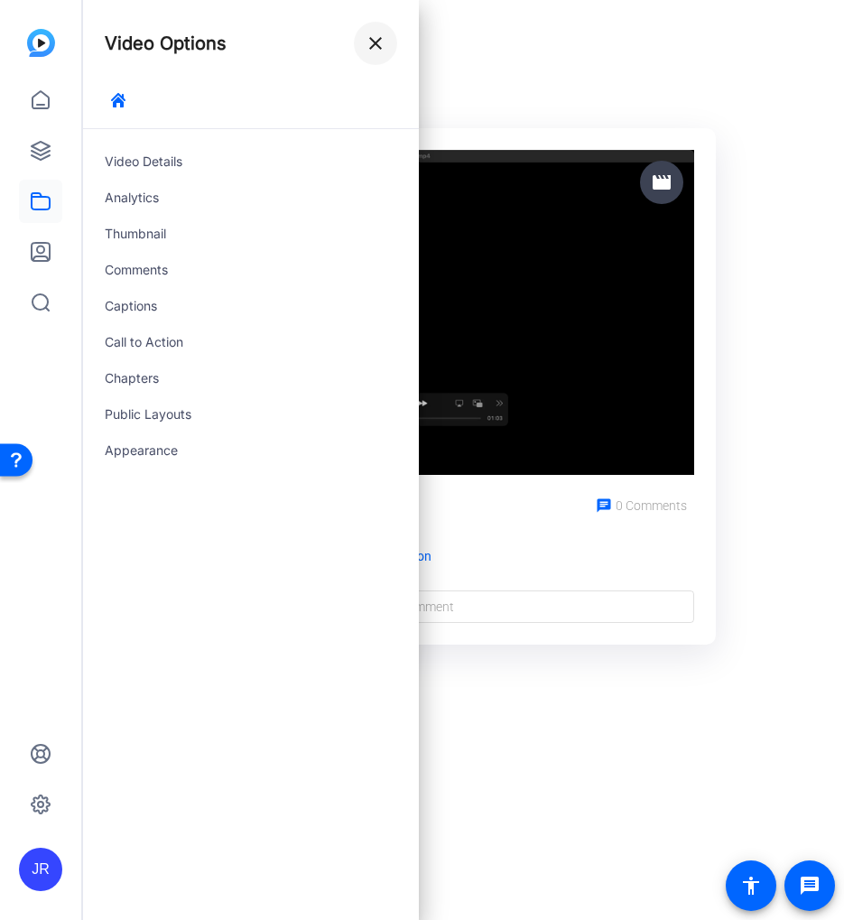
click at [389, 49] on span at bounding box center [375, 43] width 43 height 43
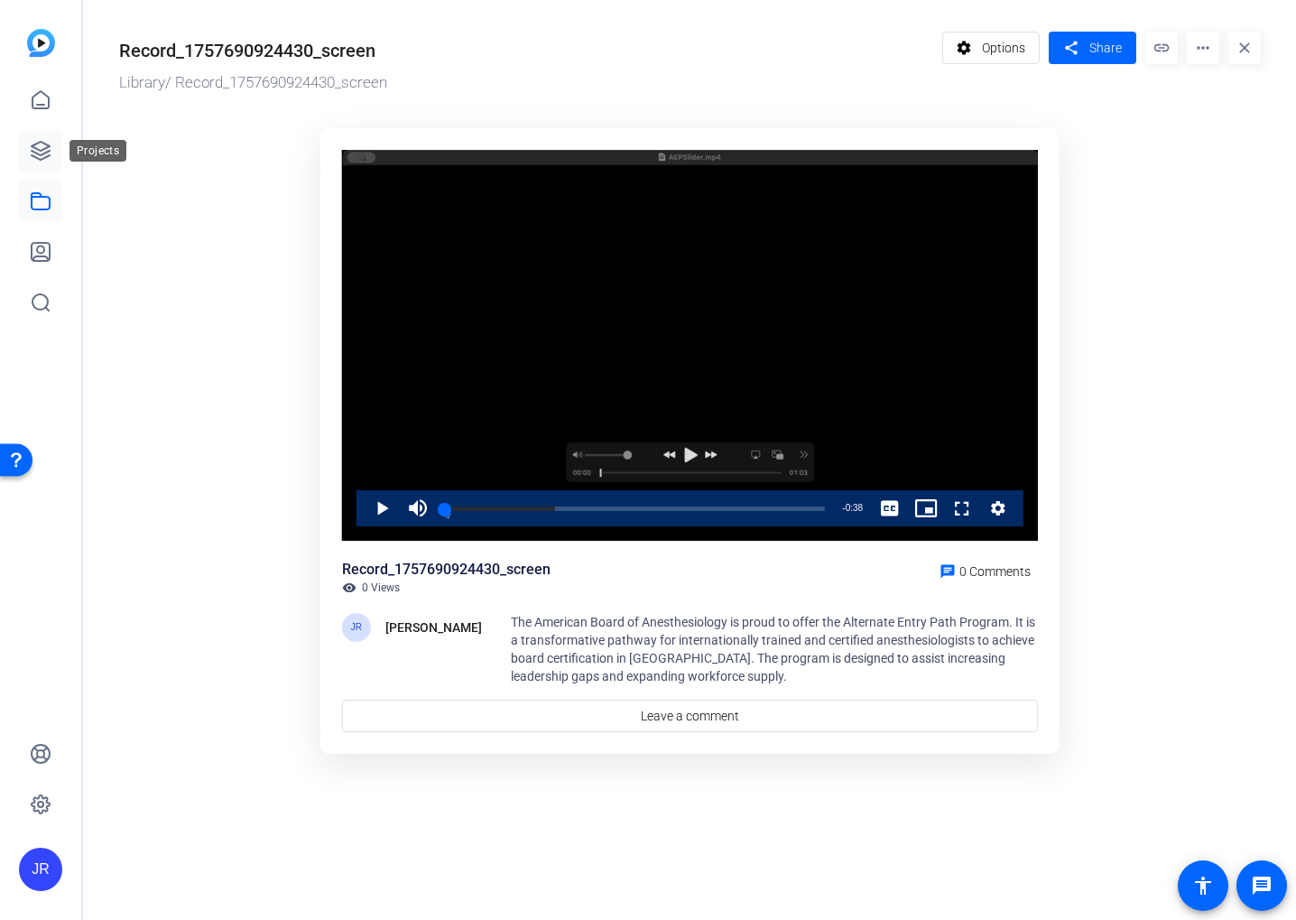
click at [52, 144] on link at bounding box center [40, 150] width 43 height 43
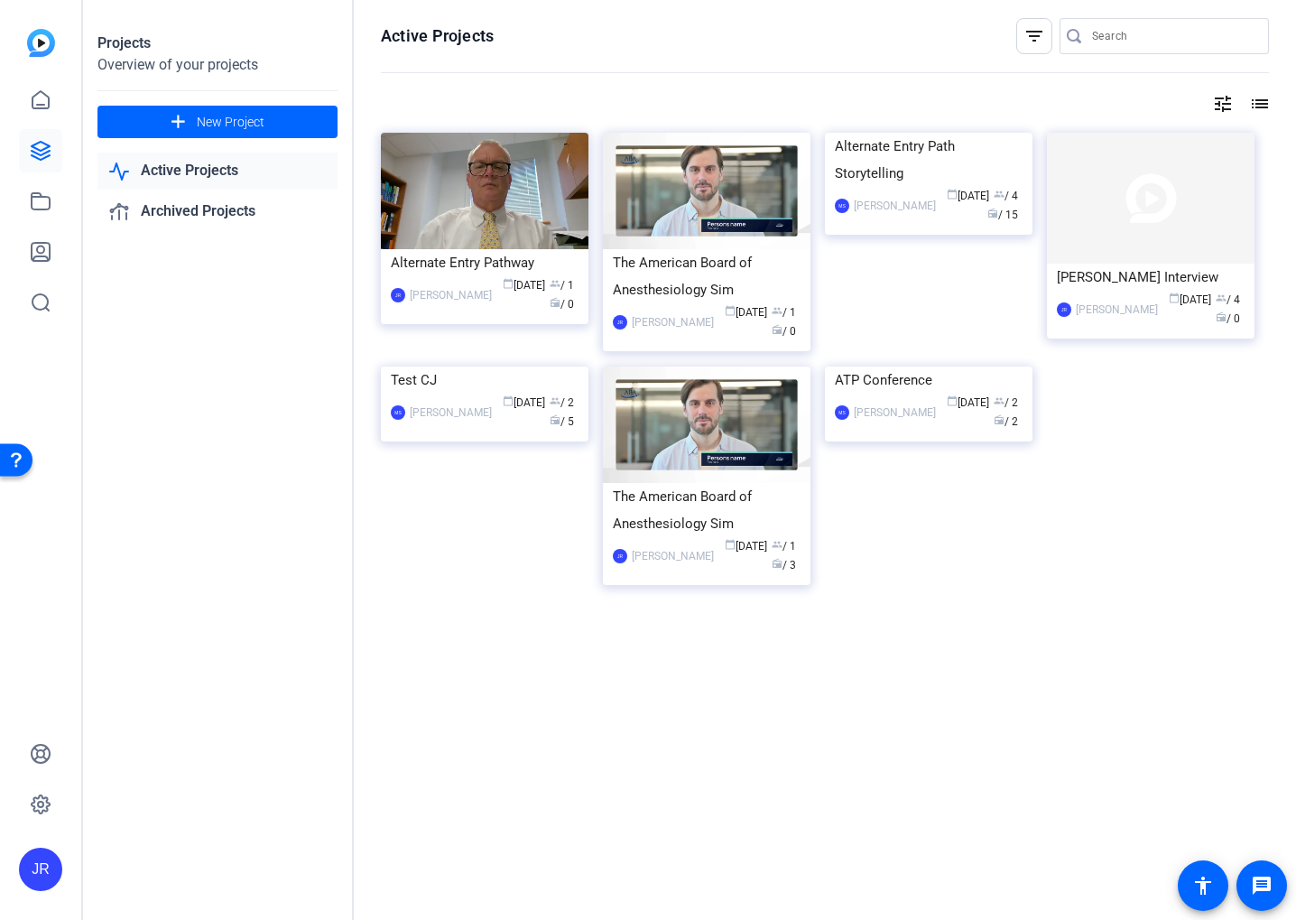
click at [498, 229] on img at bounding box center [485, 191] width 208 height 116
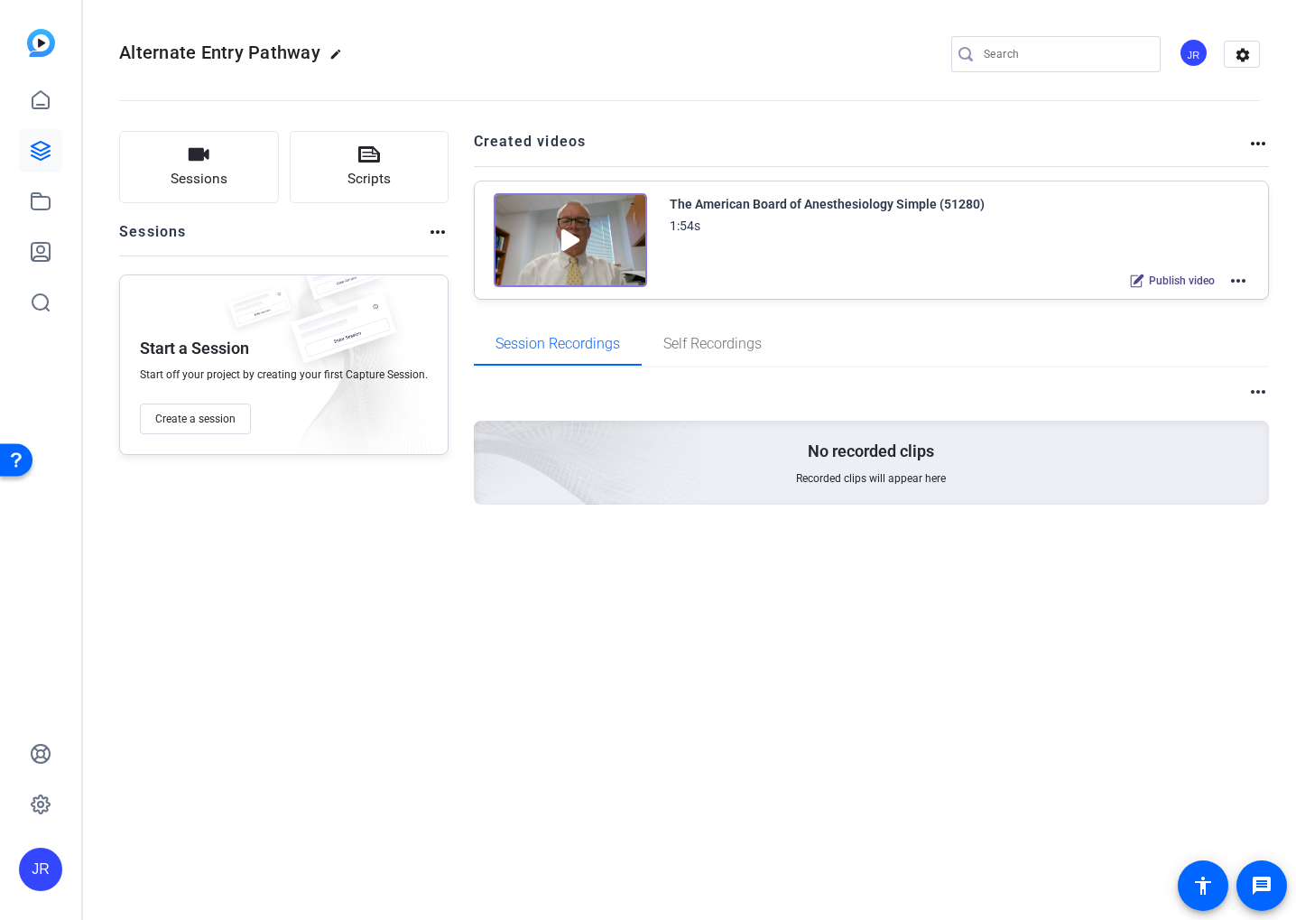
click at [1239, 285] on mat-icon "more_horiz" at bounding box center [1238, 281] width 22 height 22
click at [1179, 301] on span "Edit in Creator" at bounding box center [1171, 303] width 125 height 22
